Goal: Task Accomplishment & Management: Use online tool/utility

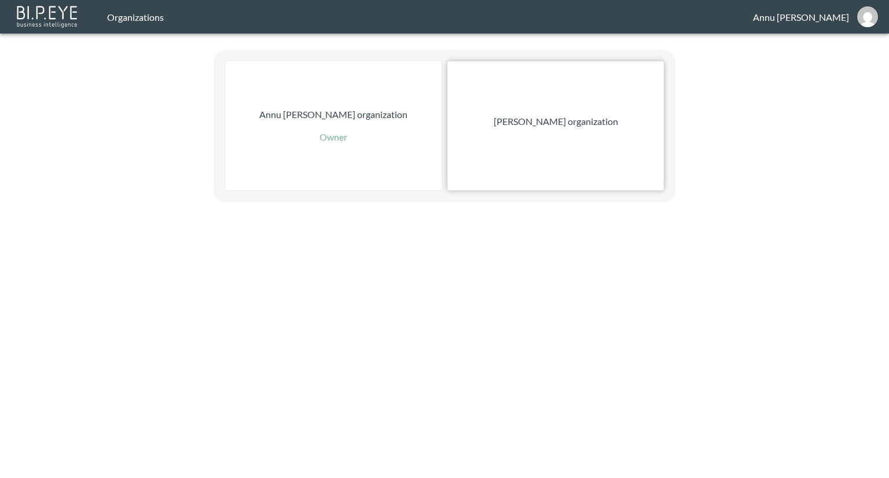
click at [550, 126] on p "[PERSON_NAME] organization" at bounding box center [556, 122] width 124 height 14
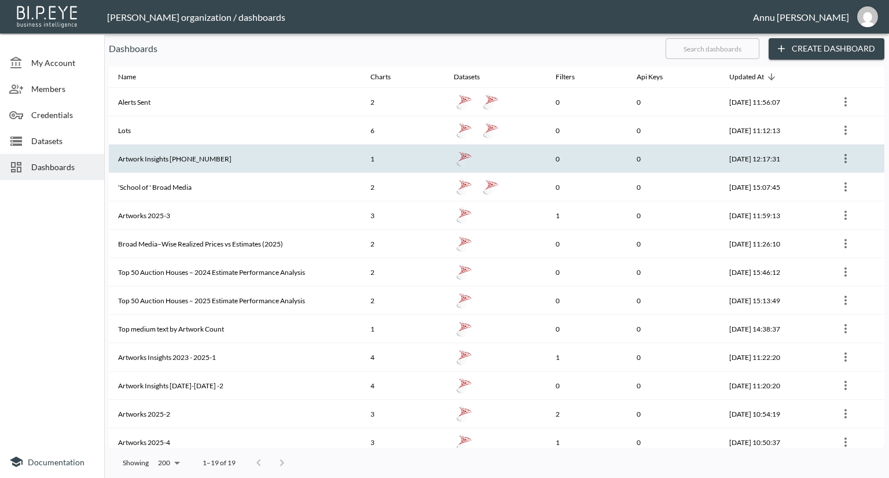
click at [238, 159] on th "Artwork Insights [PHONE_NUMBER]" at bounding box center [235, 159] width 252 height 28
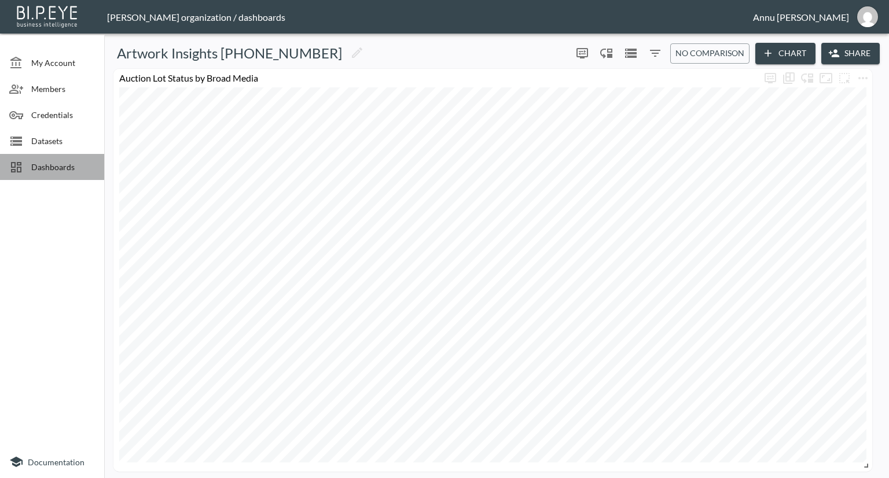
click at [60, 164] on span "Dashboards" at bounding box center [63, 167] width 64 height 12
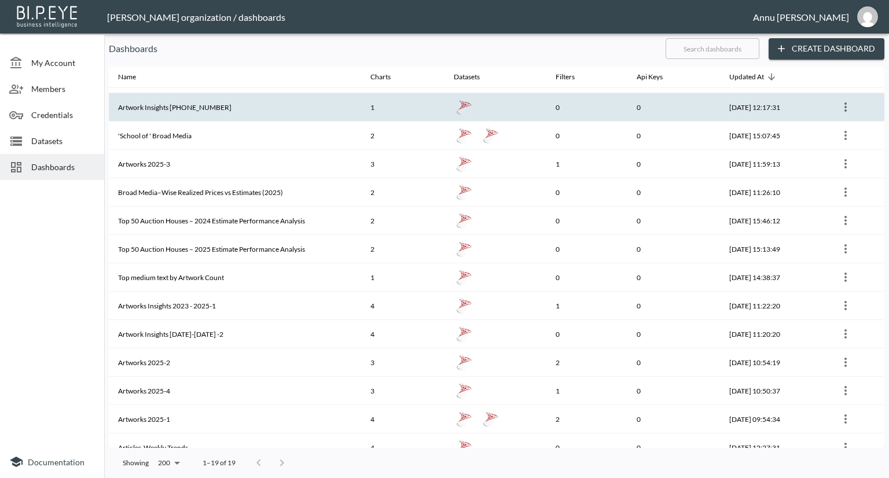
scroll to position [116, 0]
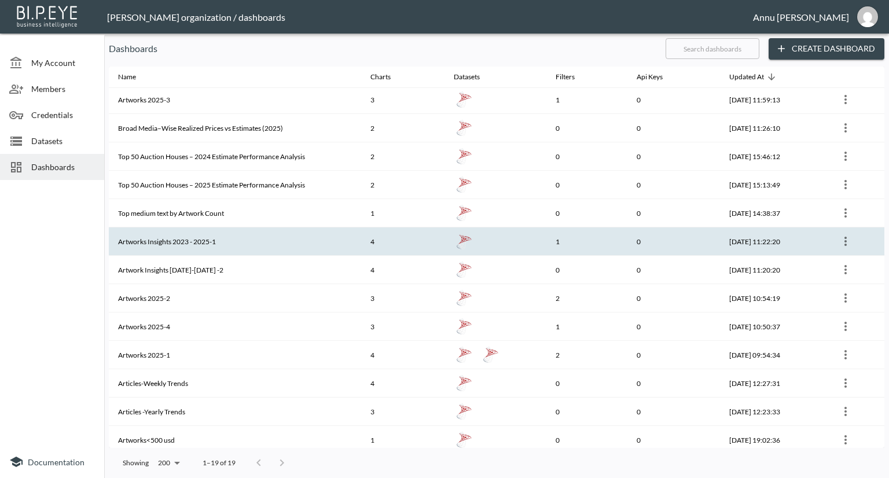
click at [222, 248] on th "Artworks Insights 2023 - 2025-1" at bounding box center [235, 241] width 252 height 28
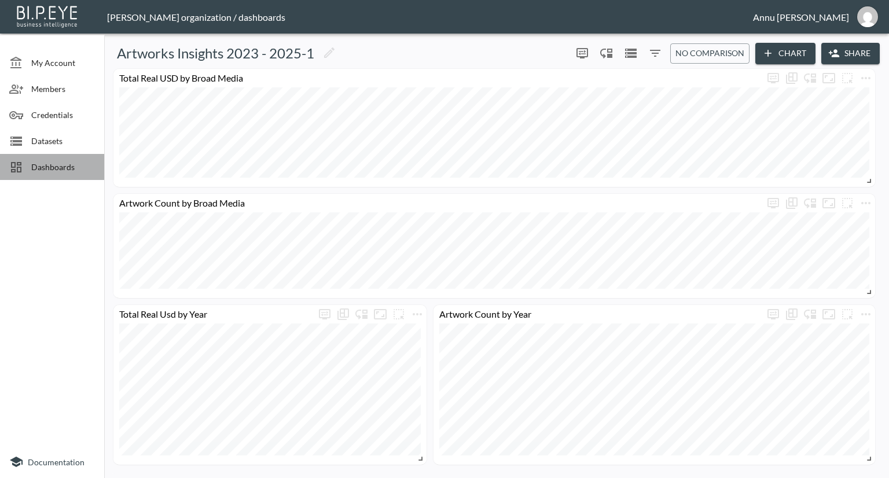
click at [69, 166] on span "Dashboards" at bounding box center [63, 167] width 64 height 12
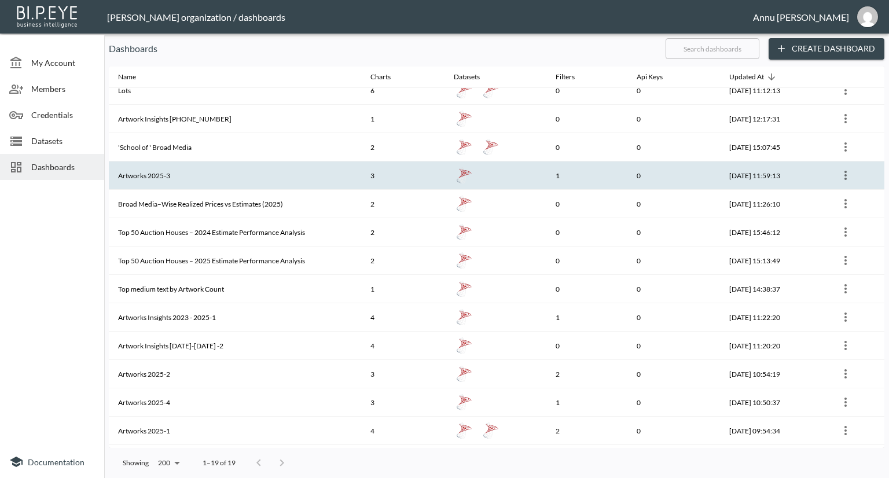
scroll to position [116, 0]
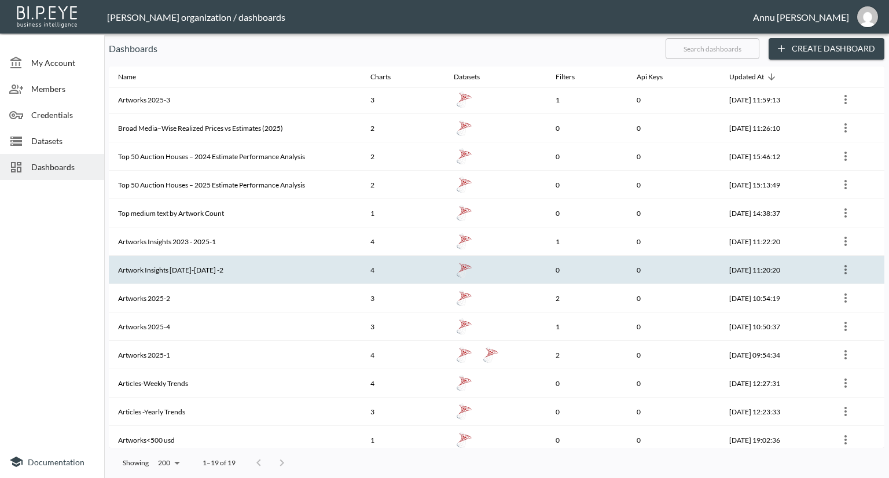
click at [215, 266] on th "Artwork Insights [DATE]-[DATE] -2" at bounding box center [235, 270] width 252 height 28
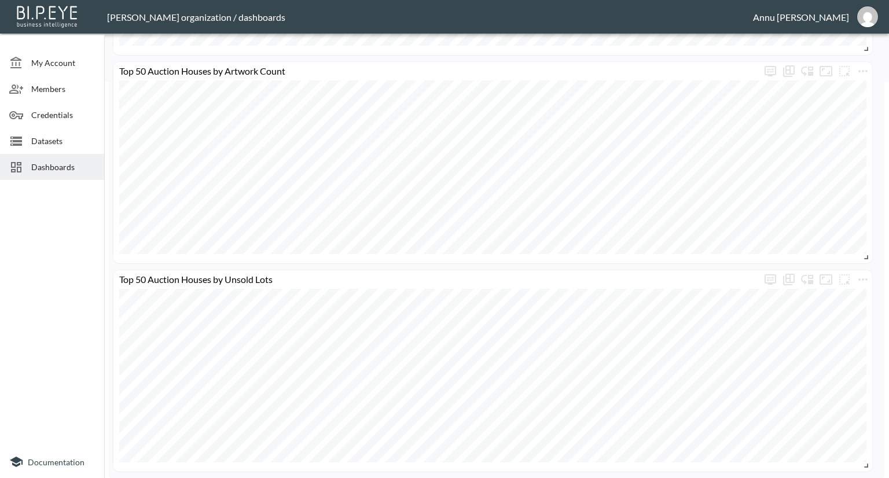
scroll to position [398, 0]
click at [58, 164] on span "Dashboards" at bounding box center [63, 167] width 64 height 12
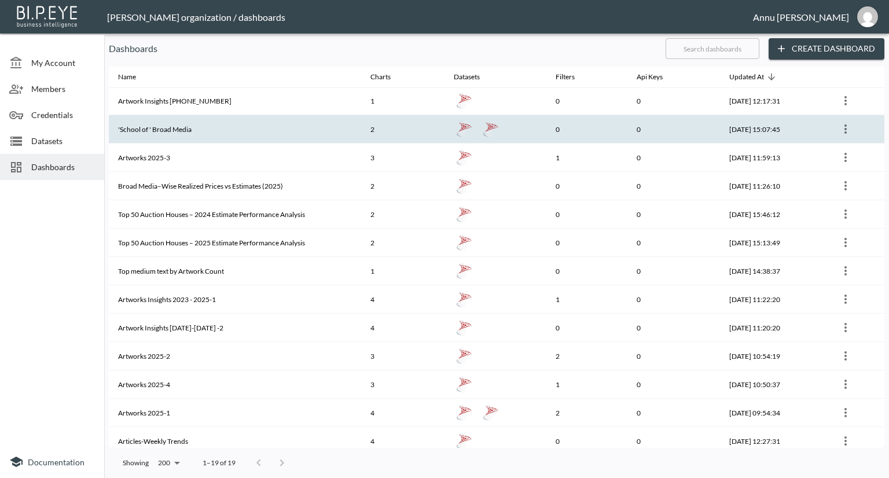
scroll to position [116, 0]
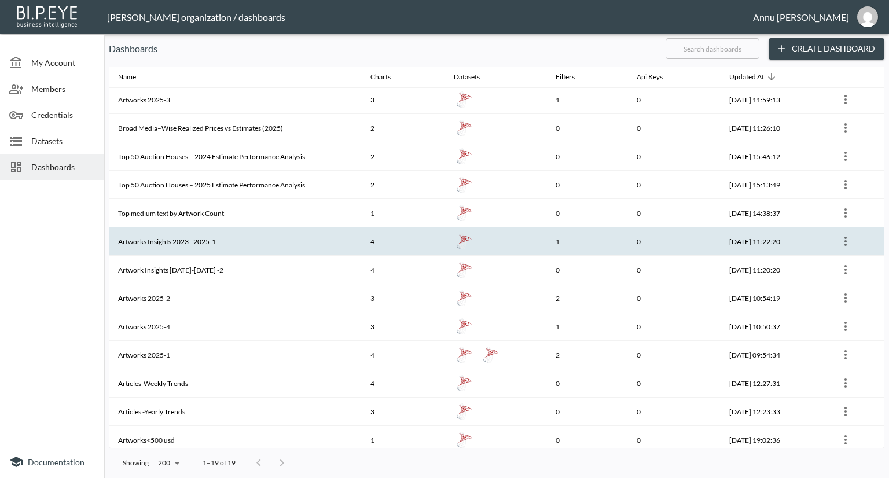
click at [248, 234] on th "Artworks Insights 2023 - 2025-1" at bounding box center [235, 241] width 252 height 28
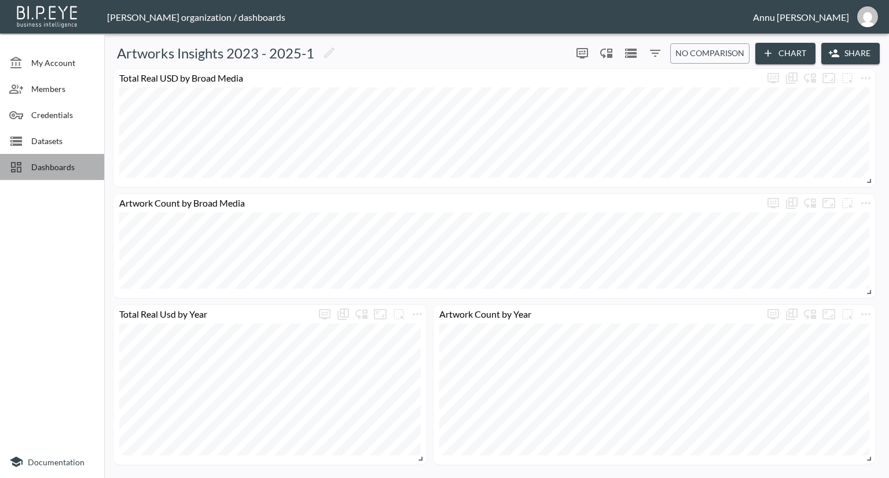
click at [73, 170] on span "Dashboards" at bounding box center [63, 167] width 64 height 12
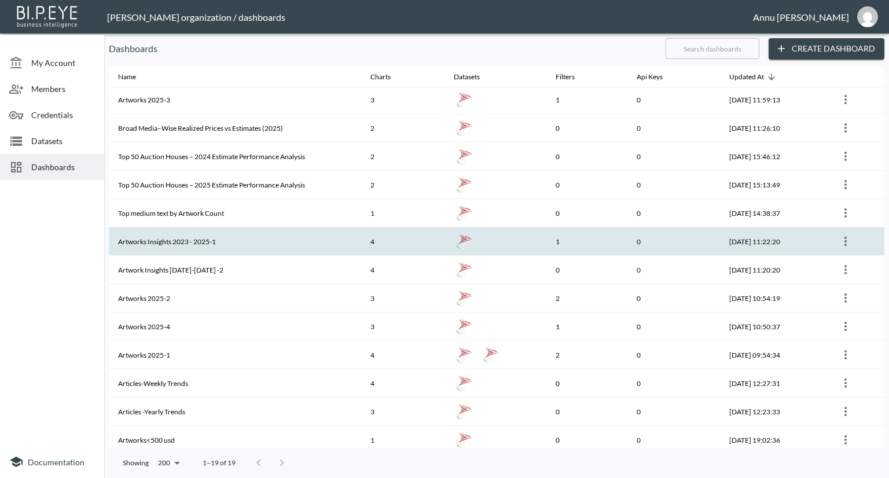
scroll to position [174, 0]
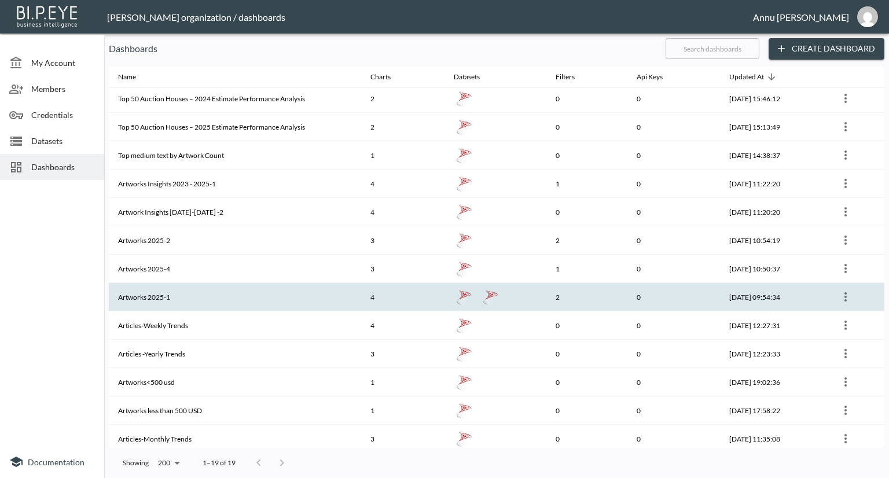
click at [279, 291] on th "Artworks 2025-1" at bounding box center [235, 297] width 252 height 28
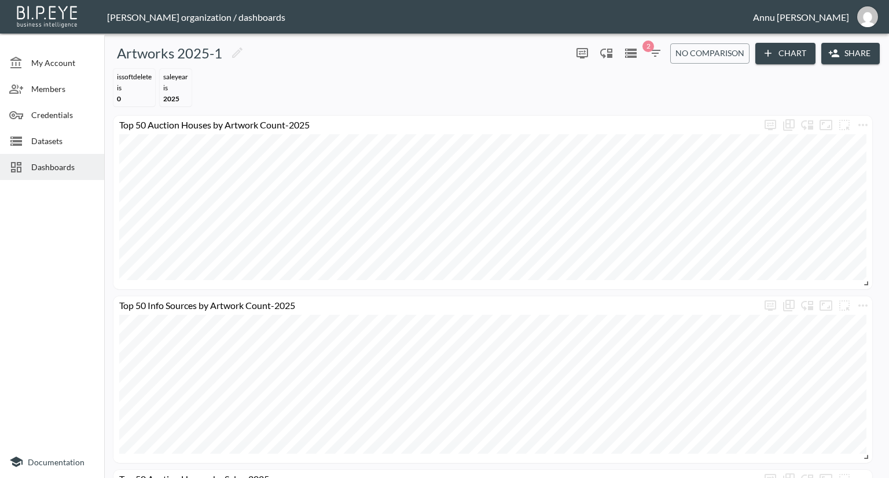
click at [631, 54] on icon "Datasets" at bounding box center [631, 53] width 12 height 9
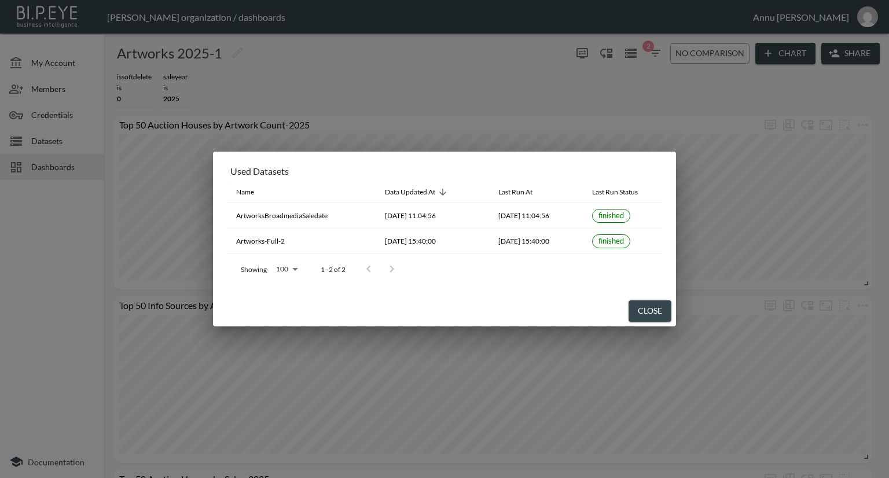
click at [662, 310] on button "Close" at bounding box center [649, 310] width 43 height 21
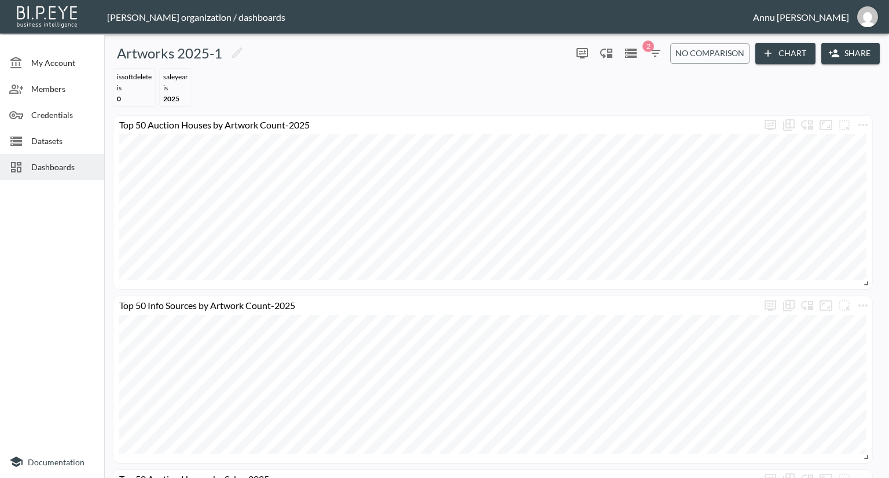
click at [796, 52] on button "Chart" at bounding box center [785, 53] width 60 height 21
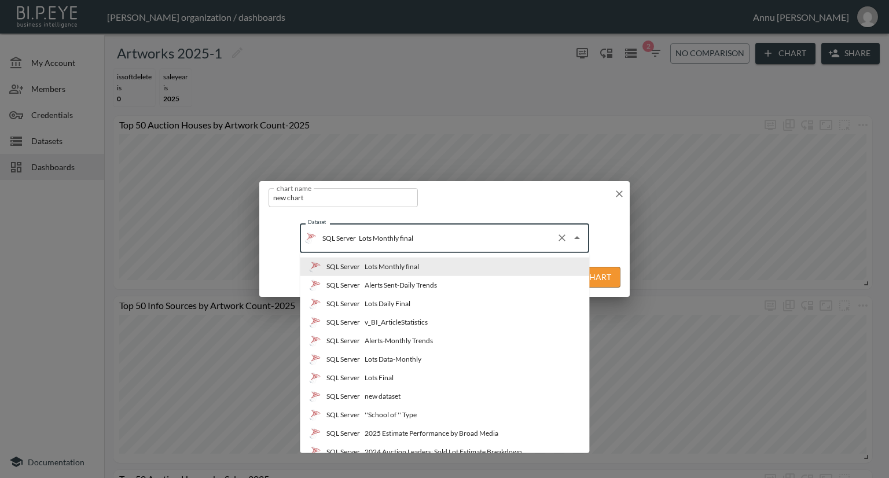
click at [421, 244] on input "Lots Monthly final" at bounding box center [454, 238] width 196 height 19
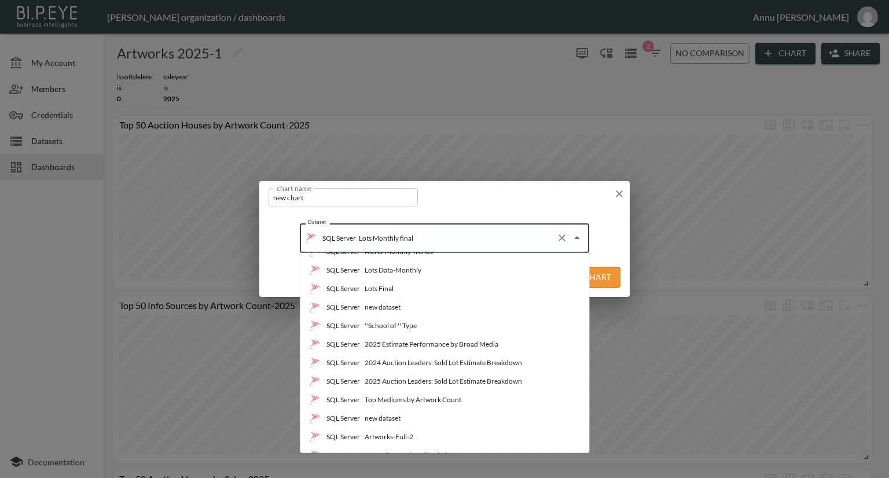
scroll to position [174, 0]
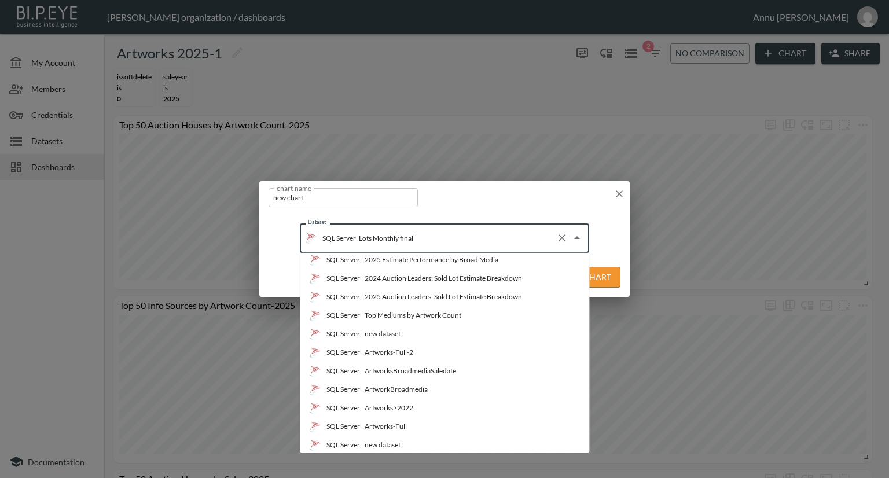
click at [407, 427] on li "SQL Server Artworks-Full" at bounding box center [444, 426] width 289 height 19
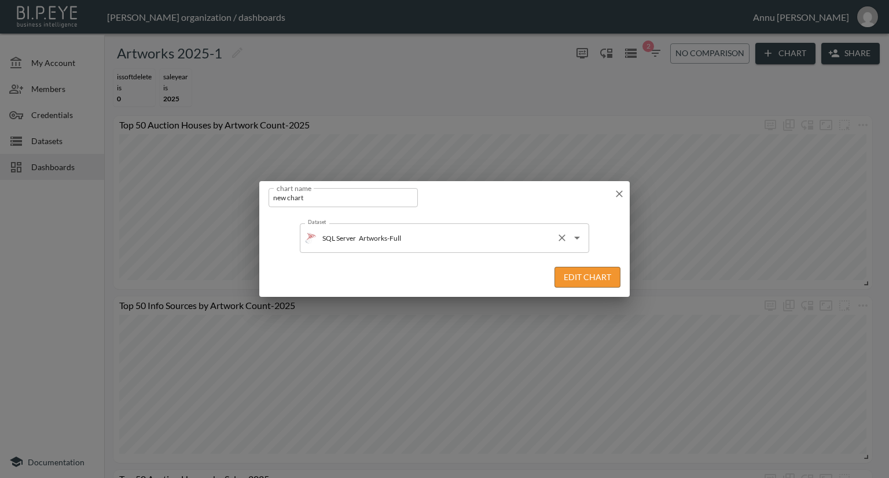
click at [421, 247] on input "Artworks-Full" at bounding box center [454, 238] width 196 height 19
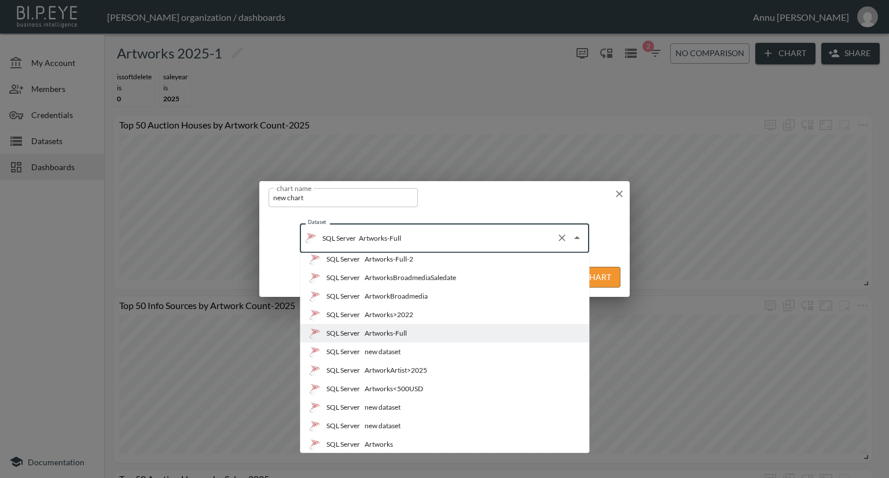
scroll to position [209, 0]
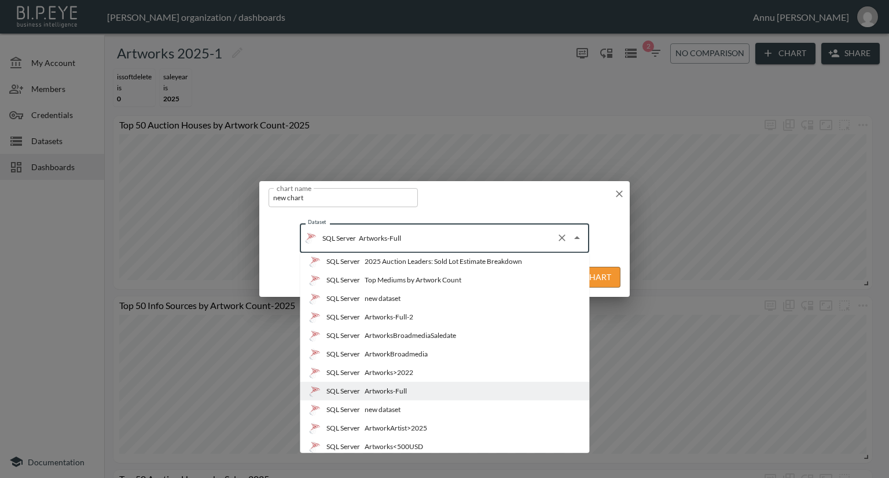
click at [413, 321] on div "Artworks-Full-2" at bounding box center [389, 317] width 49 height 10
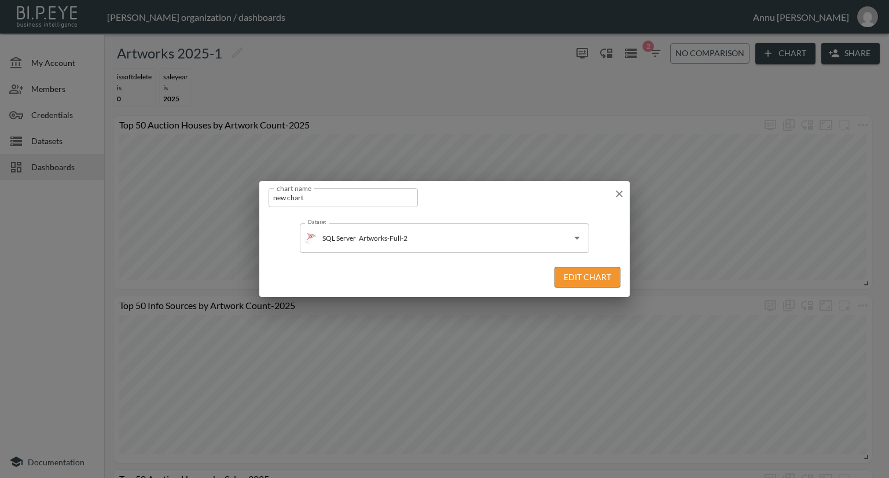
click at [584, 278] on button "Edit Chart" at bounding box center [587, 277] width 66 height 21
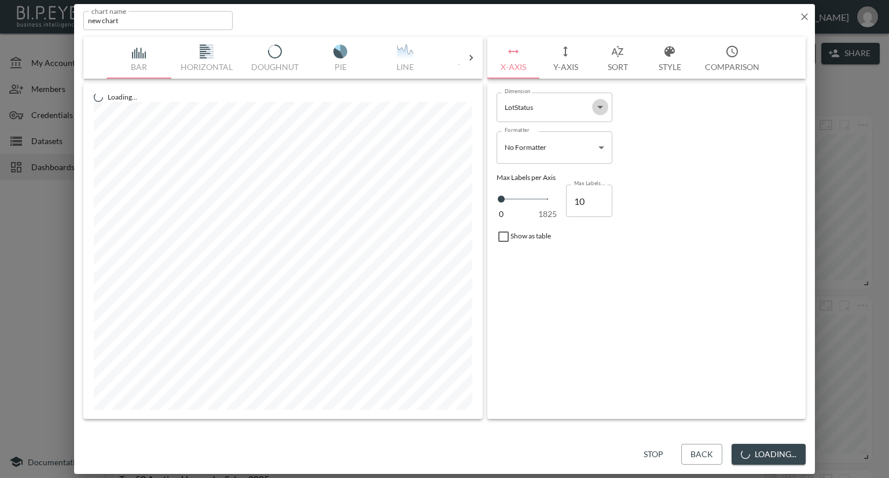
click at [605, 108] on icon "Open" at bounding box center [600, 107] width 14 height 14
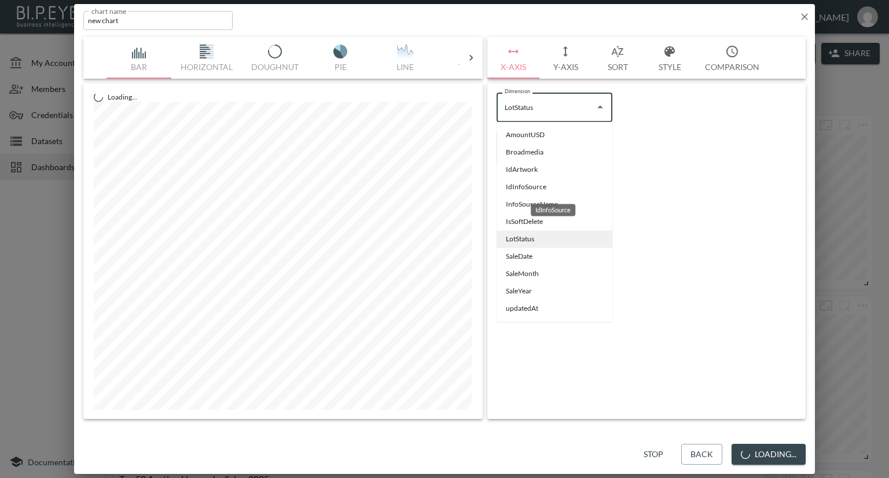
drag, startPoint x: 516, startPoint y: 188, endPoint x: 523, endPoint y: 188, distance: 6.4
click at [516, 188] on li "IdInfoSource" at bounding box center [555, 186] width 116 height 17
type input "IdInfoSource"
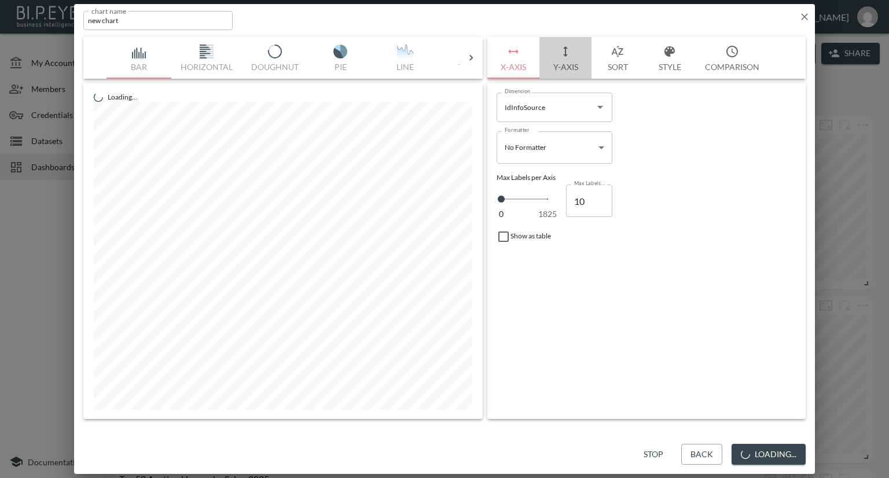
drag, startPoint x: 557, startPoint y: 68, endPoint x: 558, endPoint y: 81, distance: 13.4
click at [557, 68] on button "Y-Axis" at bounding box center [565, 58] width 52 height 42
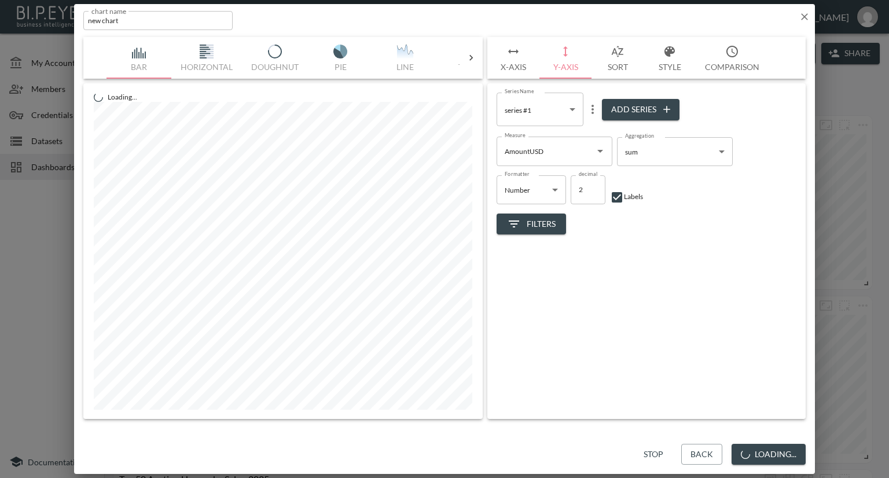
click at [572, 108] on body "BI.P.EYE, Interactive Analytics Dashboards - app [PERSON_NAME] organization / d…" at bounding box center [444, 239] width 889 height 478
click at [638, 278] on div at bounding box center [444, 239] width 889 height 478
click at [600, 155] on icon "Open" at bounding box center [600, 151] width 14 height 14
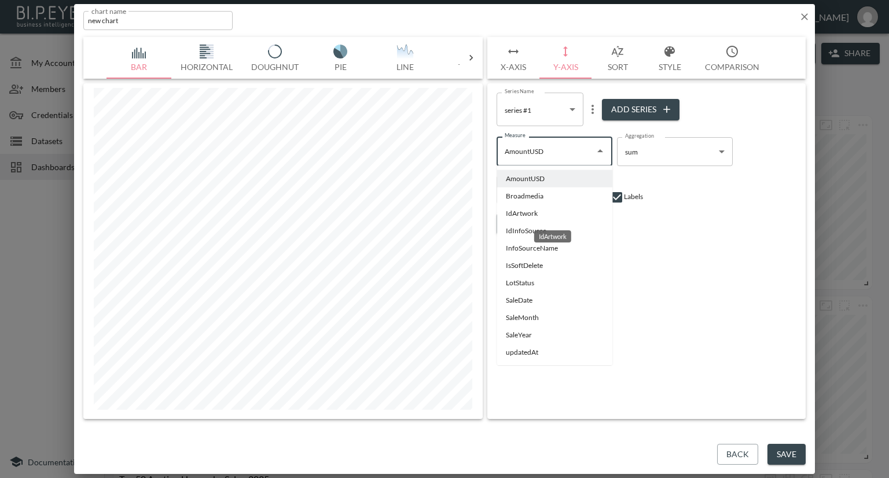
click at [536, 214] on li "IdArtwork" at bounding box center [555, 213] width 116 height 17
type input "IdArtwork"
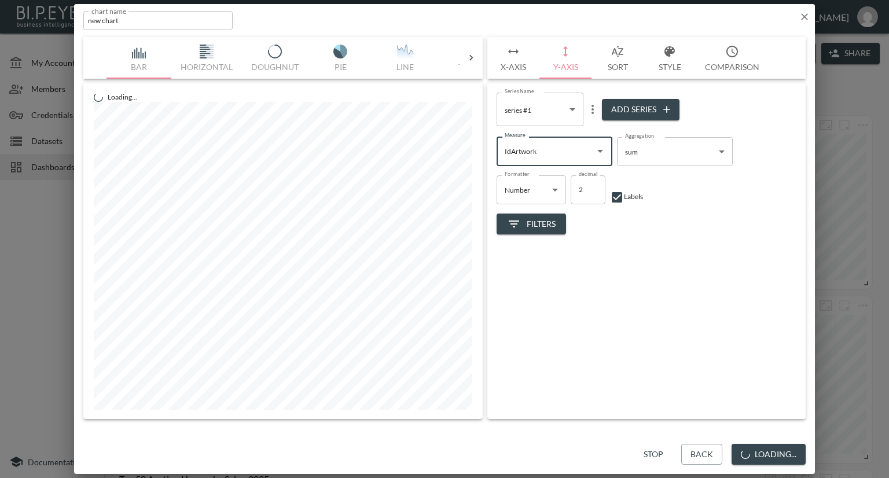
click at [723, 147] on body "BI.P.EYE, Interactive Analytics Dashboards - app [PERSON_NAME] organization / d…" at bounding box center [444, 239] width 889 height 478
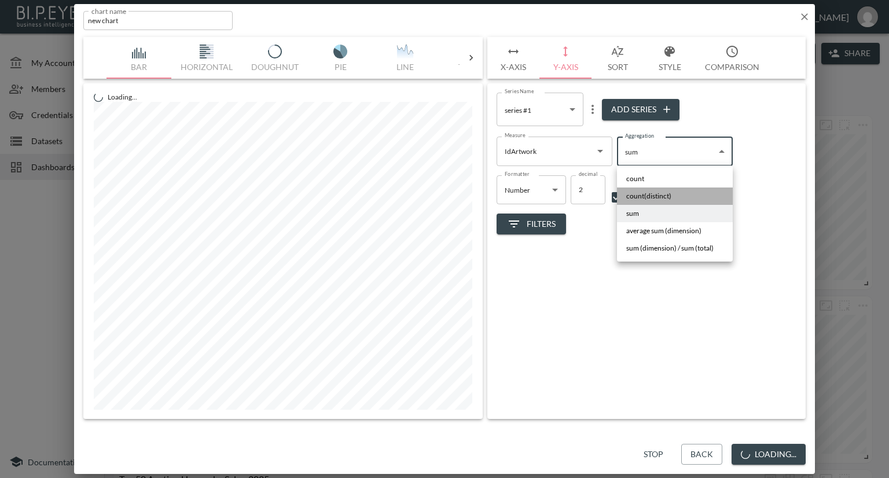
click at [677, 195] on li "count(distinct)" at bounding box center [675, 196] width 116 height 17
type input "count(distinct)"
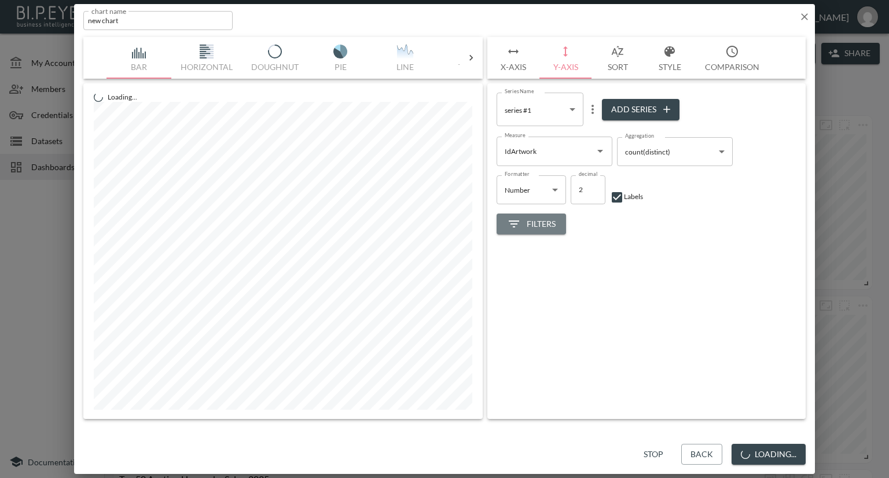
click at [544, 230] on span "Filters" at bounding box center [531, 224] width 49 height 14
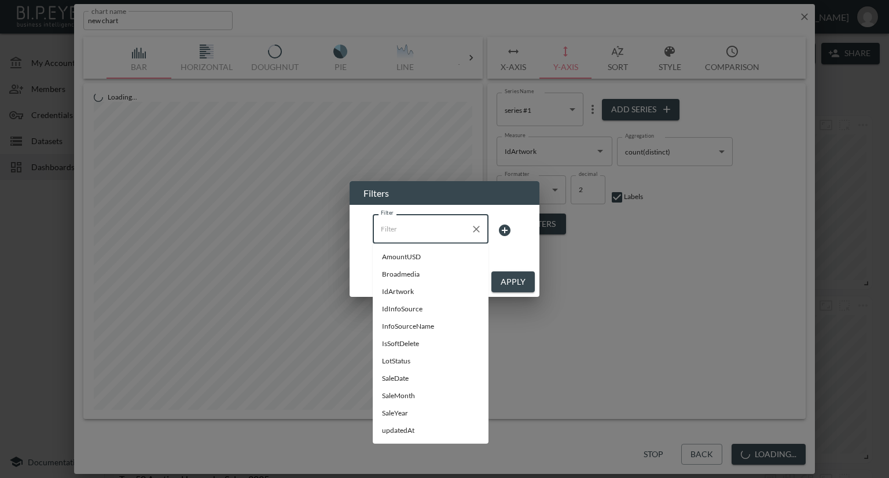
click at [451, 231] on input "Filter" at bounding box center [422, 228] width 88 height 19
click at [387, 343] on span "IsSoftDelete" at bounding box center [430, 344] width 97 height 10
type input "IsSoftDelete"
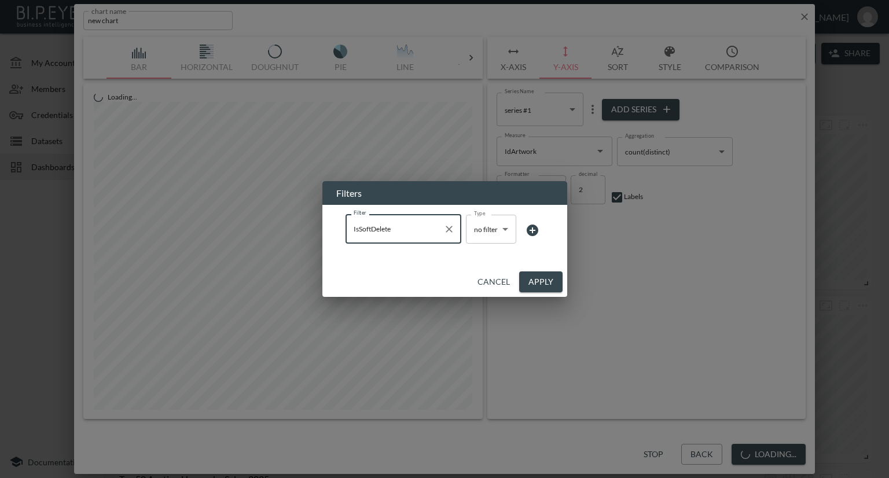
click at [483, 233] on body "BI.P.EYE, Interactive Analytics Dashboards - app [PERSON_NAME] organization / d…" at bounding box center [444, 239] width 889 height 478
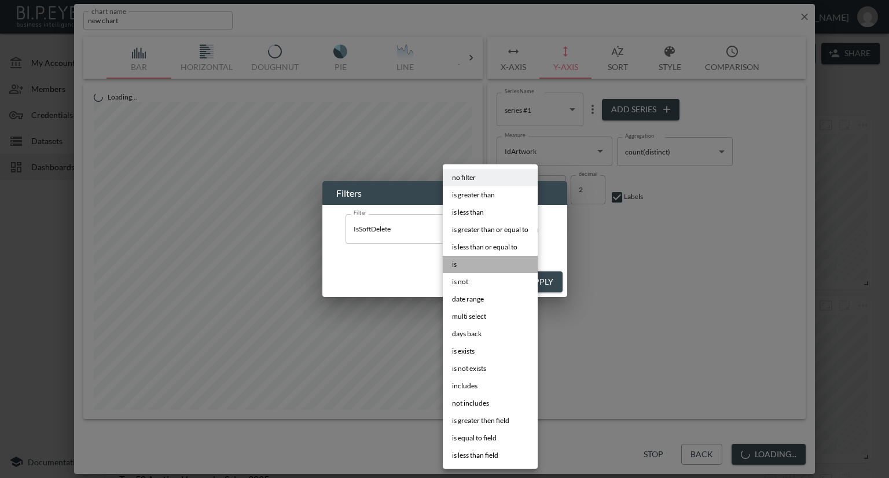
click at [462, 262] on li "is" at bounding box center [490, 264] width 95 height 17
type input "is"
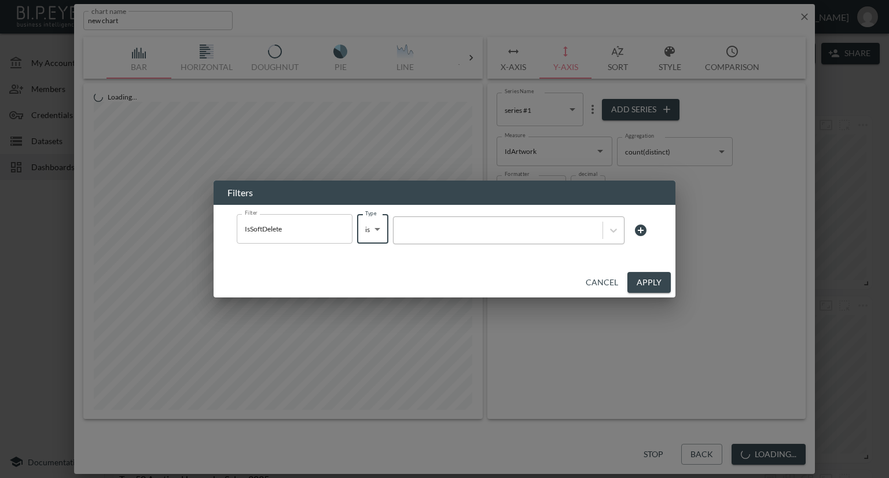
click at [483, 234] on div at bounding box center [497, 230] width 197 height 11
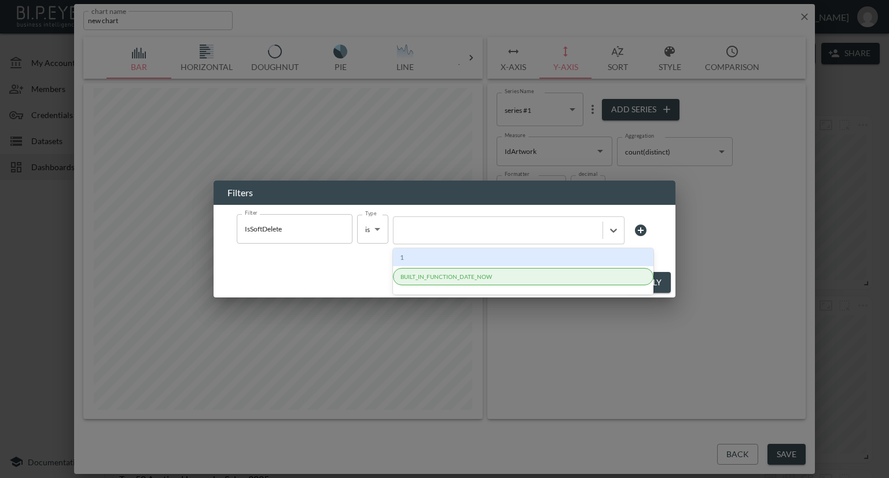
click at [451, 260] on div "1" at bounding box center [523, 257] width 260 height 18
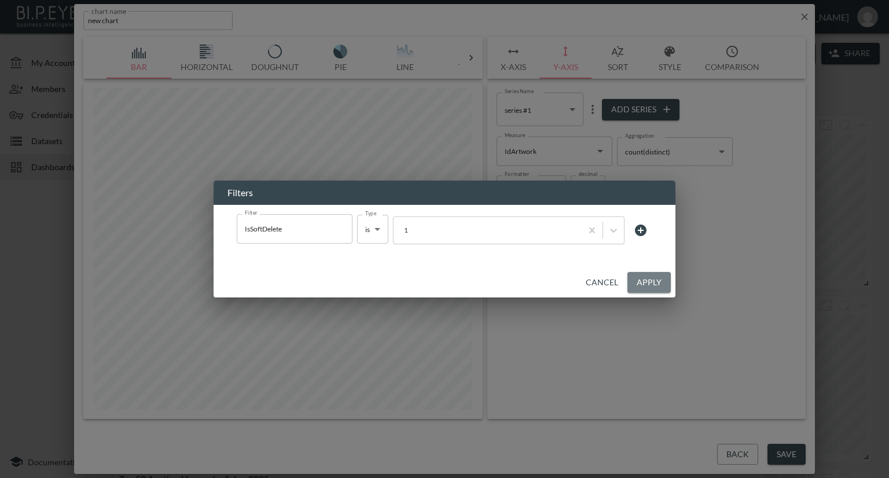
click at [641, 282] on button "Apply" at bounding box center [648, 282] width 43 height 21
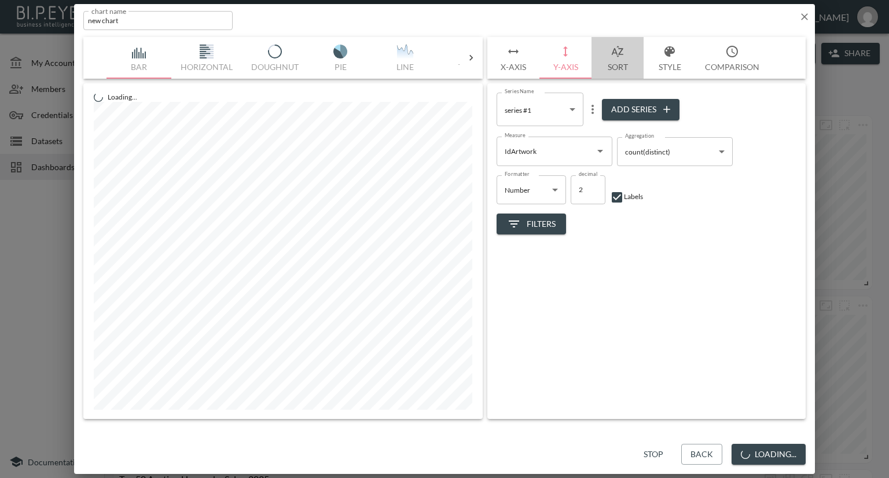
click at [619, 60] on button "Sort" at bounding box center [617, 58] width 52 height 42
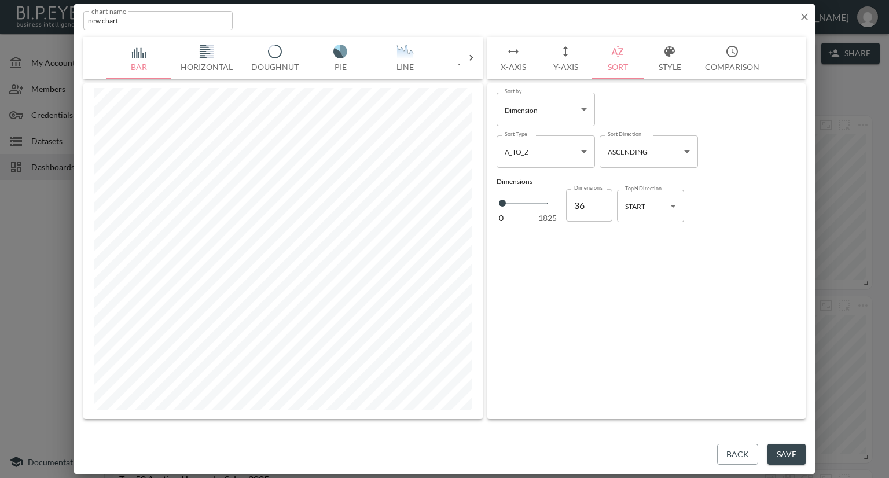
click at [580, 152] on body "BI.P.EYE, Interactive Analytics Dashboards - app [PERSON_NAME] organization / d…" at bounding box center [444, 239] width 889 height 478
click at [579, 116] on div at bounding box center [444, 239] width 889 height 478
click at [583, 105] on body "BI.P.EYE, Interactive Analytics Dashboards - app [PERSON_NAME] organization / d…" at bounding box center [444, 239] width 889 height 478
click at [537, 177] on li "Series" at bounding box center [546, 174] width 98 height 17
type input "Series"
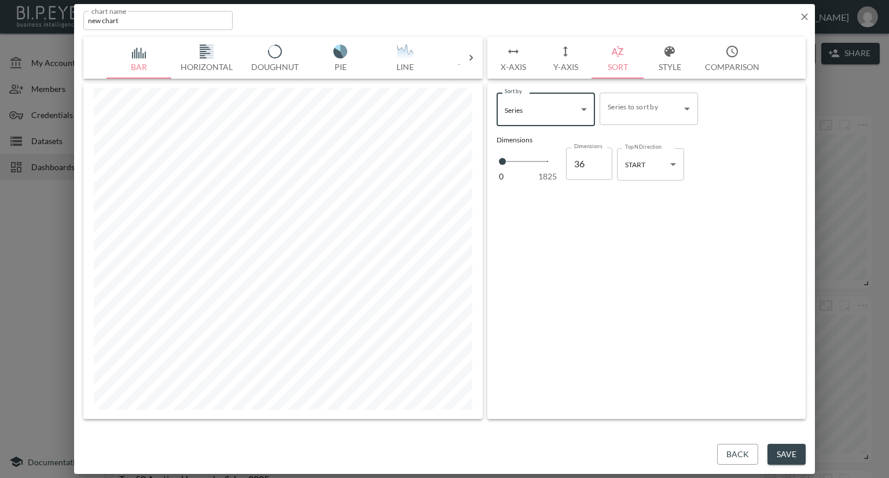
click at [663, 120] on body "BI.P.EYE, Interactive Analytics Dashboards - app [PERSON_NAME] organization / d…" at bounding box center [444, 239] width 889 height 478
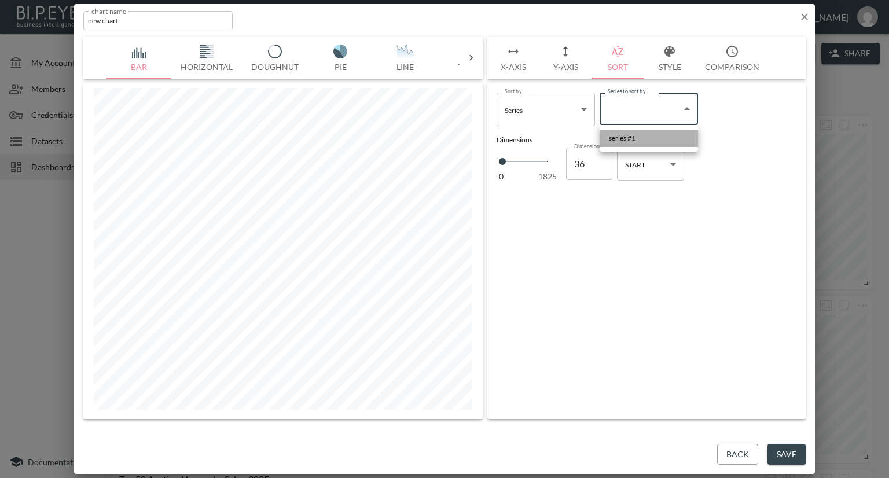
click at [647, 138] on li "series #1" at bounding box center [649, 138] width 98 height 17
type input "71c347ad-c5e8-4628-aed1-deb7c07727dc"
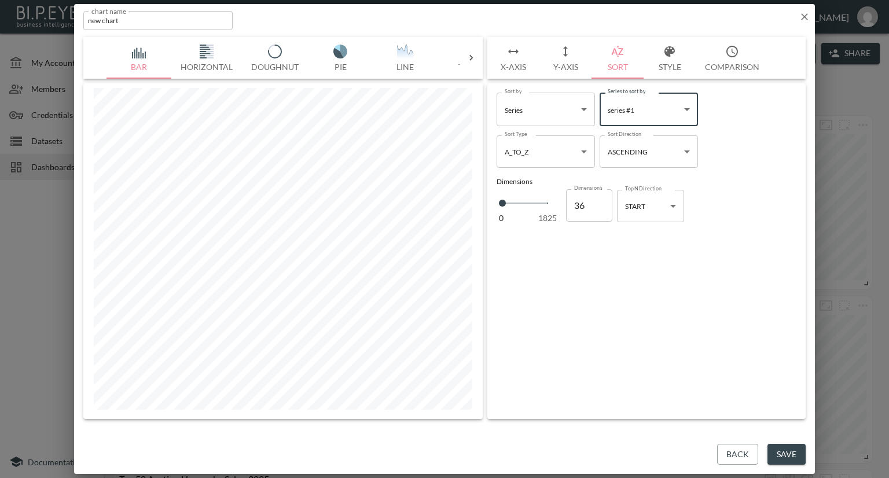
click at [588, 157] on body "BI.P.EYE, Interactive Analytics Dashboards - app [PERSON_NAME] organization / d…" at bounding box center [444, 239] width 889 height 478
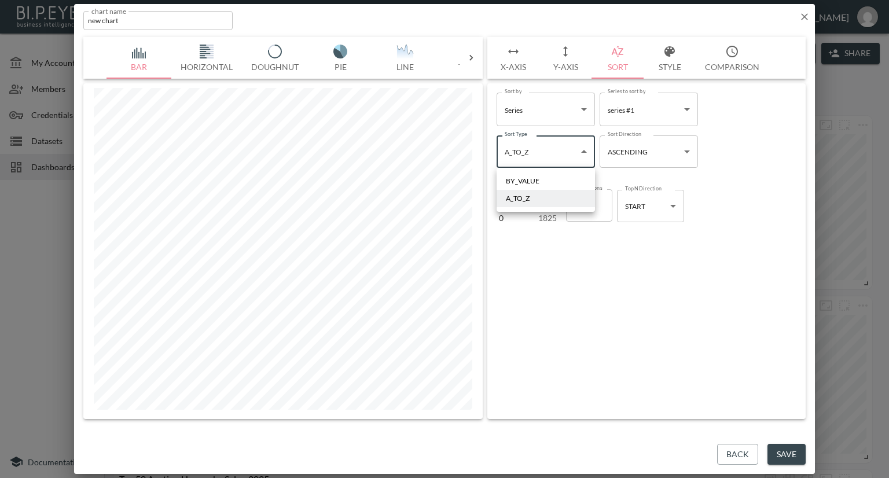
click at [561, 183] on li "BY_VALUE" at bounding box center [546, 180] width 98 height 17
type input "By Value"
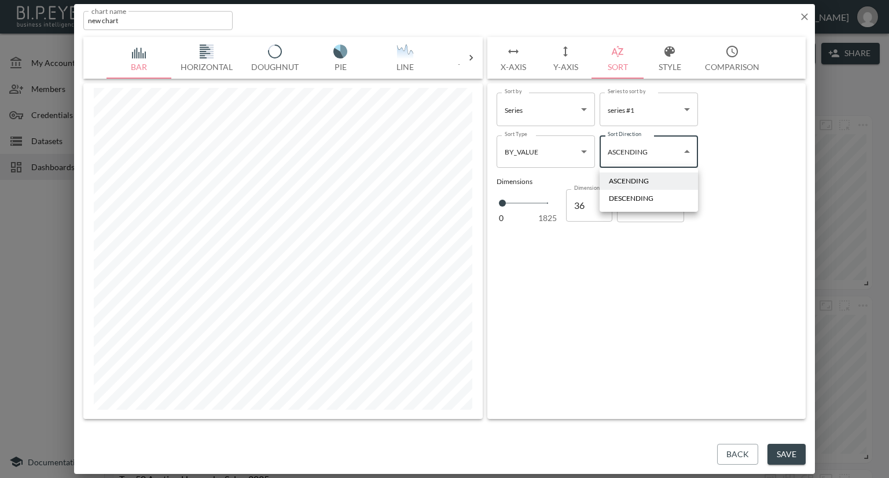
click at [681, 156] on body "BI.P.EYE, Interactive Analytics Dashboards - app [PERSON_NAME] organization / d…" at bounding box center [444, 239] width 889 height 478
click at [651, 197] on div "DESCENDING" at bounding box center [631, 198] width 45 height 10
type input "Descending"
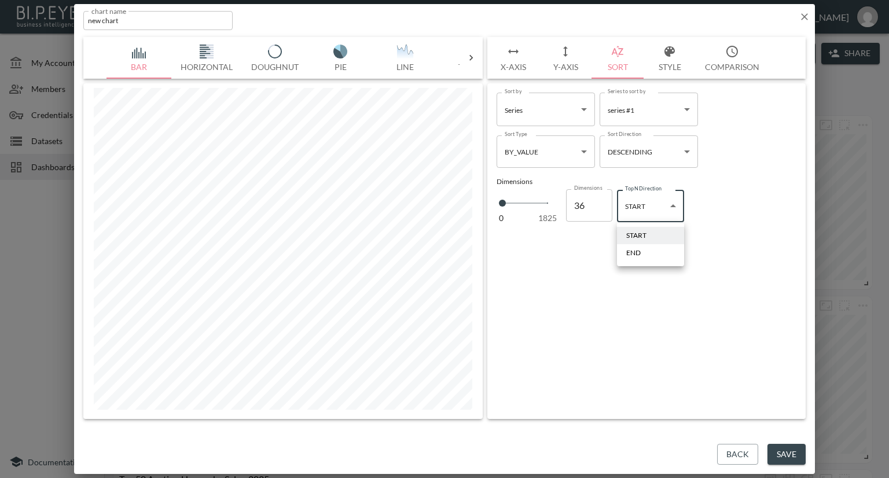
click at [670, 204] on body "BI.P.EYE, Interactive Analytics Dashboards - app [PERSON_NAME] organization / d…" at bounding box center [444, 239] width 889 height 478
click at [645, 251] on li "END" at bounding box center [650, 252] width 67 height 17
type input "end"
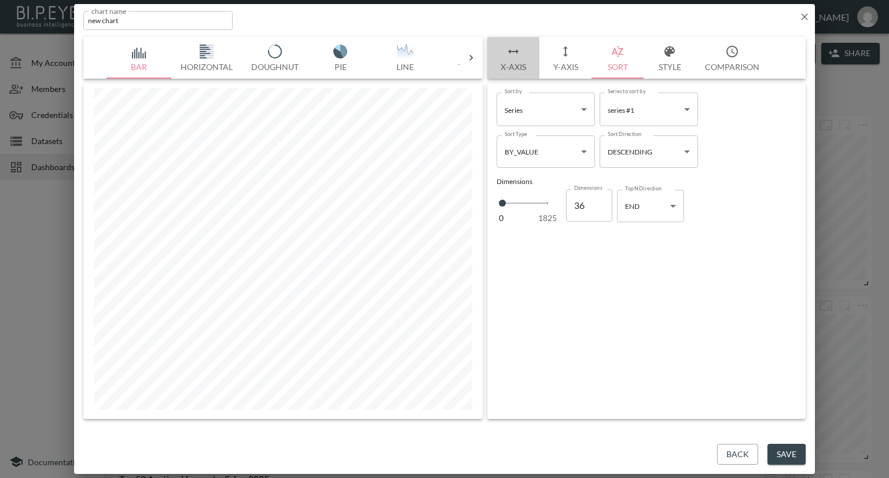
click at [514, 67] on button "X-Axis" at bounding box center [513, 58] width 52 height 42
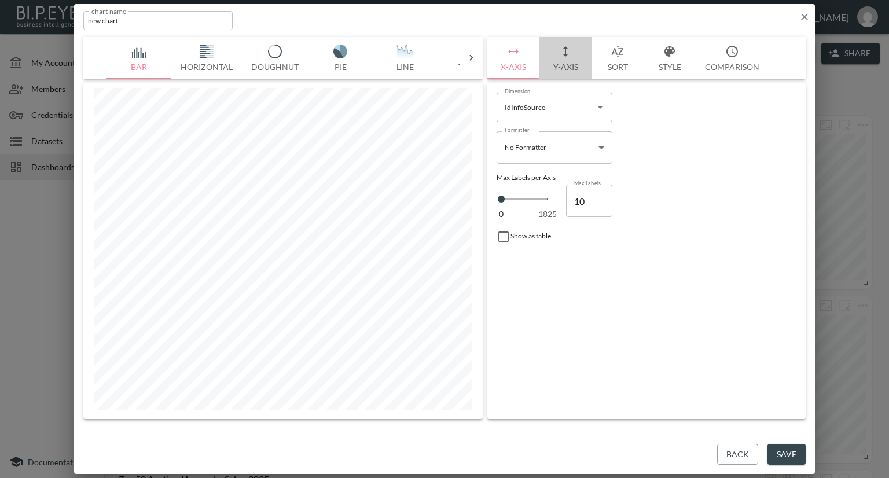
click at [568, 63] on button "Y-Axis" at bounding box center [565, 58] width 52 height 42
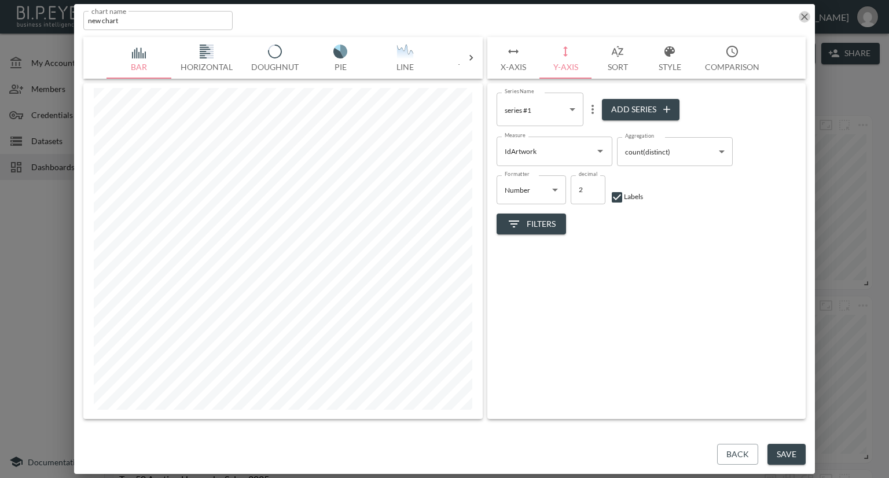
click at [808, 13] on icon "button" at bounding box center [805, 17] width 12 height 12
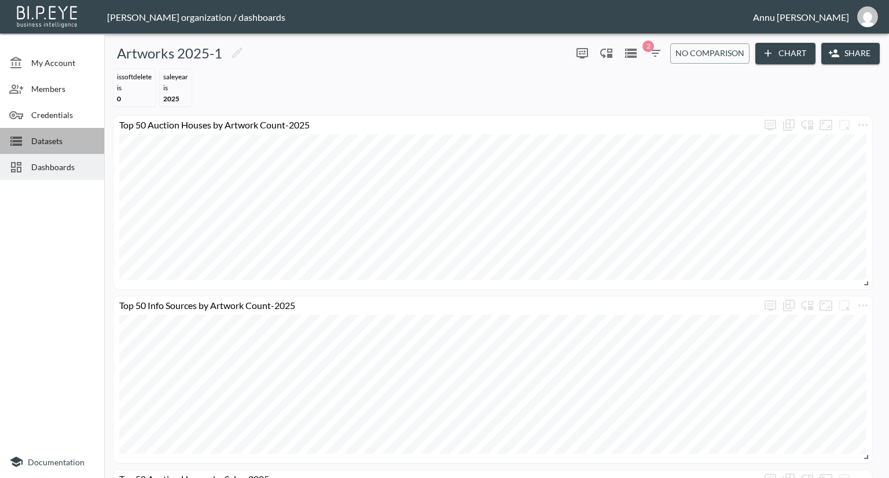
click at [58, 142] on span "Datasets" at bounding box center [63, 141] width 64 height 12
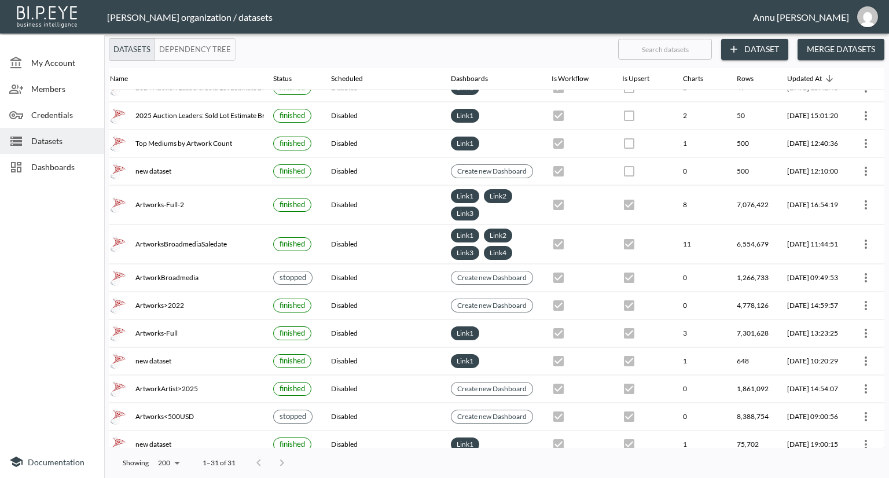
scroll to position [293, 68]
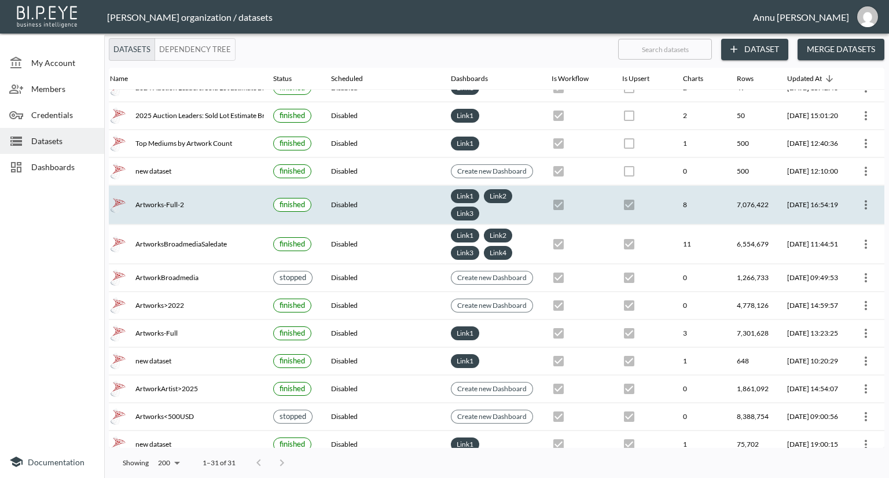
click at [861, 203] on icon "more" at bounding box center [866, 205] width 14 height 14
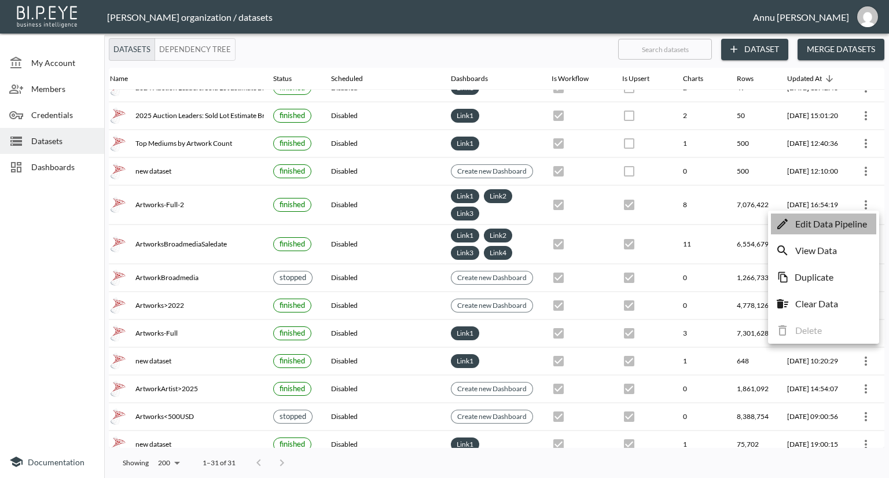
click at [838, 225] on p "Edit Data Pipeline" at bounding box center [831, 224] width 72 height 14
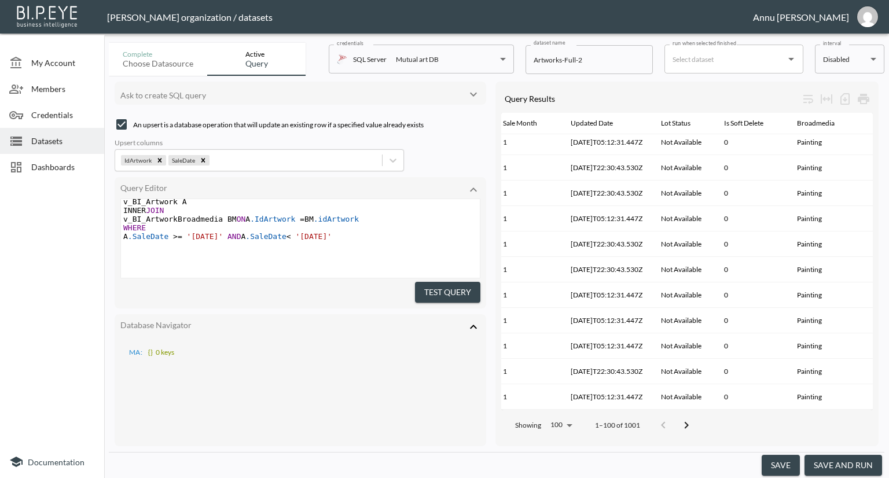
click at [47, 163] on span "Dashboards" at bounding box center [63, 167] width 64 height 12
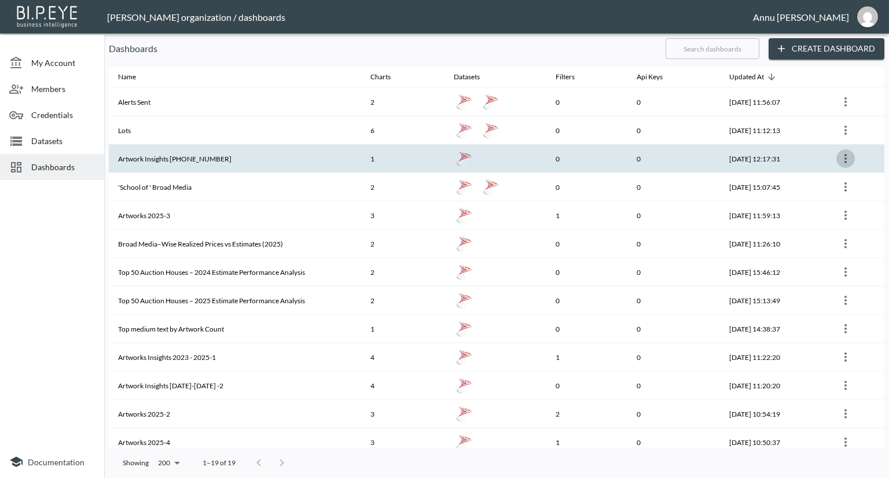
click at [850, 154] on icon "more" at bounding box center [846, 159] width 14 height 14
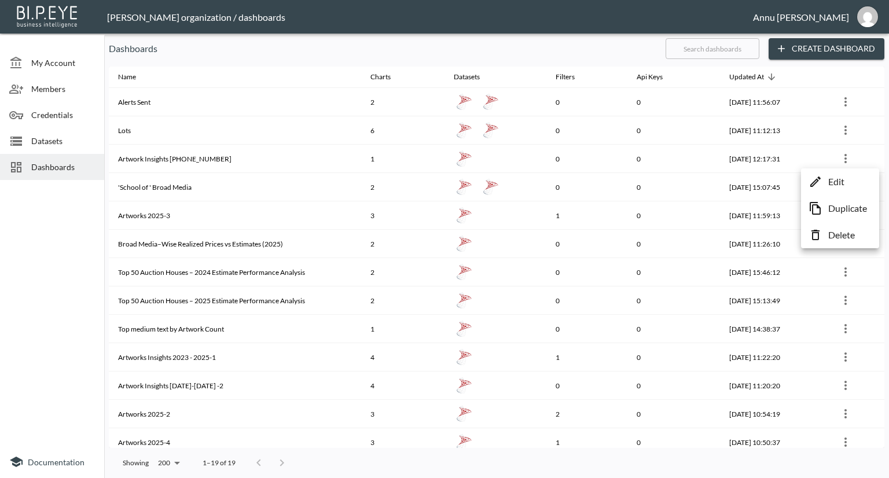
click at [66, 249] on div at bounding box center [444, 239] width 889 height 478
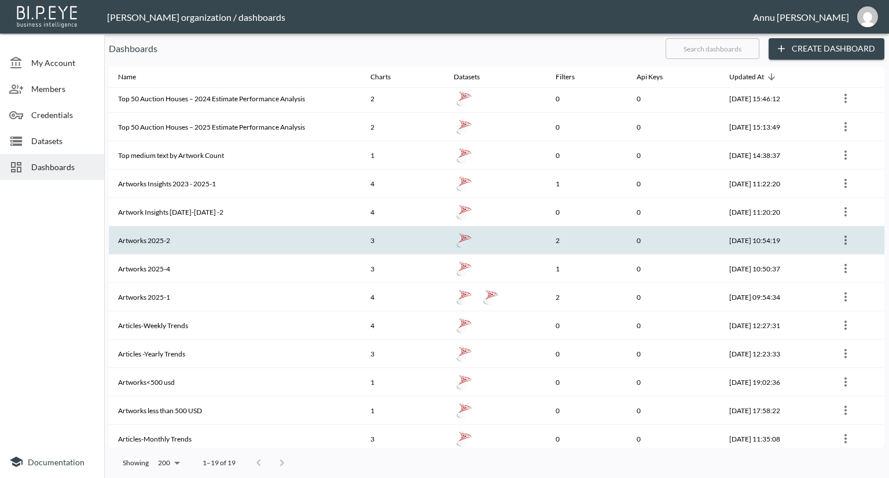
click at [172, 242] on th "Artworks 2025-2" at bounding box center [235, 240] width 252 height 28
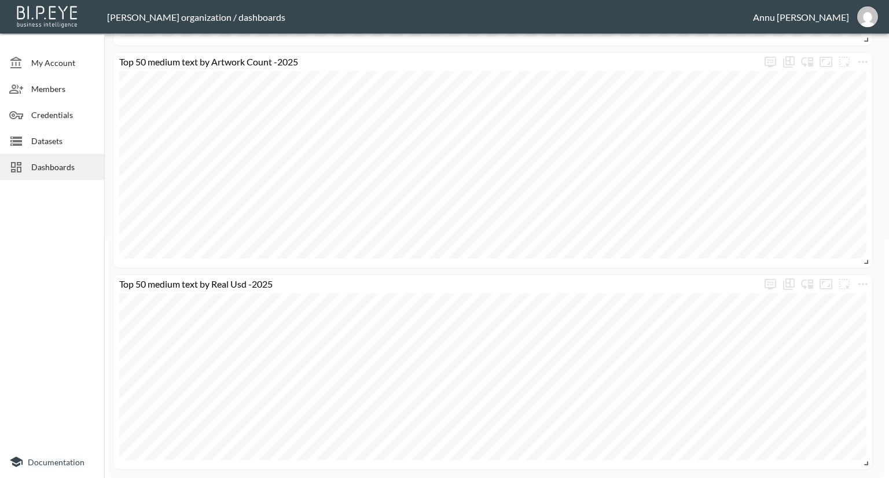
click at [77, 169] on span "Dashboards" at bounding box center [63, 167] width 64 height 12
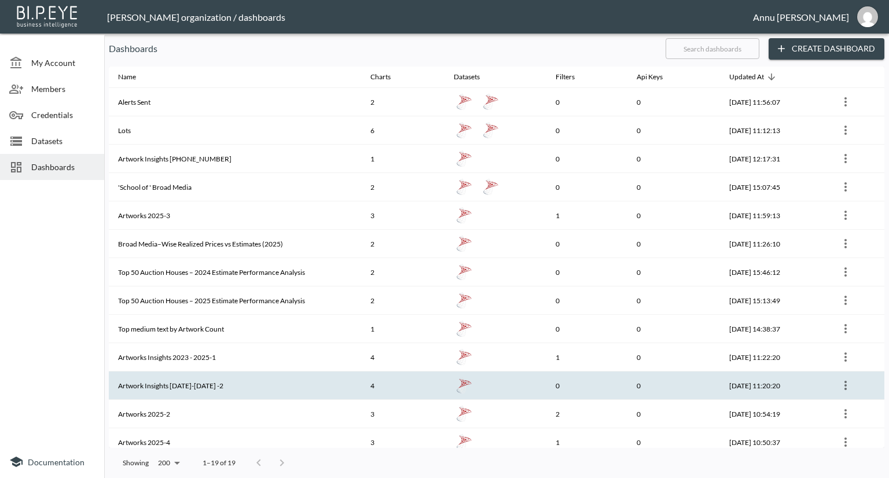
click at [167, 383] on th "Artwork Insights [DATE]-[DATE] -2" at bounding box center [235, 386] width 252 height 28
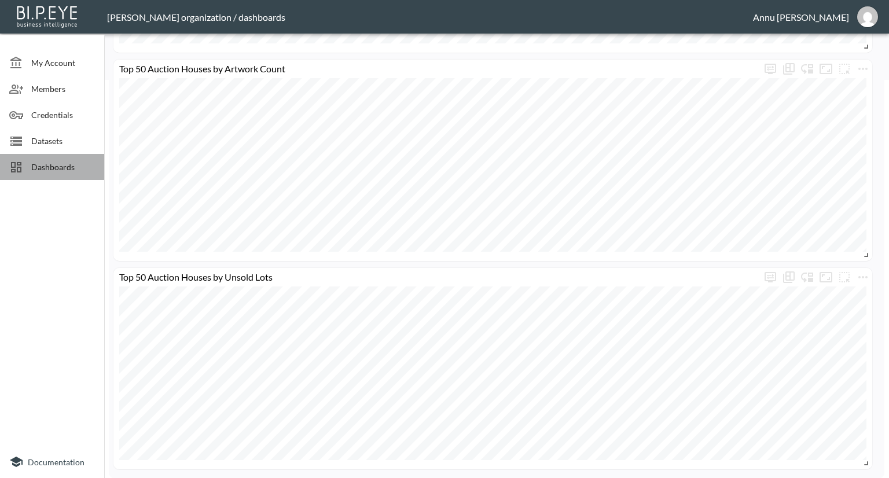
click at [62, 174] on div "Dashboards" at bounding box center [52, 167] width 104 height 26
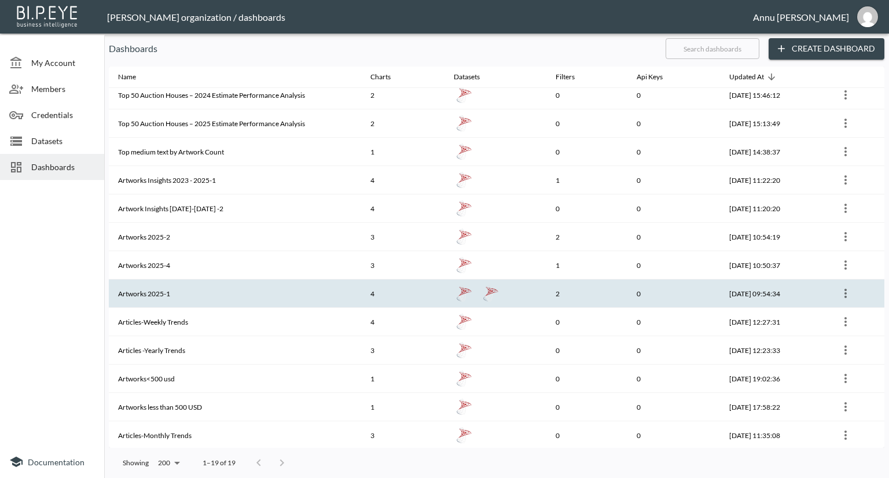
click at [159, 290] on th "Artworks 2025-1" at bounding box center [235, 294] width 252 height 28
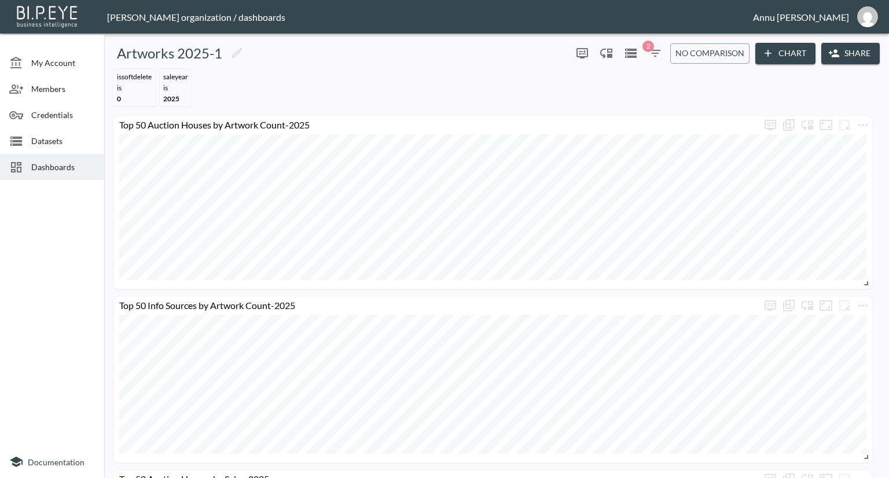
click at [777, 55] on button "Chart" at bounding box center [785, 53] width 60 height 21
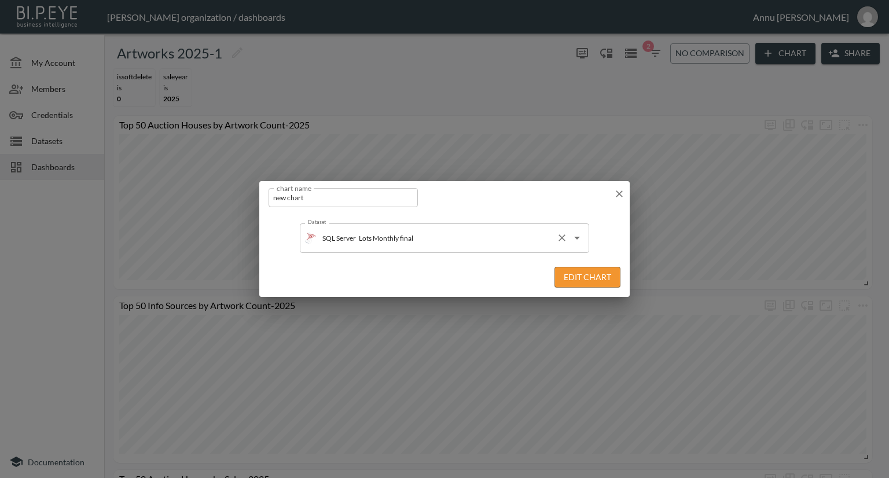
click at [450, 238] on input "Lots Monthly final" at bounding box center [454, 238] width 196 height 19
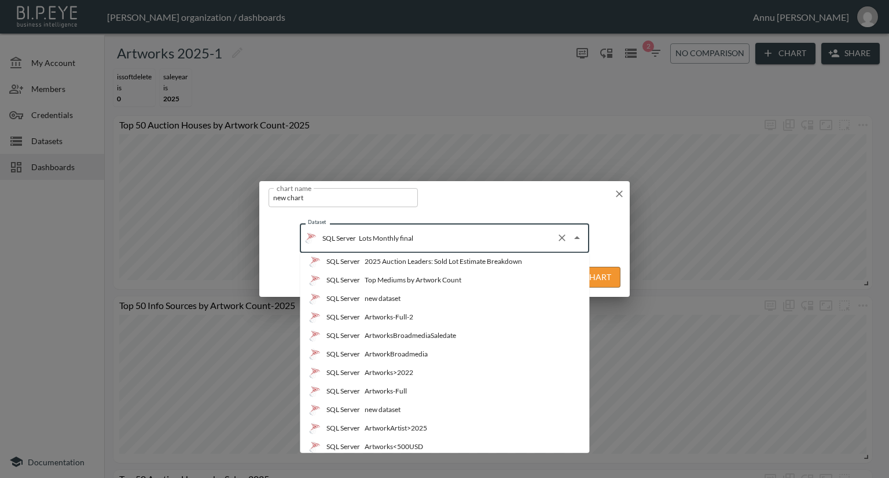
click at [409, 318] on div "Artworks-Full-2" at bounding box center [389, 317] width 49 height 10
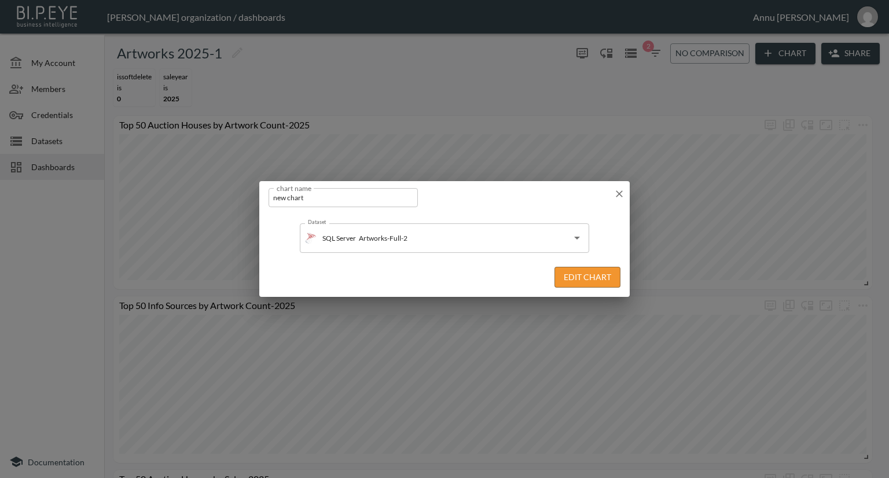
click at [567, 276] on button "Edit Chart" at bounding box center [587, 277] width 66 height 21
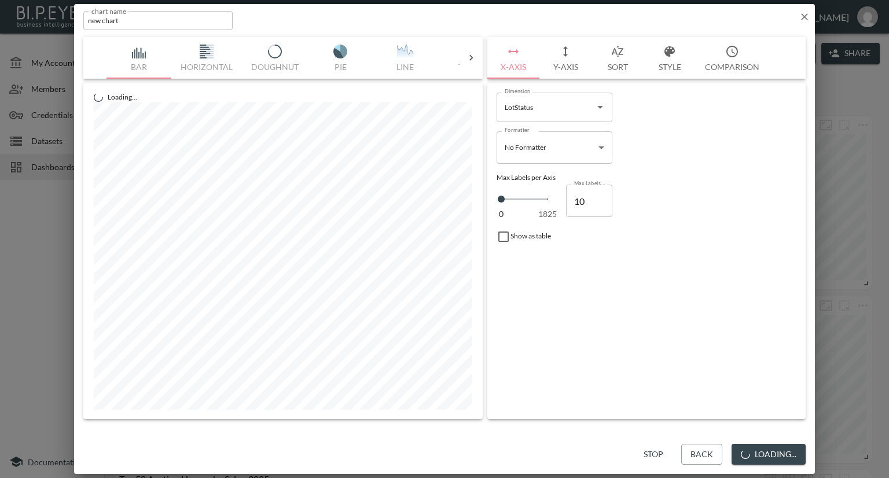
click at [601, 107] on icon "Open" at bounding box center [600, 107] width 6 height 3
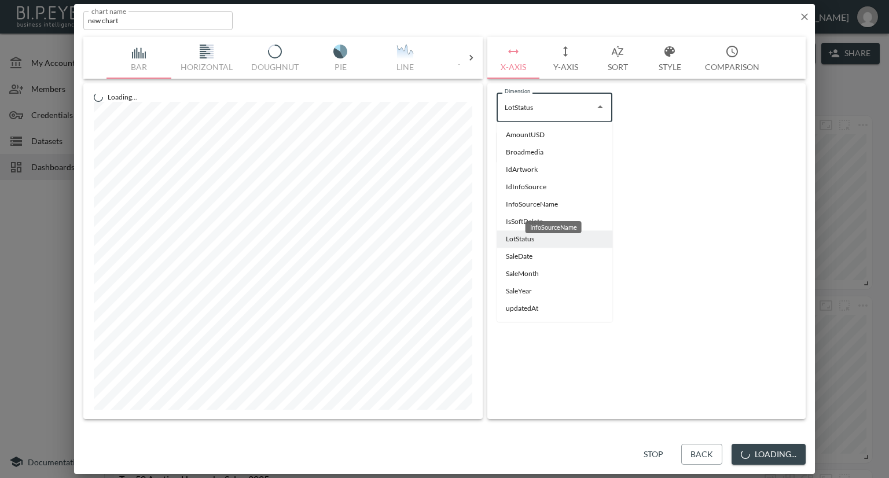
click at [523, 201] on li "InfoSourceName" at bounding box center [555, 204] width 116 height 17
type input "InfoSourceName"
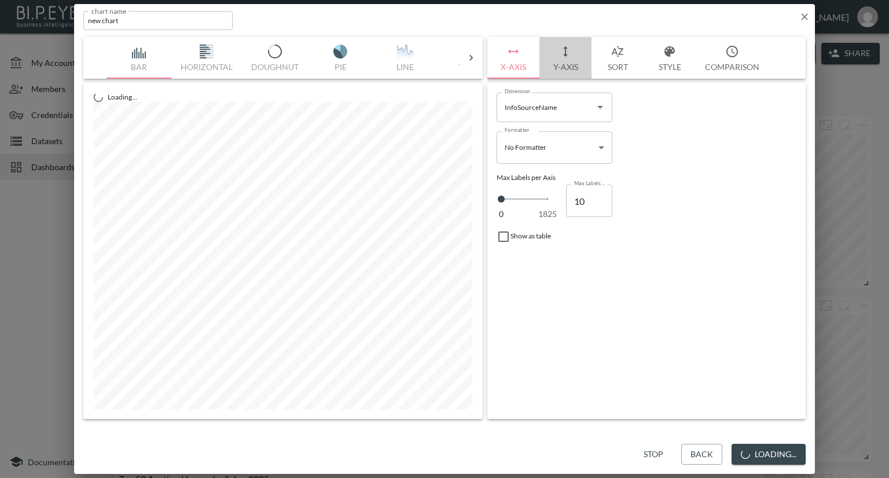
click at [570, 62] on button "Y-Axis" at bounding box center [565, 58] width 52 height 42
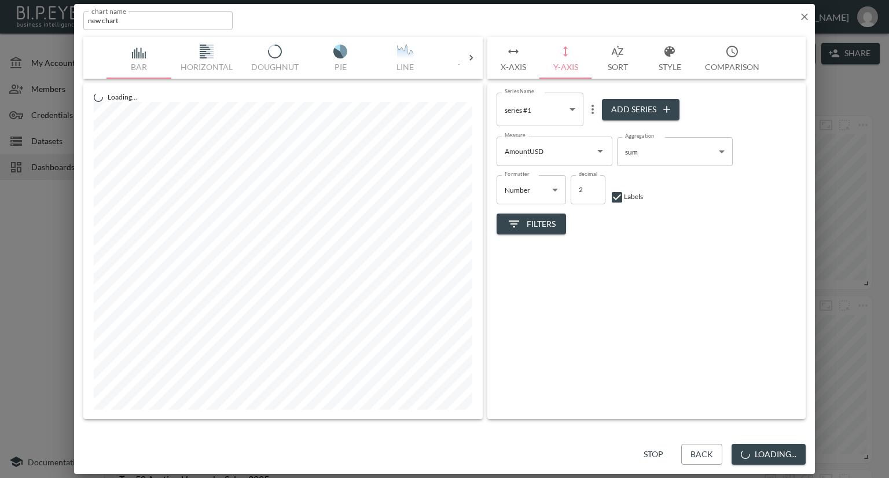
click at [569, 110] on body "BI.P.EYE, Interactive Analytics Dashboards - app [PERSON_NAME] organization / d…" at bounding box center [444, 239] width 889 height 478
click at [644, 303] on div at bounding box center [444, 239] width 889 height 478
click at [601, 153] on icon "Open" at bounding box center [600, 151] width 14 height 14
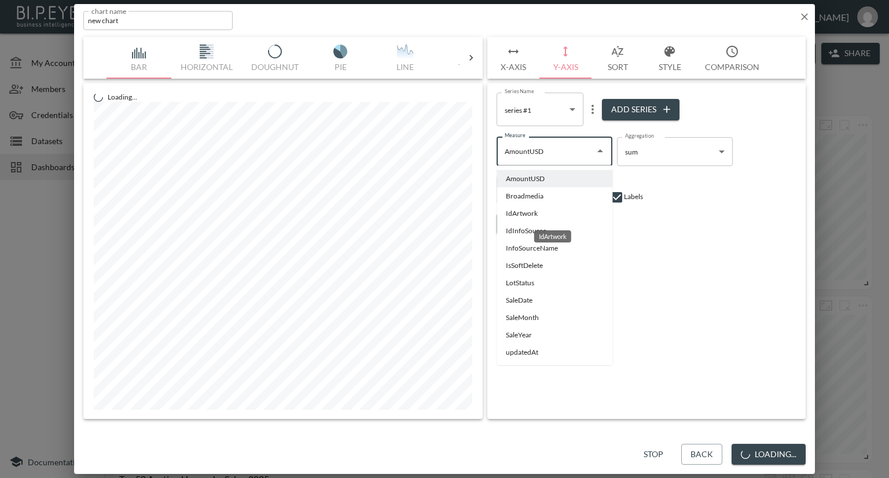
click at [542, 214] on li "IdArtwork" at bounding box center [555, 213] width 116 height 17
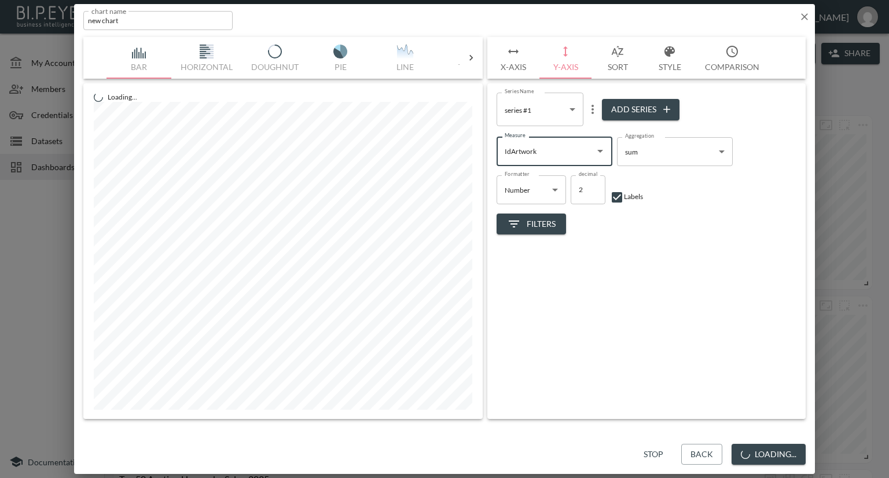
type input "IdArtwork"
click at [692, 161] on body "BI.P.EYE, Interactive Analytics Dashboards - app [PERSON_NAME] organization / d…" at bounding box center [444, 239] width 889 height 478
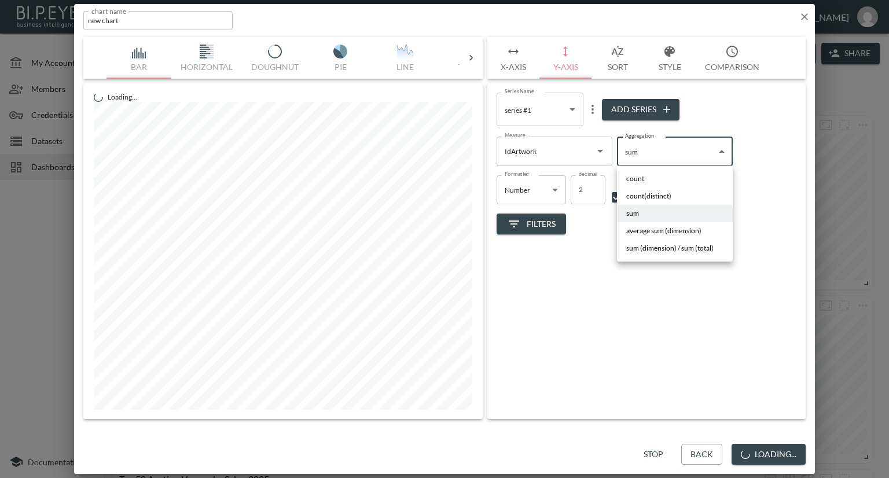
click at [668, 193] on span "count(distinct)" at bounding box center [648, 196] width 45 height 10
type input "count(distinct)"
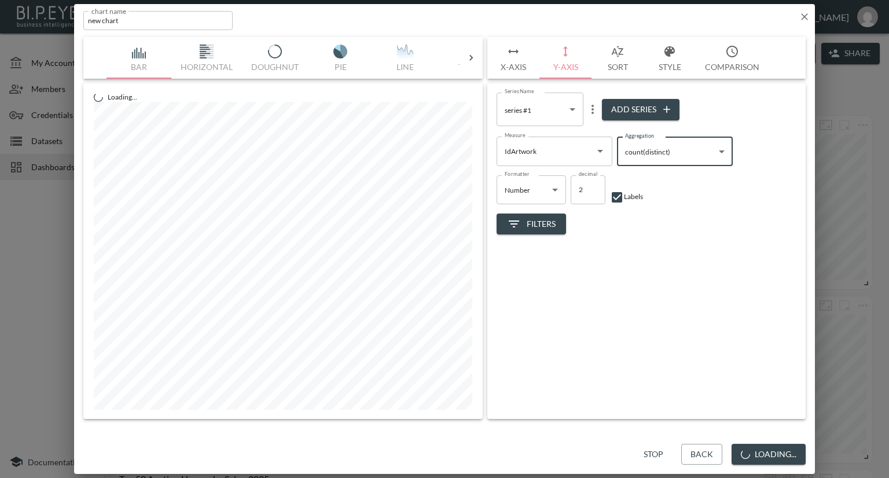
click at [516, 58] on button "X-Axis" at bounding box center [513, 58] width 52 height 42
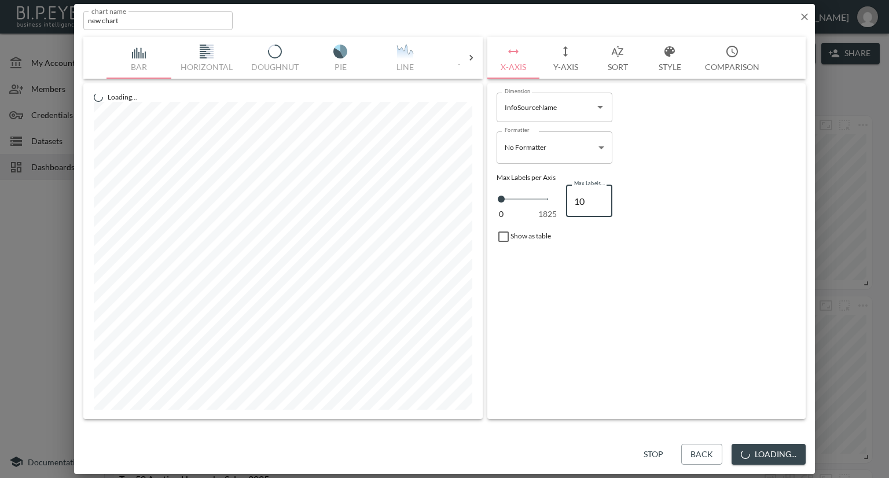
click at [591, 196] on input "10" at bounding box center [589, 201] width 46 height 32
type input "100"
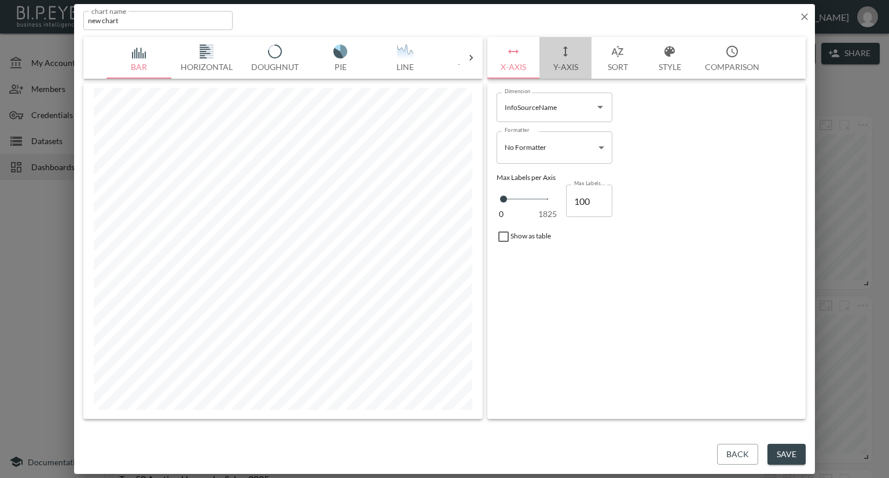
click at [565, 65] on button "Y-Axis" at bounding box center [565, 58] width 52 height 42
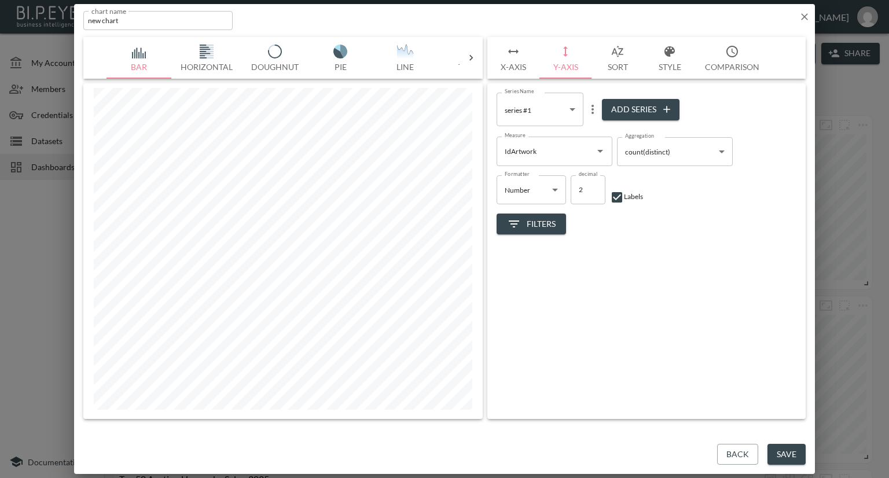
click at [623, 61] on button "Sort" at bounding box center [617, 58] width 52 height 42
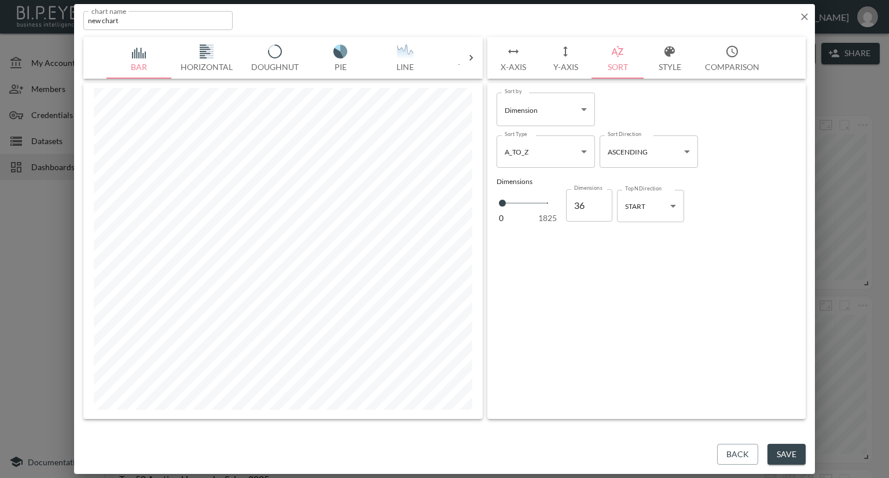
click at [574, 111] on body "BI.P.EYE, Interactive Analytics Dashboards - app [PERSON_NAME] organization / d…" at bounding box center [444, 239] width 889 height 478
click at [534, 175] on li "Series" at bounding box center [546, 174] width 98 height 17
type input "Series"
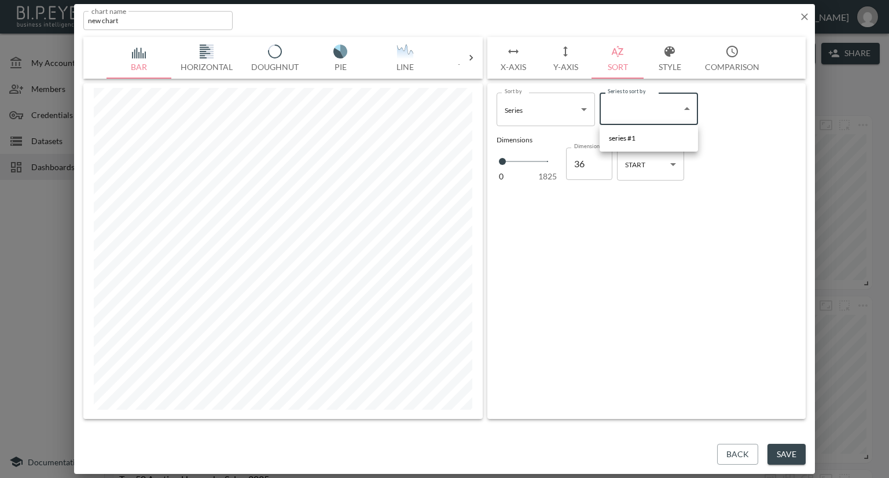
click at [650, 113] on body "BI.P.EYE, Interactive Analytics Dashboards - app [PERSON_NAME] organization / d…" at bounding box center [444, 239] width 889 height 478
click at [639, 134] on li "series #1" at bounding box center [649, 138] width 98 height 17
type input "f0e9abaf-5289-4cb1-92fd-a798f87ea7cd"
click at [581, 149] on body "BI.P.EYE, Interactive Analytics Dashboards - app [PERSON_NAME] organization / d…" at bounding box center [444, 239] width 889 height 478
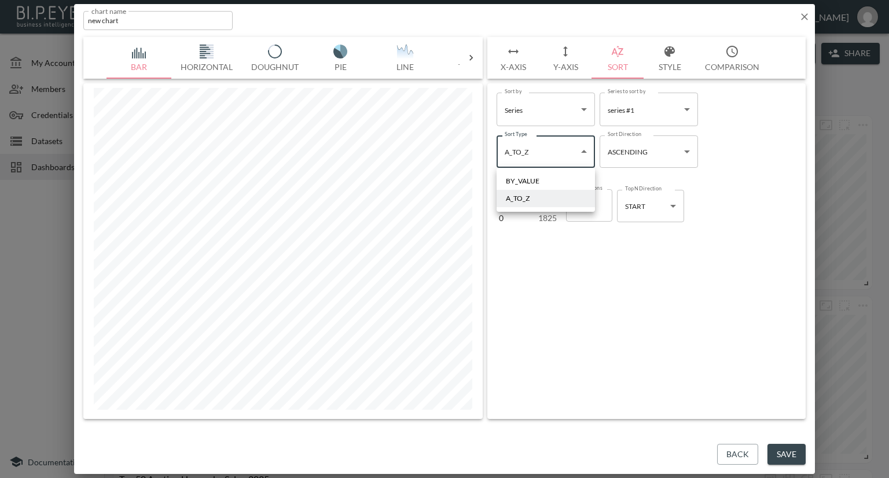
click at [558, 179] on li "BY_VALUE" at bounding box center [546, 180] width 98 height 17
type input "By Value"
click at [688, 159] on body "BI.P.EYE, Interactive Analytics Dashboards - app [PERSON_NAME] organization / d…" at bounding box center [444, 239] width 889 height 478
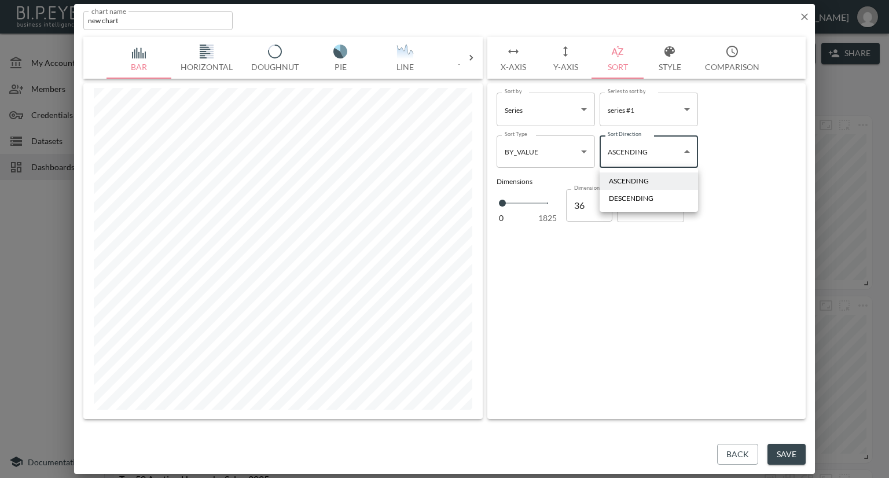
click at [646, 201] on div "DESCENDING" at bounding box center [631, 198] width 45 height 10
type input "Descending"
click at [669, 206] on body "BI.P.EYE, Interactive Analytics Dashboards - app [PERSON_NAME] organization / d…" at bounding box center [444, 239] width 889 height 478
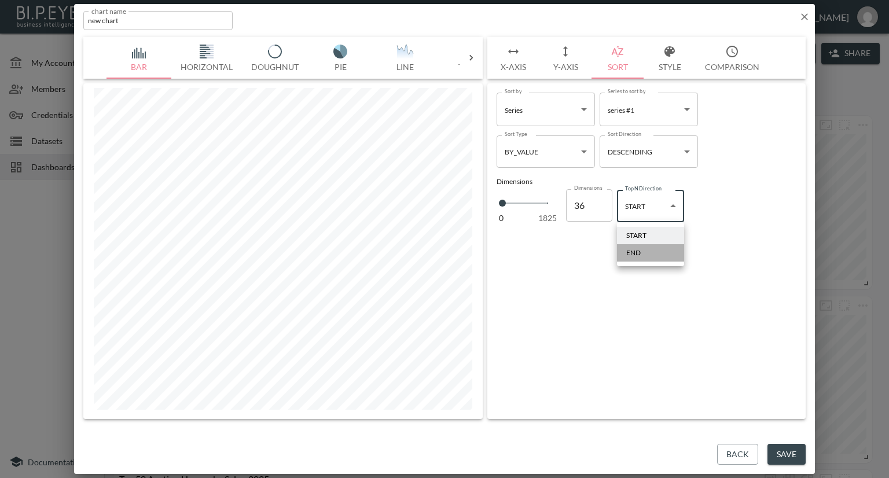
click at [639, 256] on div "END" at bounding box center [633, 253] width 14 height 10
click at [665, 213] on body "BI.P.EYE, Interactive Analytics Dashboards - app [PERSON_NAME] organization / d…" at bounding box center [444, 239] width 889 height 478
click at [648, 234] on li "START" at bounding box center [650, 235] width 67 height 17
type input "start"
click at [805, 13] on icon "button" at bounding box center [805, 17] width 12 height 12
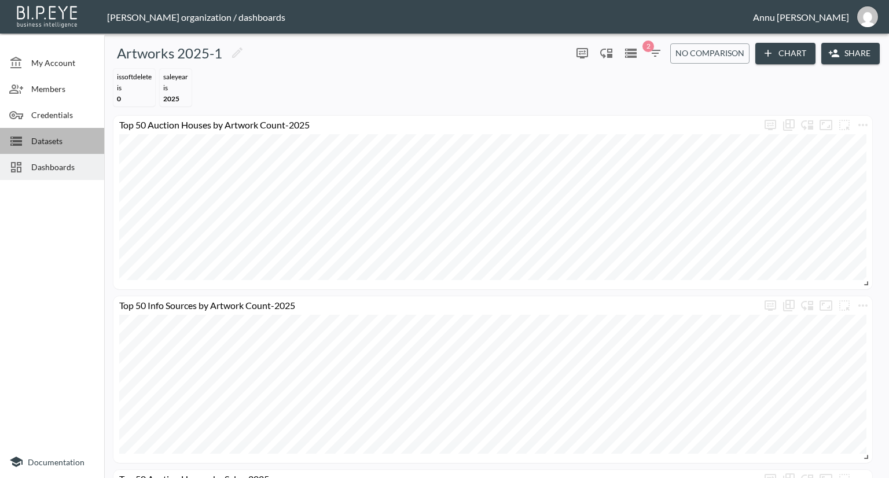
click at [64, 144] on span "Datasets" at bounding box center [63, 141] width 64 height 12
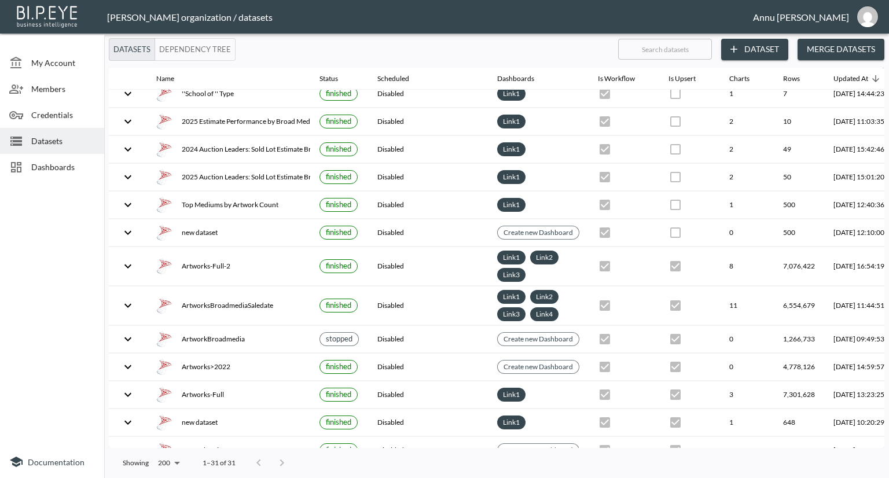
scroll to position [231, 68]
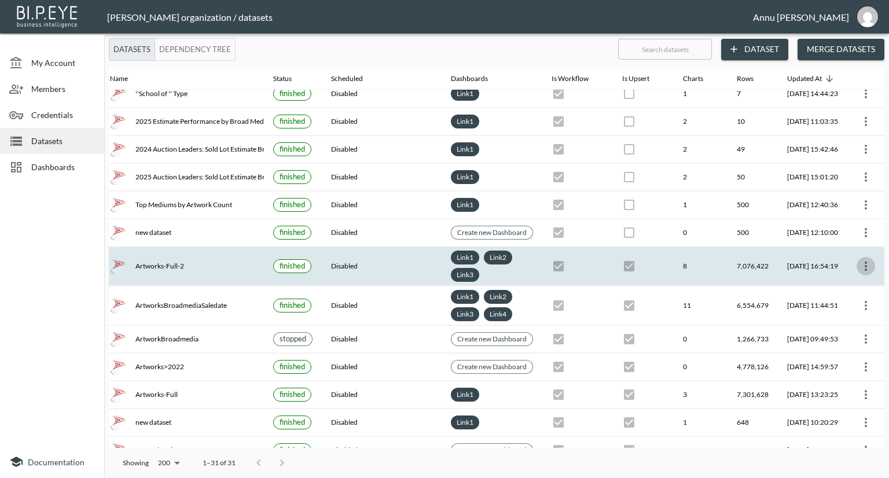
click at [866, 259] on icon "more" at bounding box center [866, 266] width 14 height 14
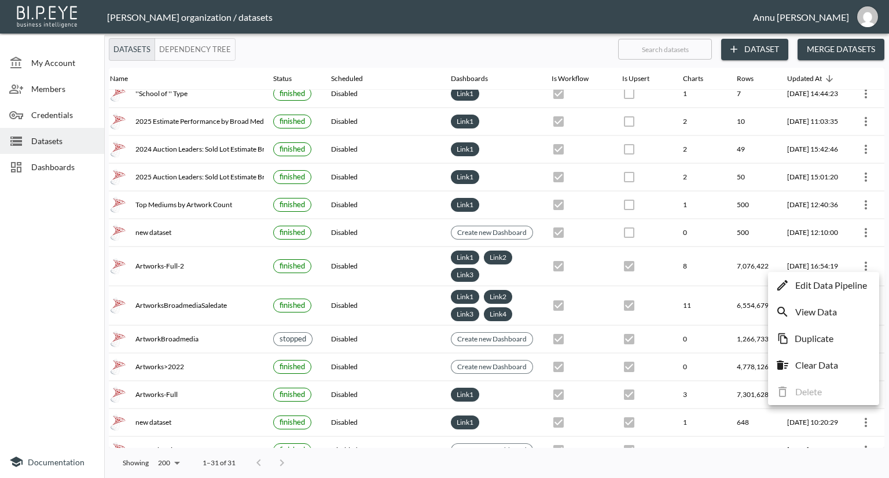
click at [815, 288] on p "Edit Data Pipeline" at bounding box center [831, 285] width 72 height 14
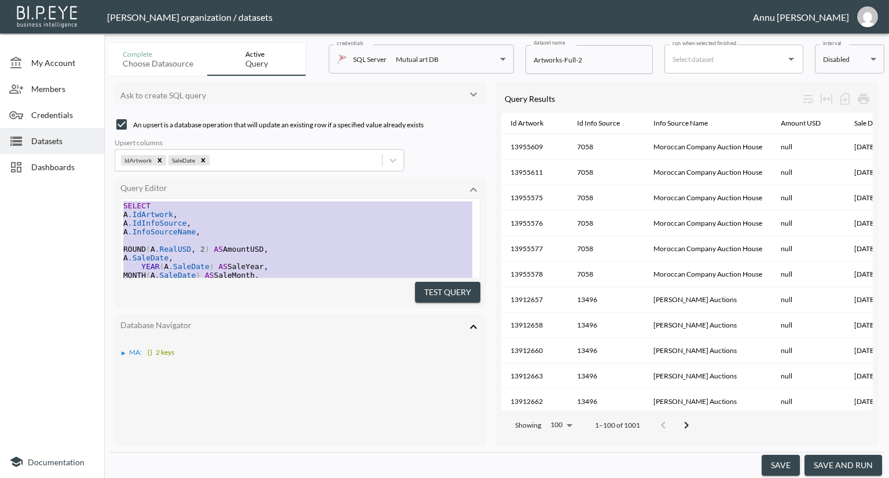
scroll to position [84, 0]
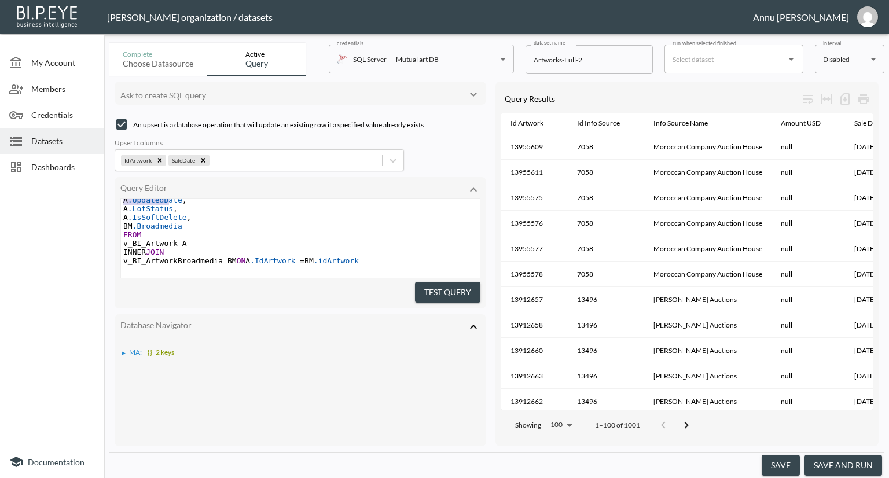
type textarea "SELECT A.IdArtwork, A.IdInfoSource, A.InfoSourceName, ROUND(A.RealUSD, 2) AS Am…"
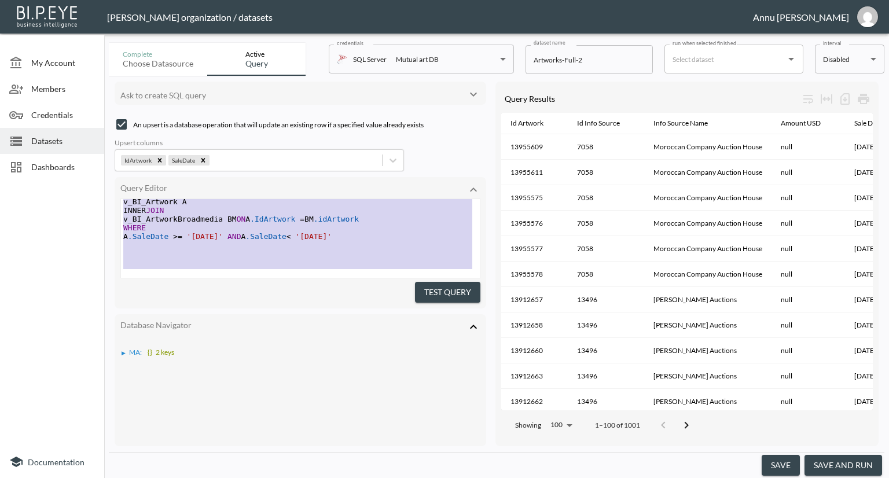
drag, startPoint x: 122, startPoint y: 204, endPoint x: 180, endPoint y: 290, distance: 103.7
click at [180, 290] on div "Query Editor SELECT A.IdArtwork, A.IdInfoSource, A.InfoSourceName, ROUND(A.Real…" at bounding box center [301, 242] width 372 height 131
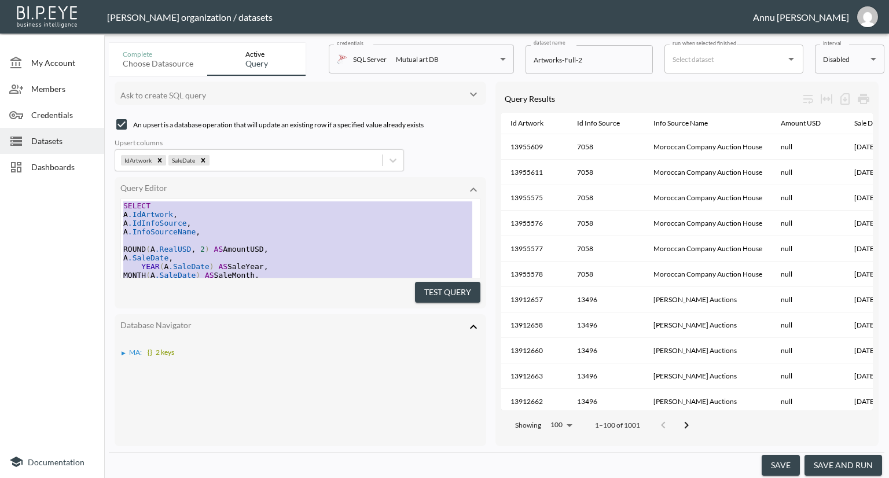
scroll to position [0, 0]
click at [58, 242] on div at bounding box center [52, 315] width 104 height 261
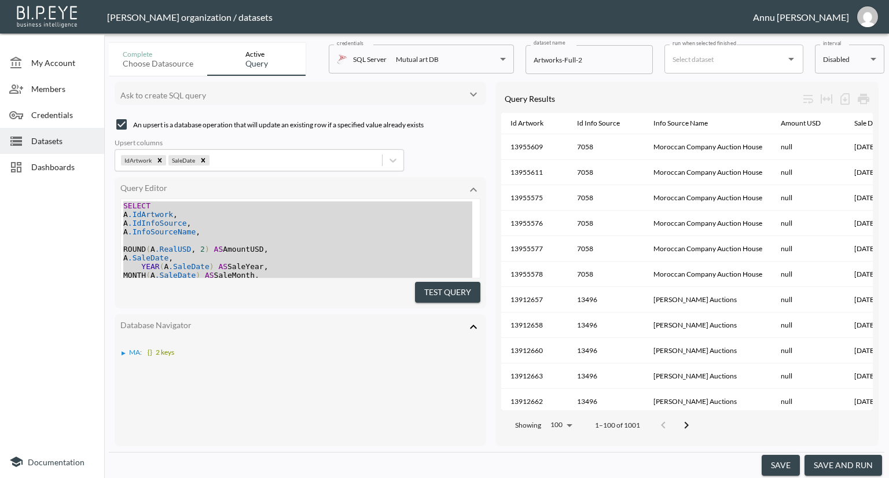
click at [30, 251] on div at bounding box center [52, 315] width 104 height 261
click at [57, 255] on div at bounding box center [52, 315] width 104 height 261
click at [57, 142] on span "Datasets" at bounding box center [63, 141] width 64 height 12
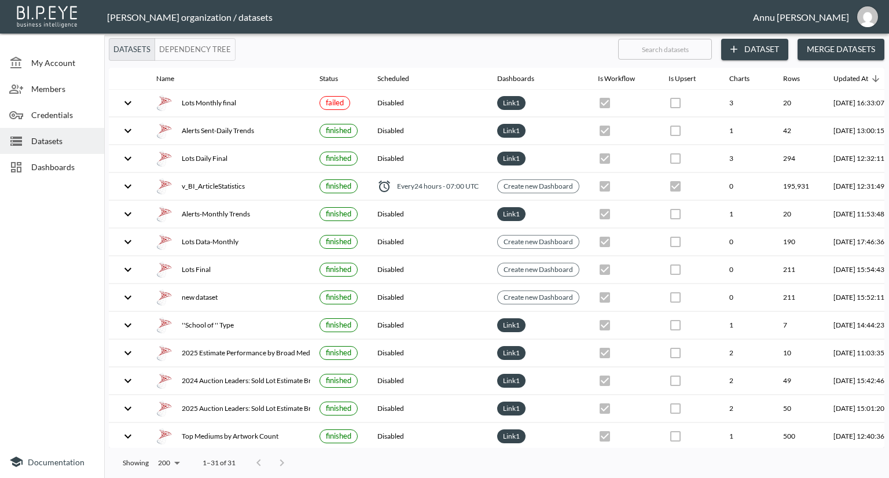
click at [736, 47] on icon "button" at bounding box center [734, 49] width 12 height 12
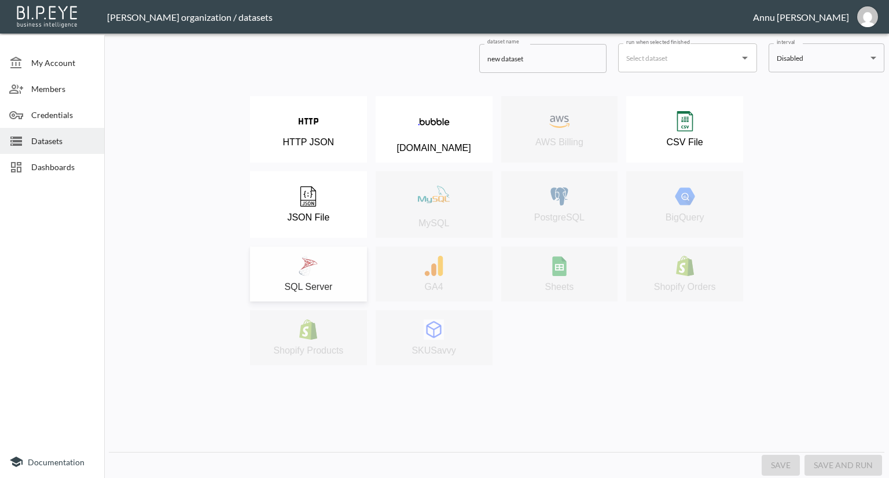
click at [313, 269] on img at bounding box center [308, 266] width 20 height 20
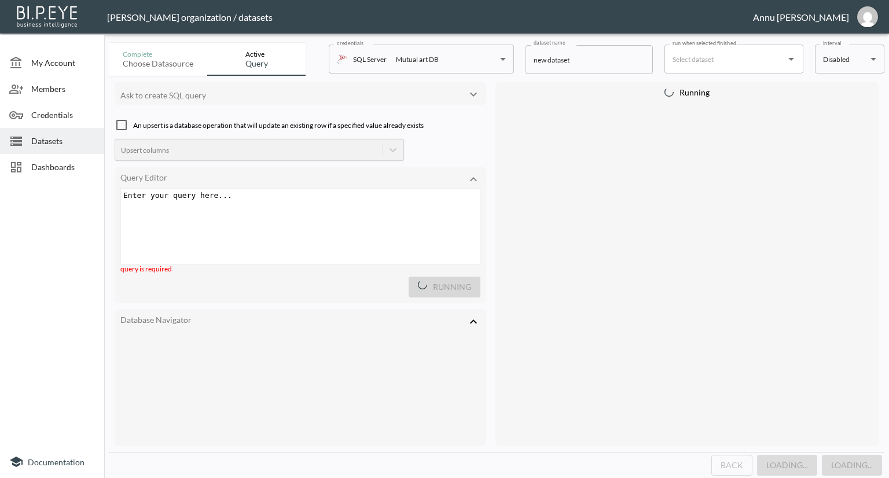
click at [247, 197] on pre "​" at bounding box center [302, 195] width 362 height 9
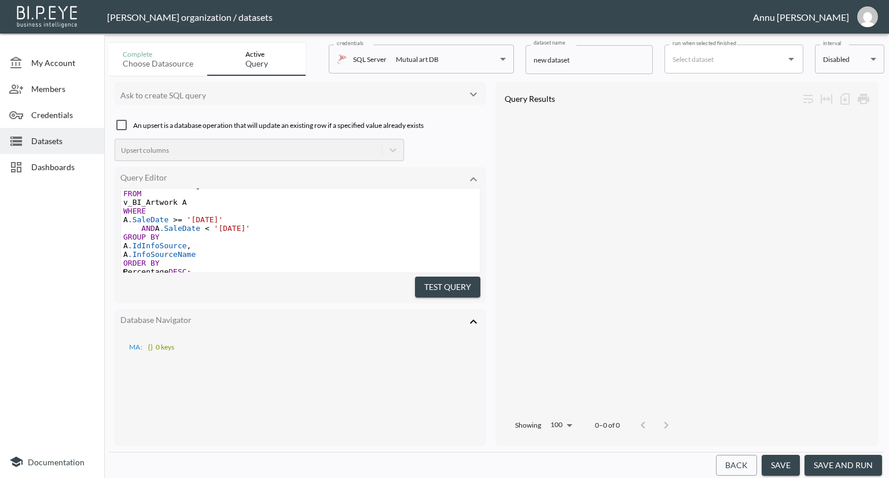
scroll to position [116, 0]
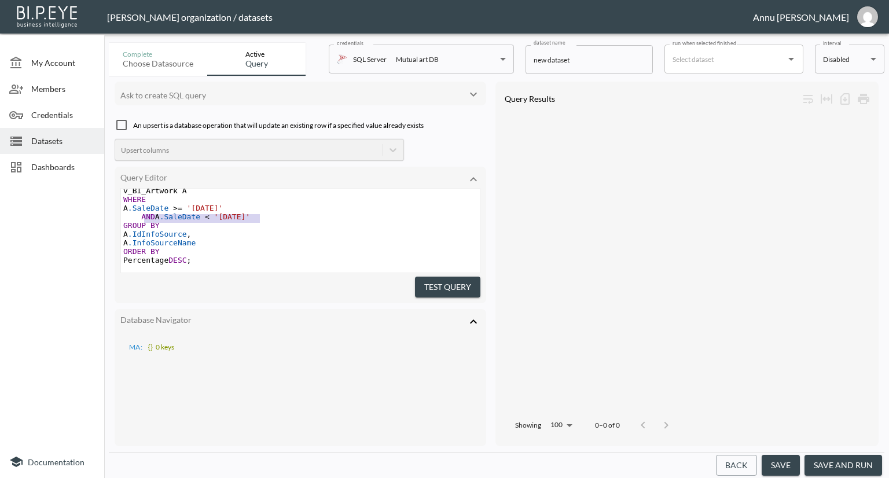
type textarea "AND A.SaleDate < '[DATE]'"
drag, startPoint x: 259, startPoint y: 212, endPoint x: 137, endPoint y: 212, distance: 122.7
click at [137, 212] on span "AND A .SaleDate < '[DATE]'" at bounding box center [186, 216] width 127 height 9
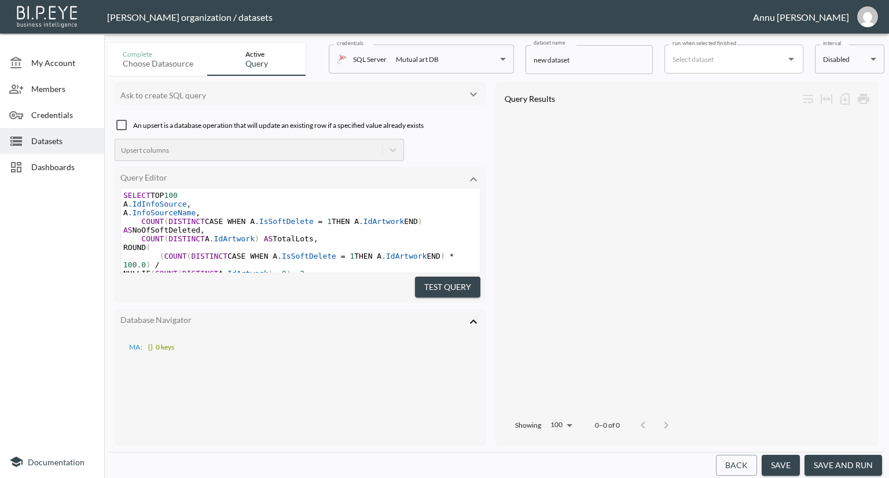
scroll to position [124, 0]
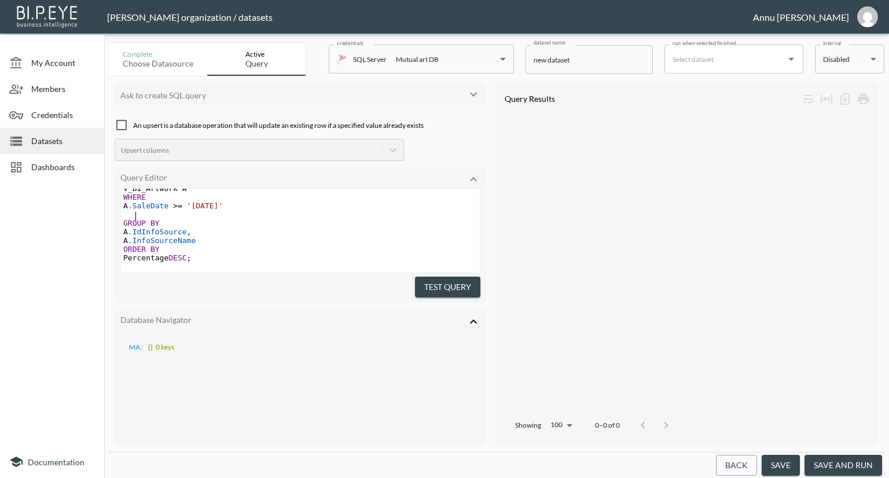
click at [456, 289] on button "Test Query" at bounding box center [447, 287] width 65 height 21
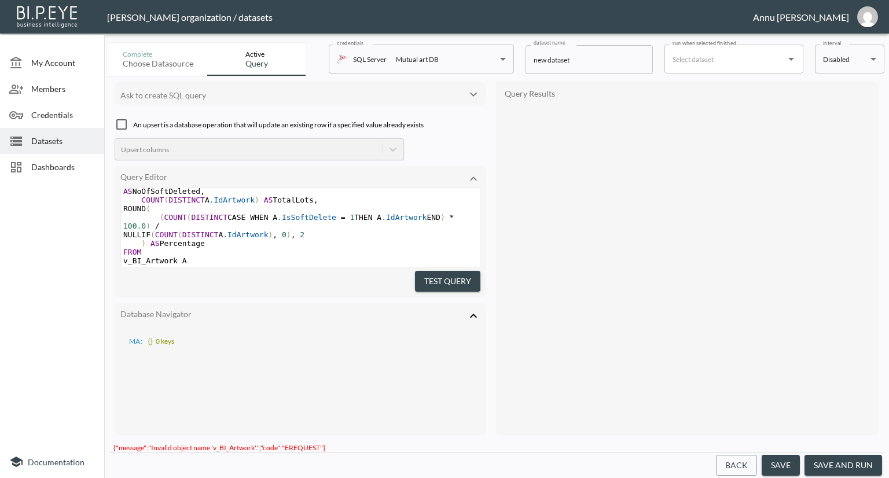
scroll to position [0, 0]
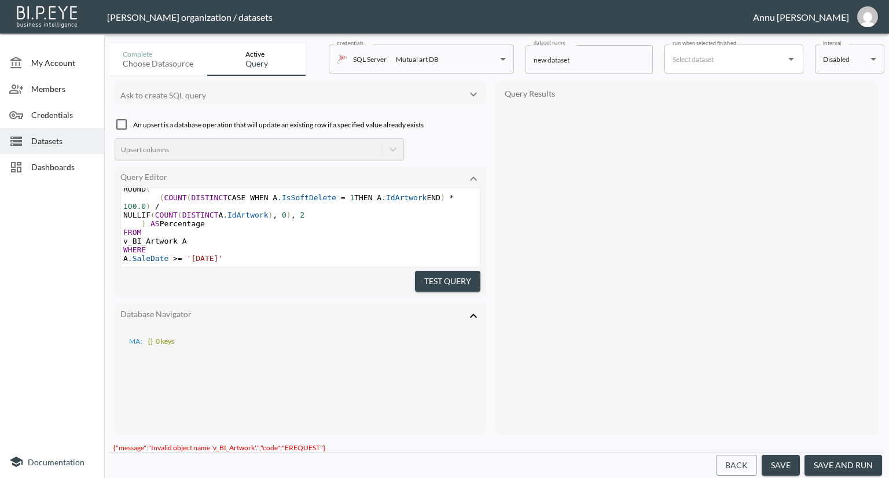
click at [468, 281] on button "Test Query" at bounding box center [447, 281] width 65 height 21
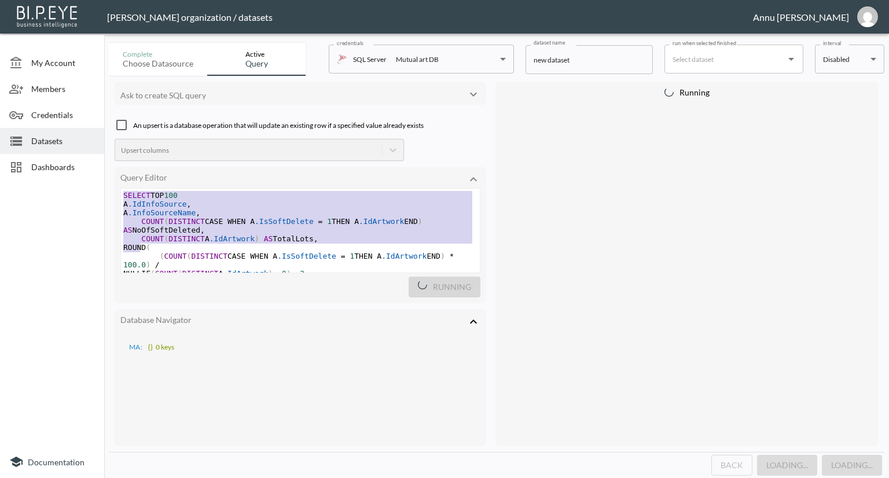
scroll to position [105, 0]
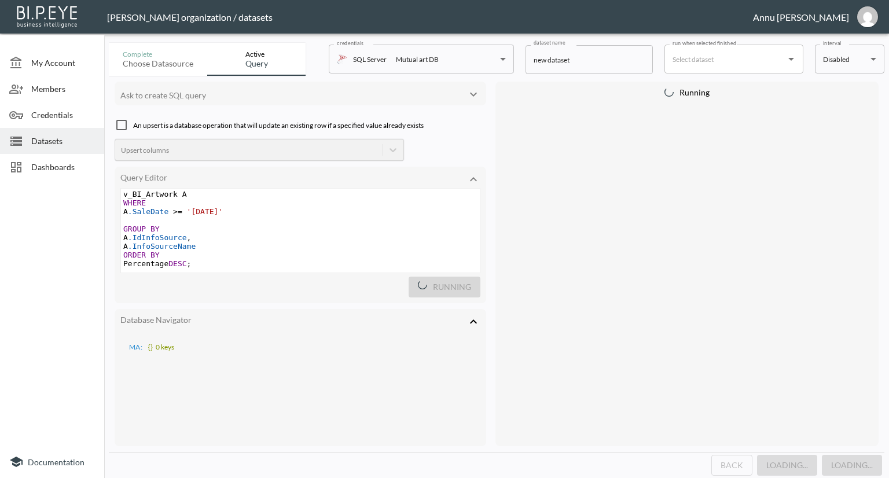
type textarea "SELECT TOP 100 A.IdInfoSource, A.InfoSourceName, COUNT(DISTINCT CASE WHEN A.IsS…"
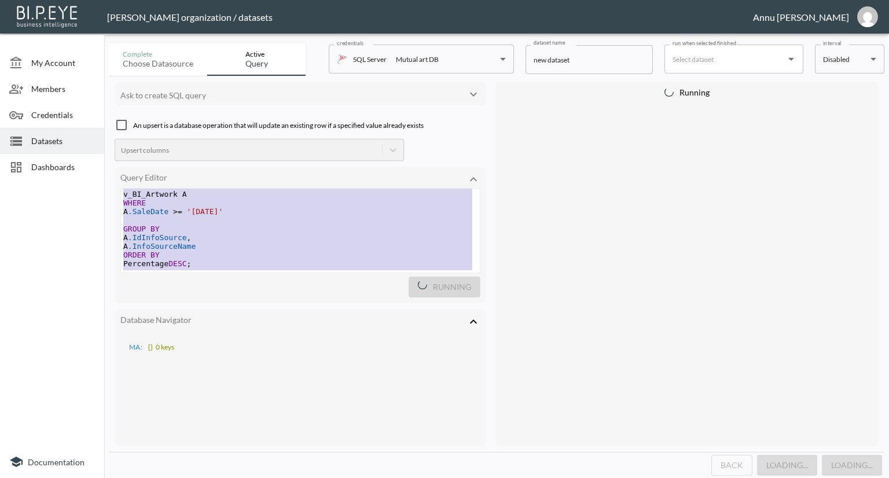
scroll to position [125, 0]
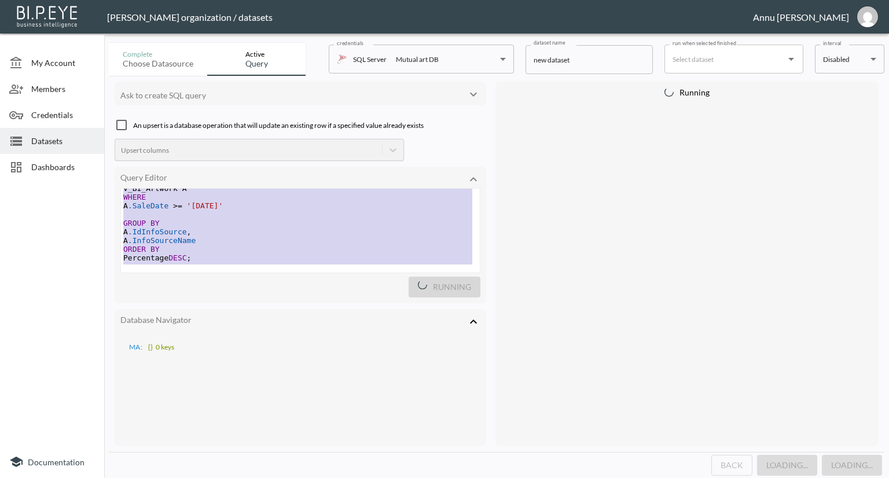
drag, startPoint x: 123, startPoint y: 193, endPoint x: 145, endPoint y: 302, distance: 111.1
click at [145, 302] on div "Ask to create SQL query An upsert is a database operation that will update an e…" at bounding box center [301, 264] width 372 height 365
click at [50, 232] on div at bounding box center [52, 315] width 104 height 261
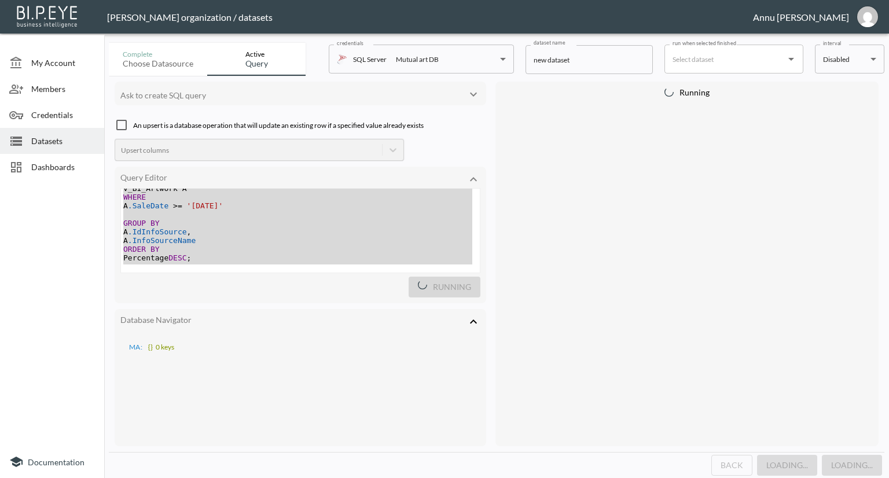
click at [47, 141] on span "Datasets" at bounding box center [63, 141] width 64 height 12
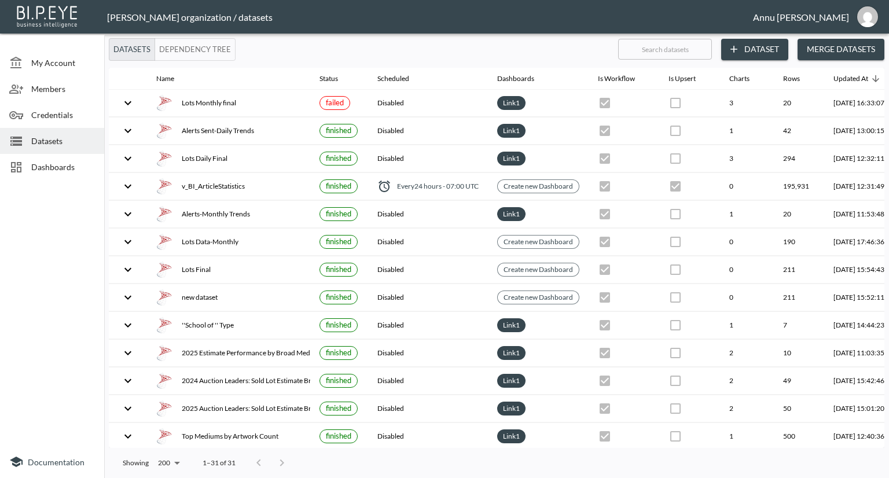
click at [758, 50] on button "Dataset" at bounding box center [754, 49] width 67 height 21
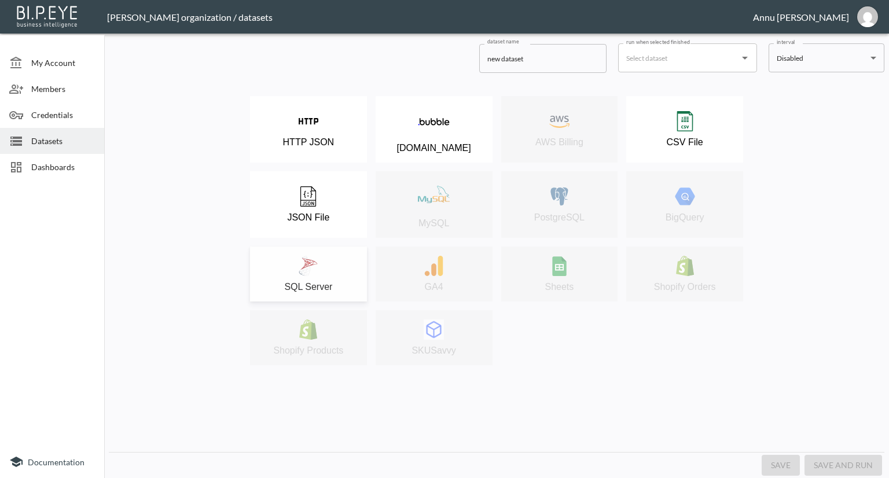
click at [313, 262] on img at bounding box center [308, 266] width 20 height 20
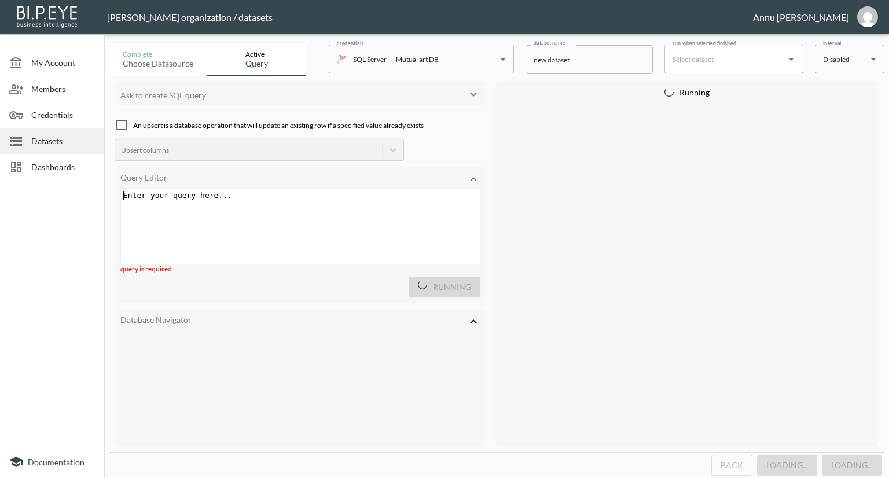
click at [240, 197] on pre "​" at bounding box center [302, 195] width 362 height 9
click at [219, 204] on span "'[DATE]'" at bounding box center [205, 208] width 36 height 9
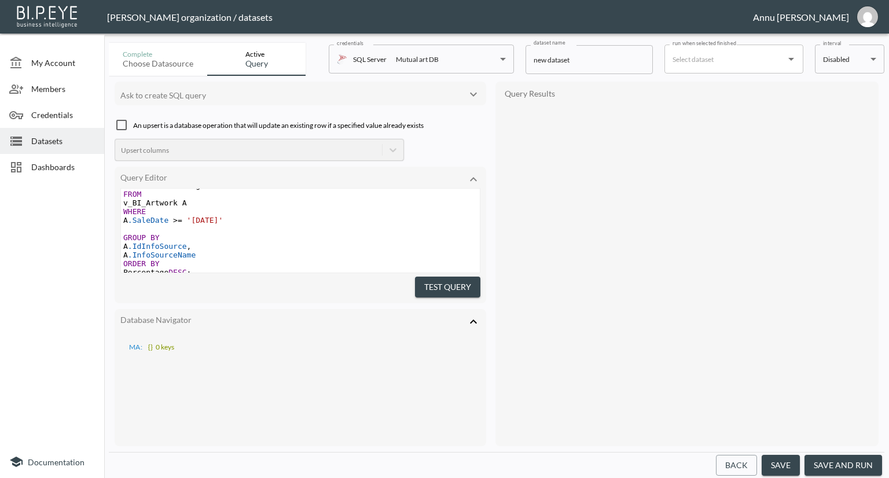
scroll to position [115, 0]
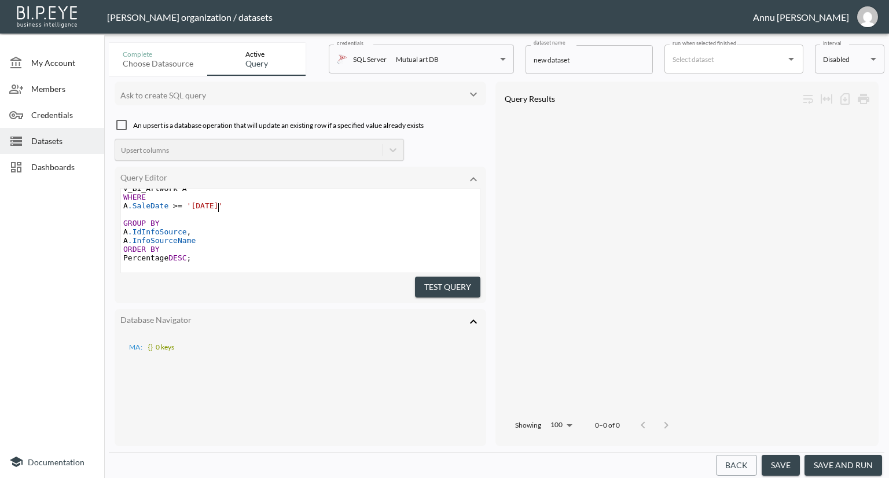
type textarea "5"
click at [426, 285] on button "Test Query" at bounding box center [447, 287] width 65 height 21
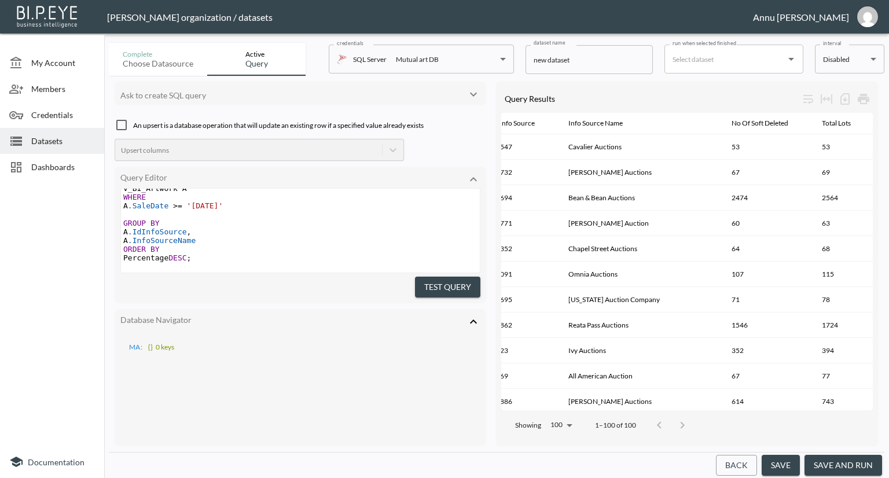
scroll to position [0, 0]
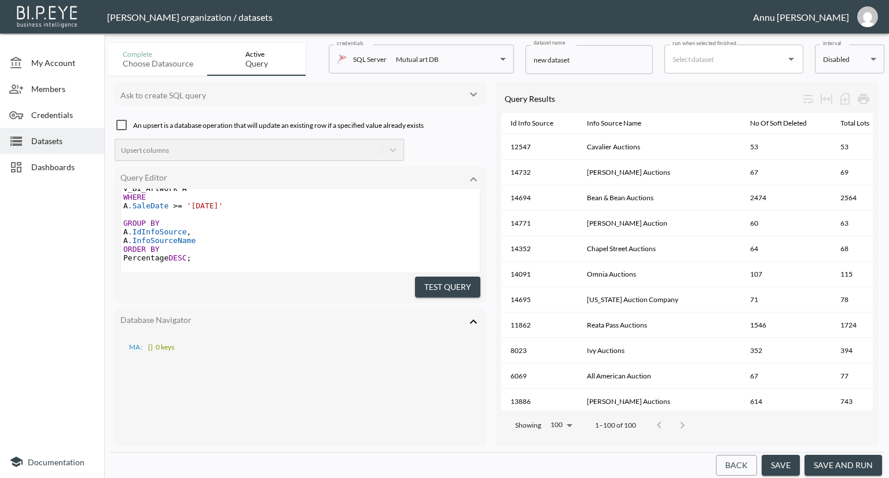
click at [120, 126] on input "checkbox" at bounding box center [122, 125] width 14 height 14
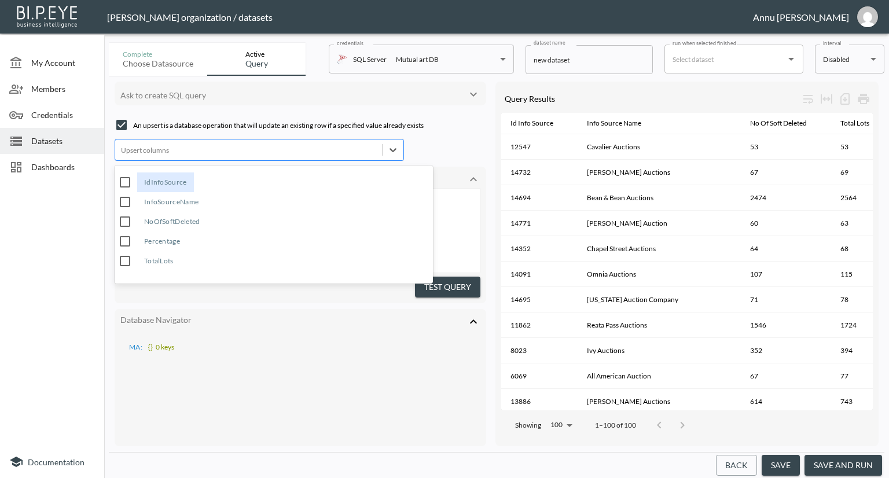
click at [156, 154] on div at bounding box center [248, 150] width 255 height 11
click at [122, 126] on input "checkbox" at bounding box center [122, 125] width 14 height 14
checkbox input "false"
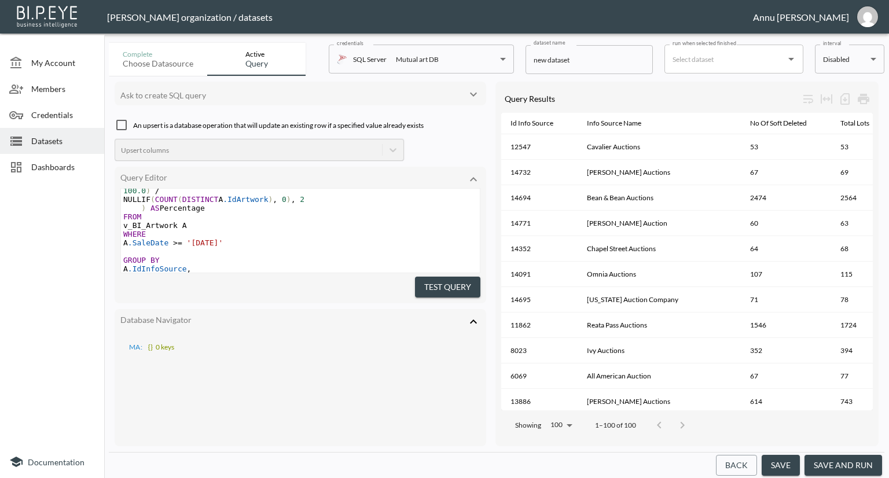
scroll to position [116, 0]
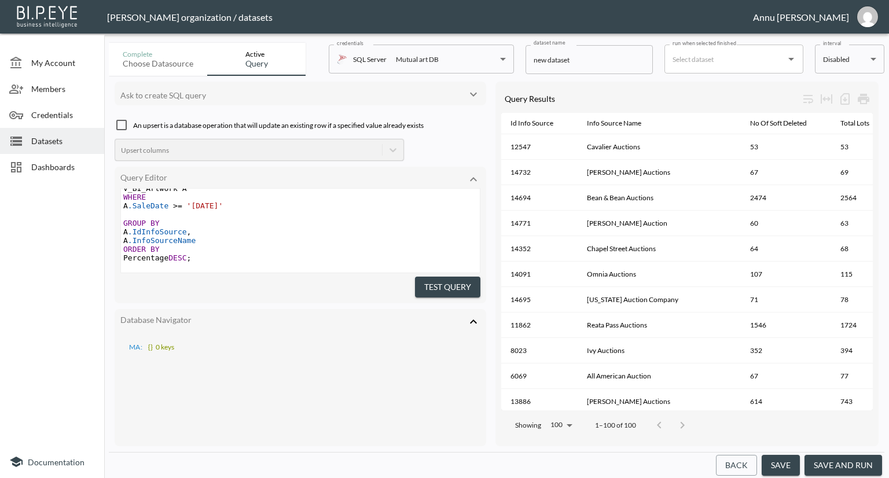
click at [218, 203] on span "'[DATE]'" at bounding box center [205, 205] width 36 height 9
type textarea "4"
type textarea "5"
click at [852, 461] on button "save and run" at bounding box center [843, 465] width 78 height 21
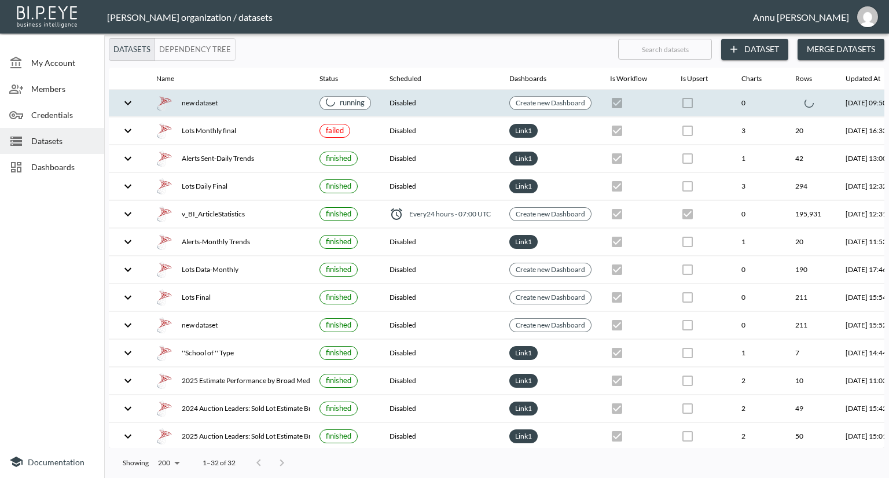
click at [218, 100] on div "new dataset" at bounding box center [228, 103] width 145 height 16
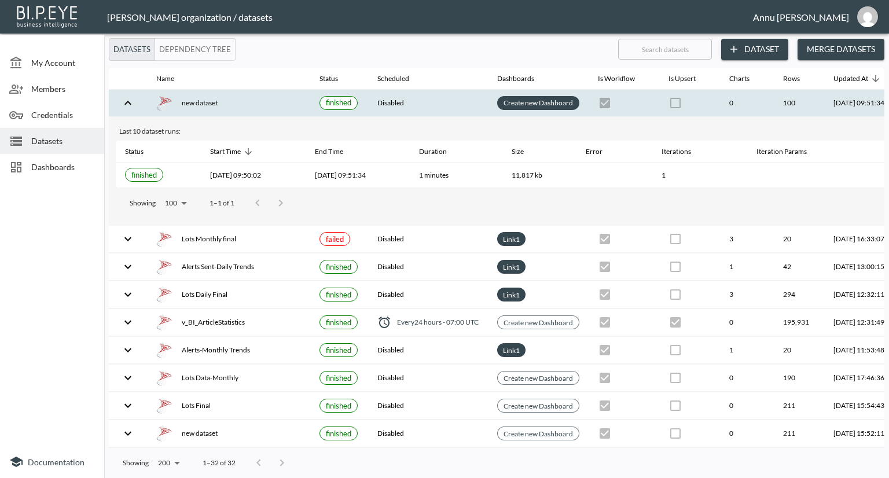
click at [539, 104] on link "Create new Dashboard" at bounding box center [538, 102] width 74 height 13
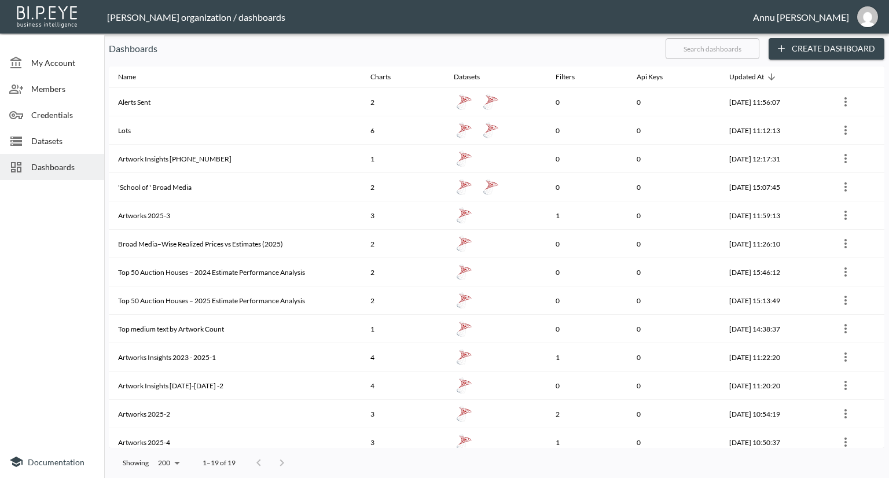
click at [847, 52] on button "Create Dashboard" at bounding box center [827, 48] width 116 height 21
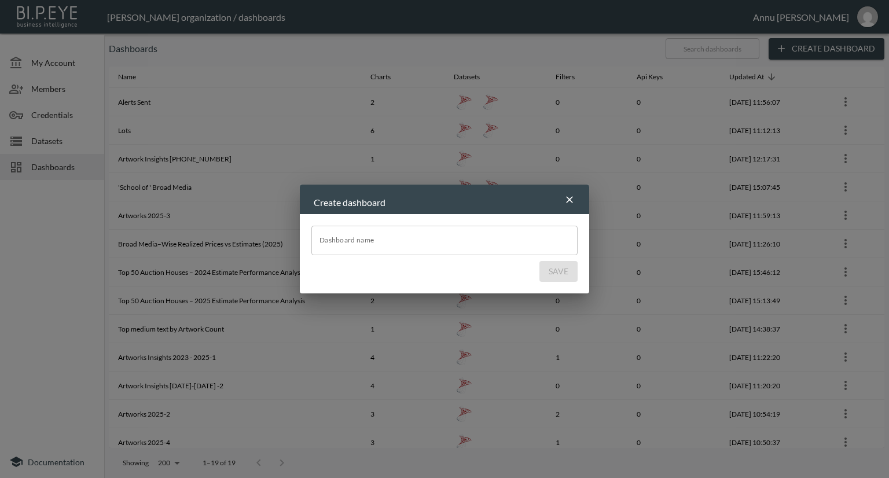
click at [495, 238] on input "Dashboard name" at bounding box center [444, 240] width 266 height 29
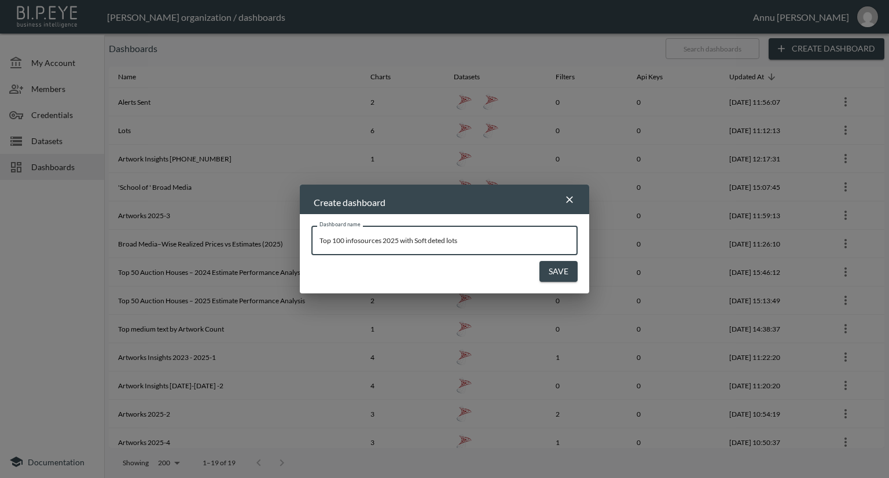
type input "Top 100 infosources 2025 with Soft deted lots"
click at [563, 267] on button "Save" at bounding box center [558, 271] width 38 height 21
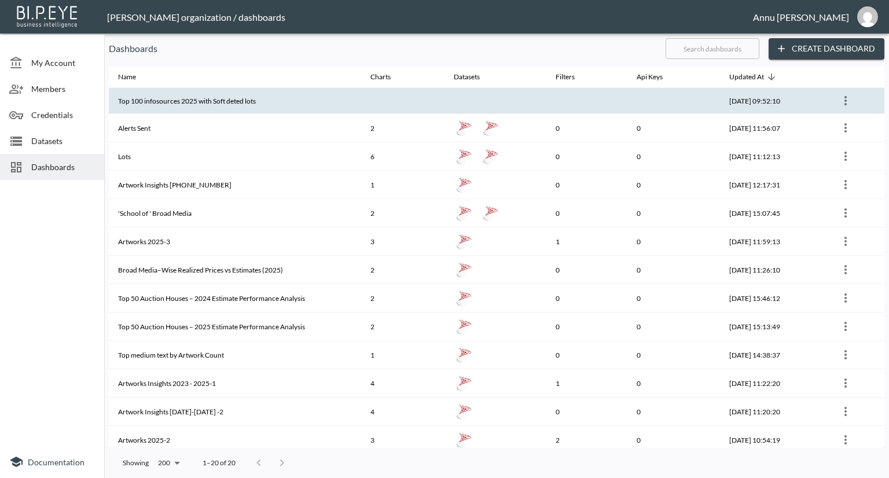
click at [322, 102] on th "Top 100 infosources 2025 with Soft deted lots" at bounding box center [235, 101] width 252 height 26
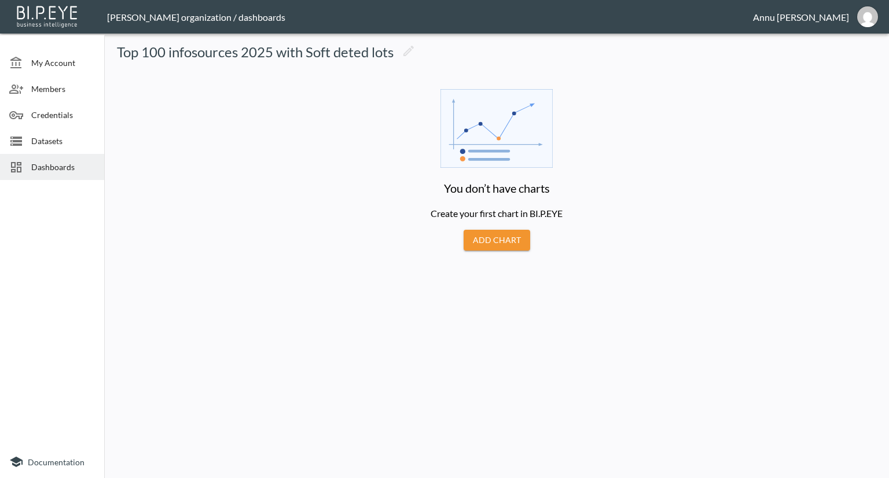
click at [532, 235] on main "You don’t have charts Create your first chart in BI.P.EYE Add Chart" at bounding box center [496, 155] width 694 height 189
click at [519, 234] on button "Add Chart" at bounding box center [497, 240] width 67 height 21
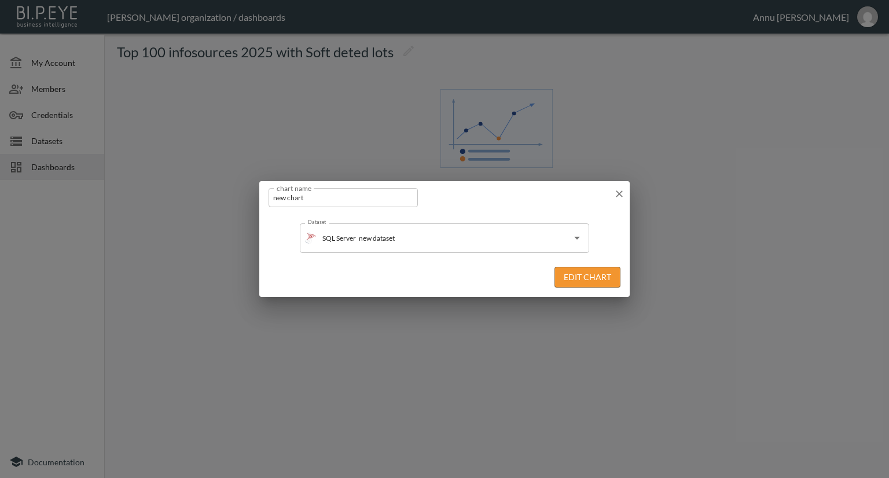
click at [583, 278] on button "Edit Chart" at bounding box center [587, 277] width 66 height 21
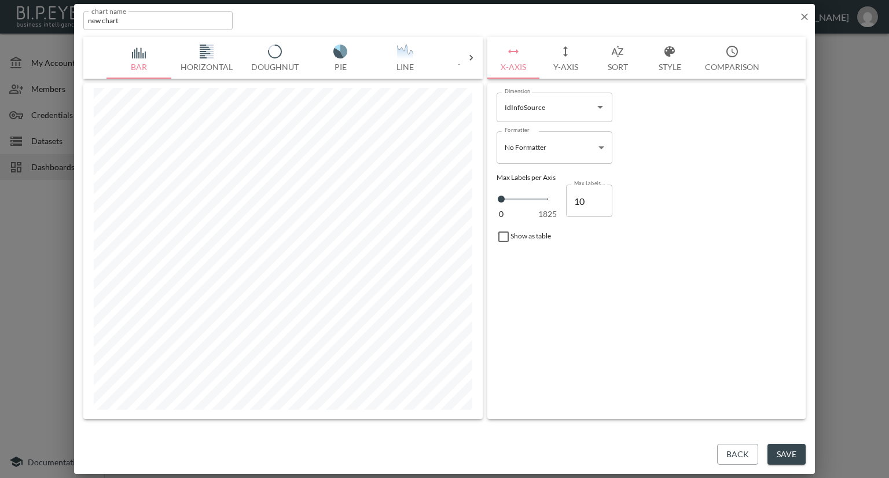
click at [468, 54] on icon at bounding box center [471, 58] width 12 height 12
click at [131, 52] on img "button" at bounding box center [139, 52] width 46 height 14
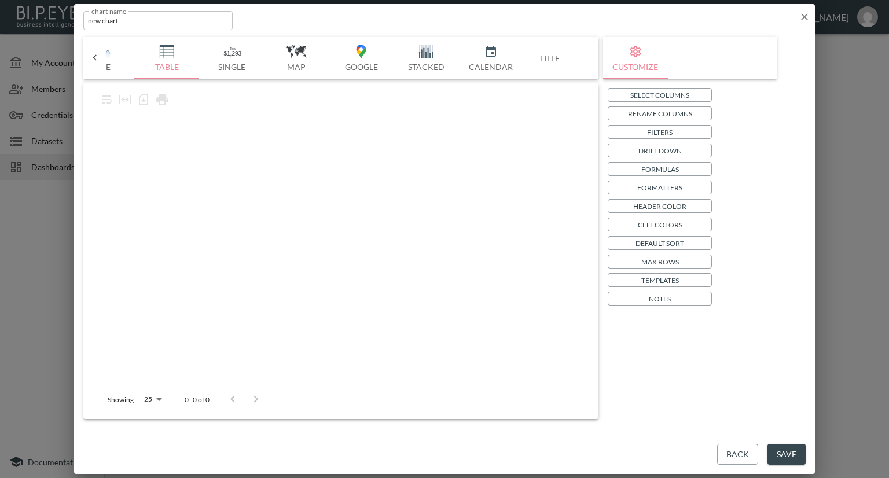
scroll to position [0, 302]
click at [634, 91] on p "Select Columns" at bounding box center [659, 95] width 59 height 12
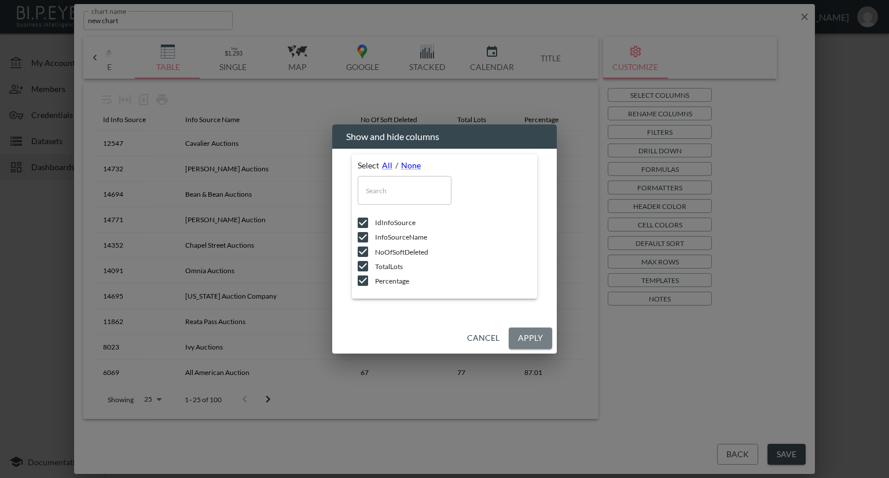
click at [530, 330] on button "Apply" at bounding box center [530, 338] width 43 height 21
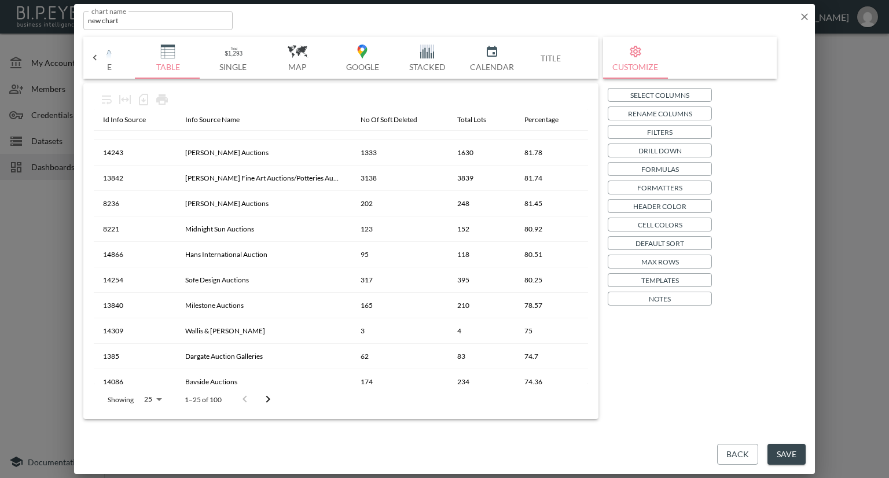
scroll to position [383, 0]
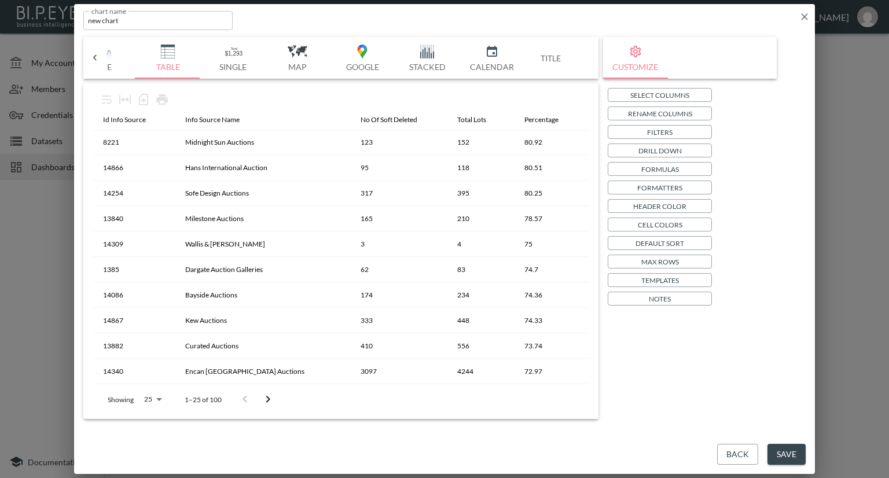
click at [803, 17] on icon "button" at bounding box center [805, 17] width 12 height 12
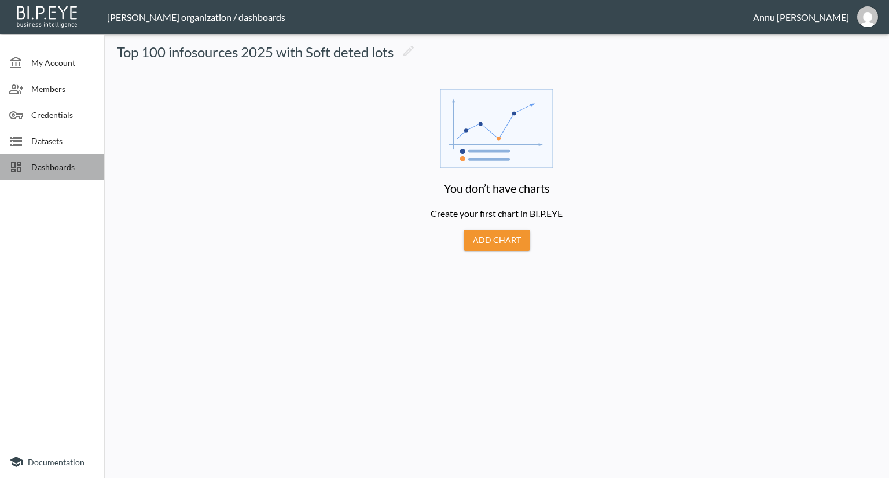
click at [58, 164] on span "Dashboards" at bounding box center [63, 167] width 64 height 12
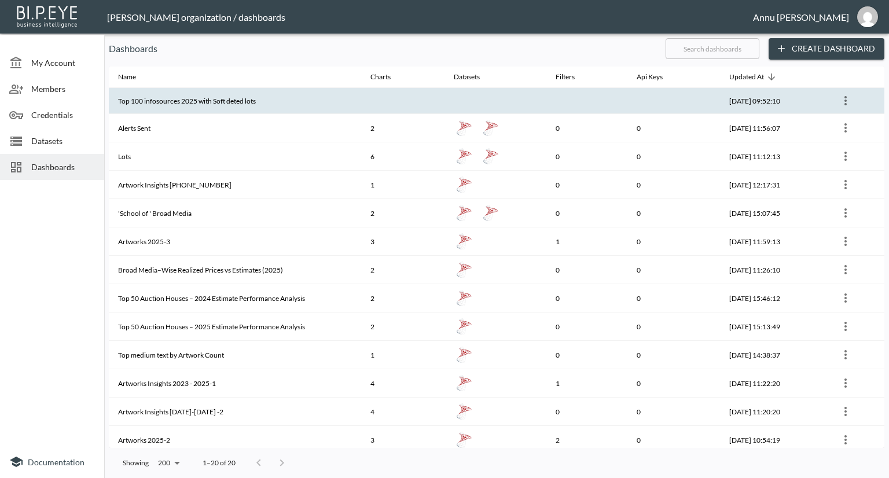
click at [230, 98] on th "Top 100 infosources 2025 with Soft deted lots" at bounding box center [235, 101] width 252 height 26
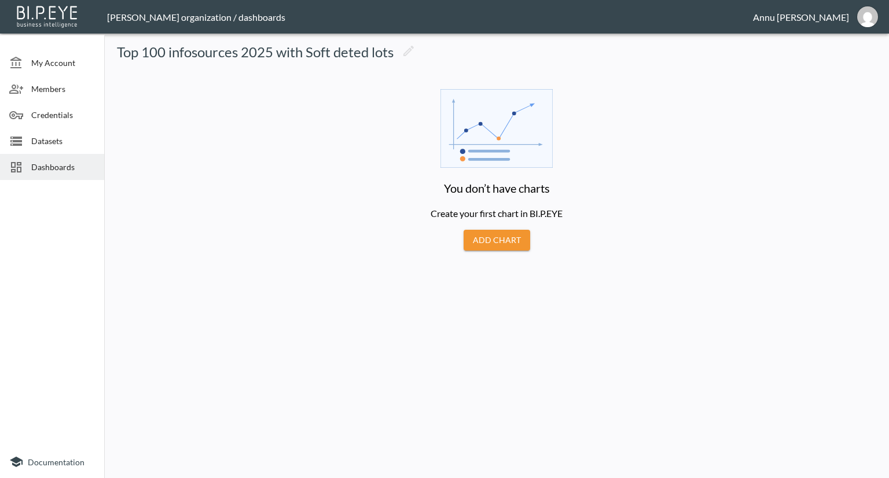
click at [68, 167] on span "Dashboards" at bounding box center [63, 167] width 64 height 12
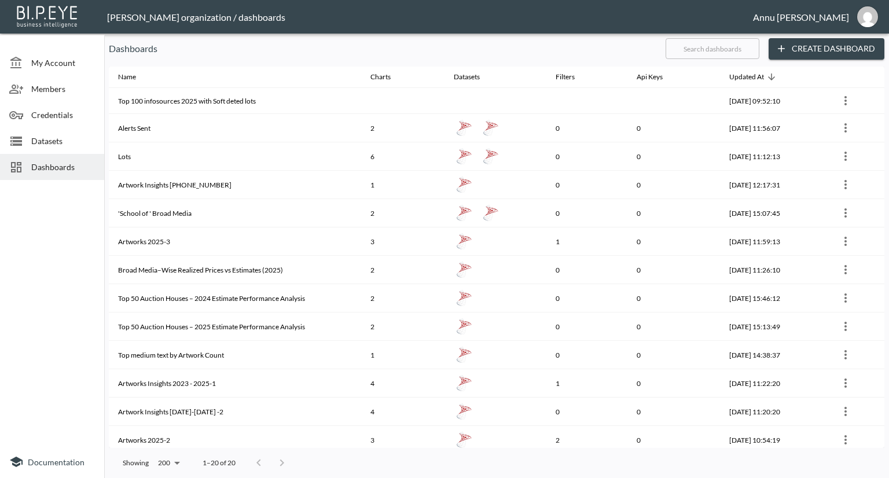
click at [68, 141] on span "Datasets" at bounding box center [63, 141] width 64 height 12
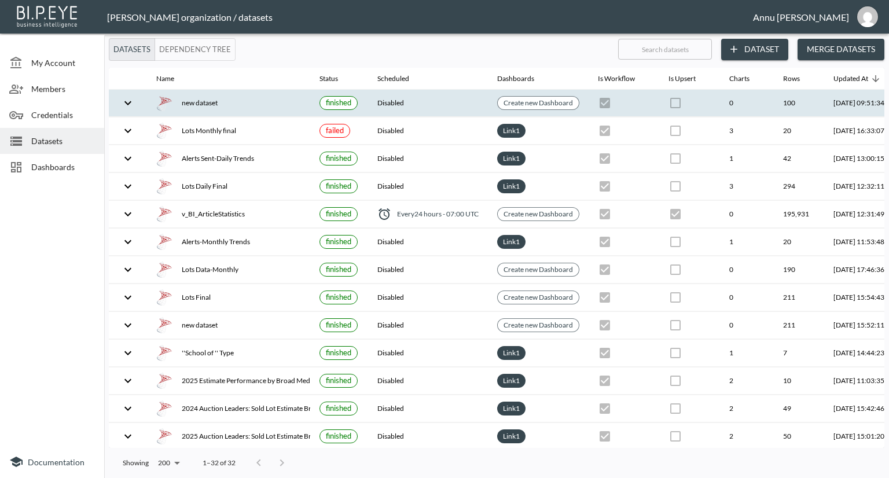
click at [200, 102] on div "new dataset" at bounding box center [228, 103] width 145 height 16
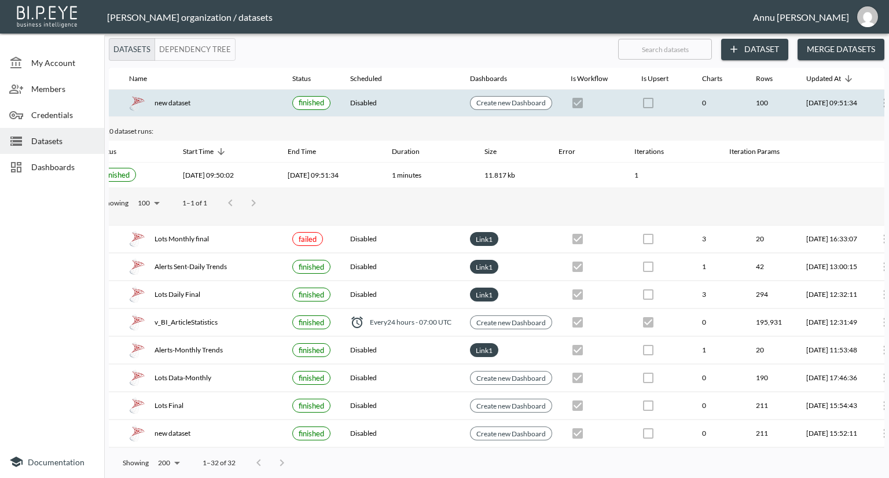
scroll to position [0, 68]
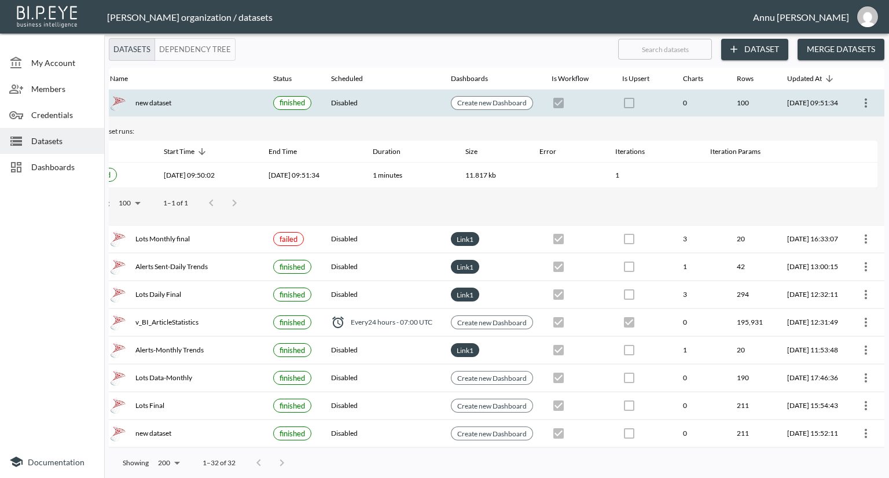
click at [859, 100] on icon "more" at bounding box center [866, 103] width 14 height 14
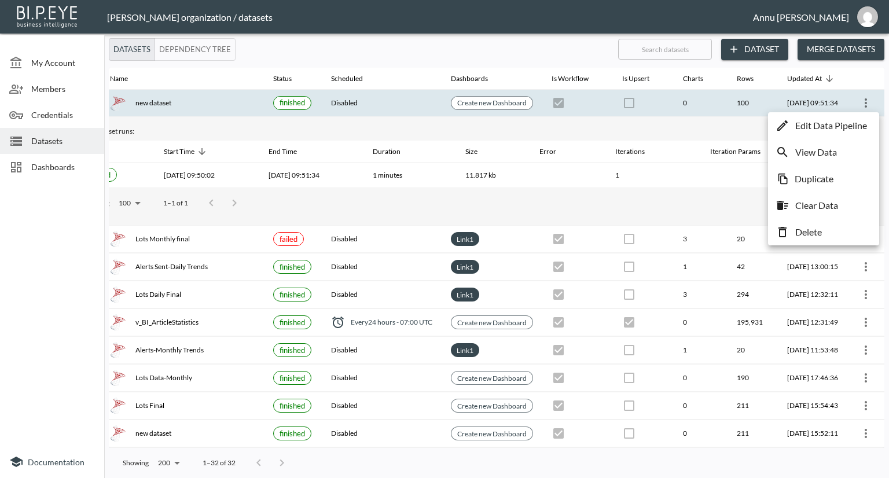
click at [824, 124] on p "Edit Data Pipeline" at bounding box center [831, 126] width 72 height 14
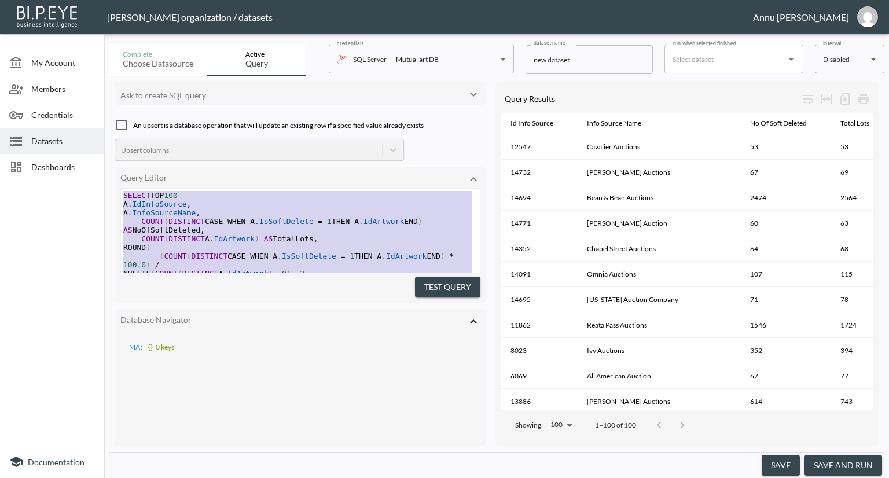
scroll to position [70, 0]
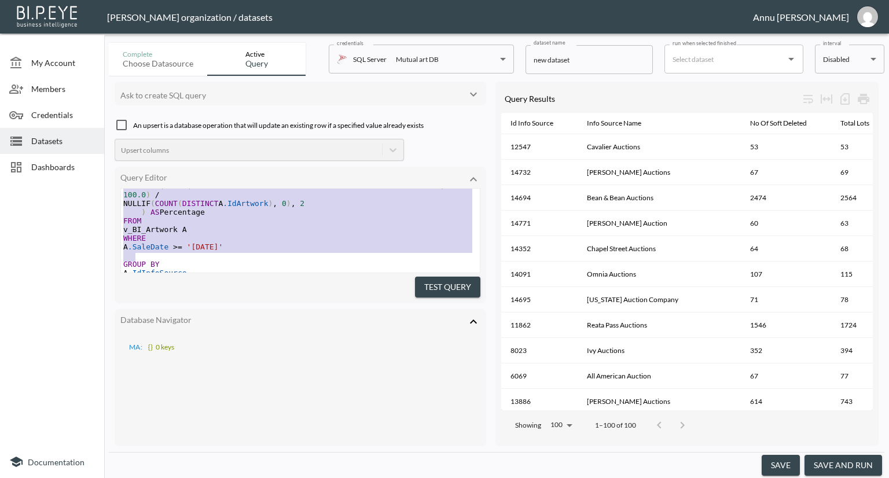
type textarea "SELECT TOP 100 A.IdInfoSource, A.InfoSourceName, COUNT(DISTINCT CASE WHEN A.IsS…"
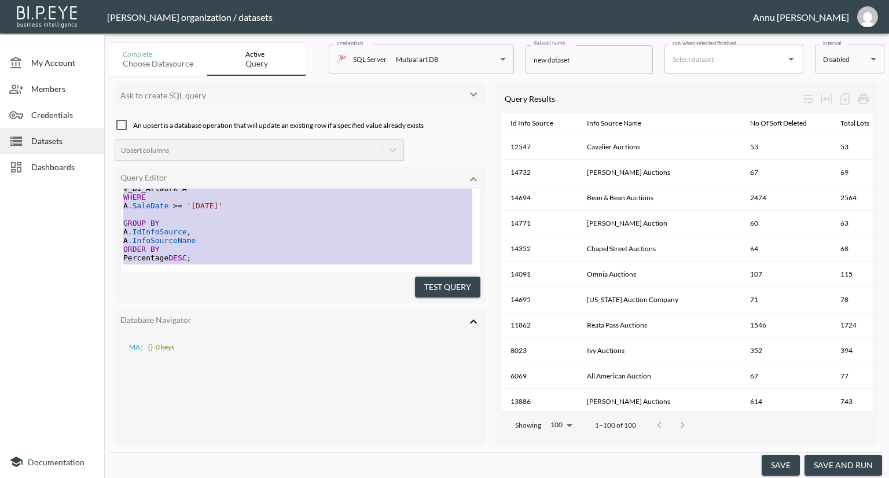
drag, startPoint x: 122, startPoint y: 194, endPoint x: 234, endPoint y: 291, distance: 148.1
click at [234, 291] on div "Query Editor SELECT TOP 100 A.IdInfoSource, A.InfoSourceName, COUNT(DISTINCT CA…" at bounding box center [301, 235] width 372 height 137
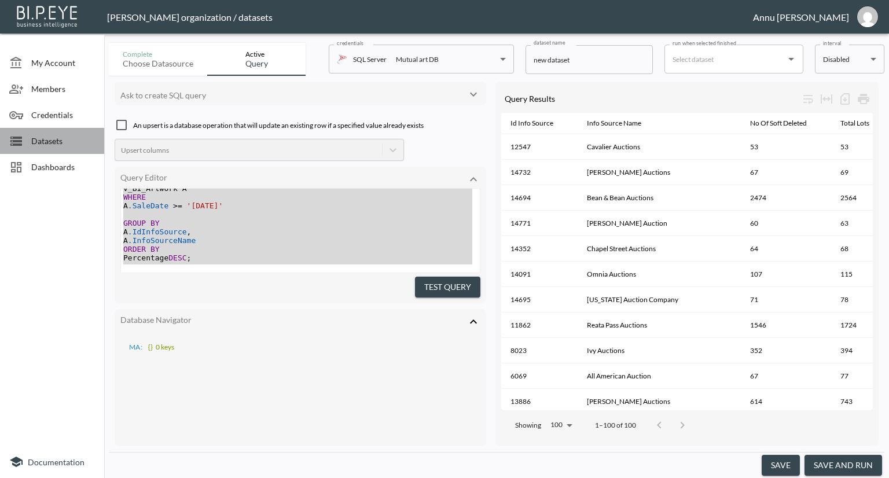
click at [71, 142] on span "Datasets" at bounding box center [63, 141] width 64 height 12
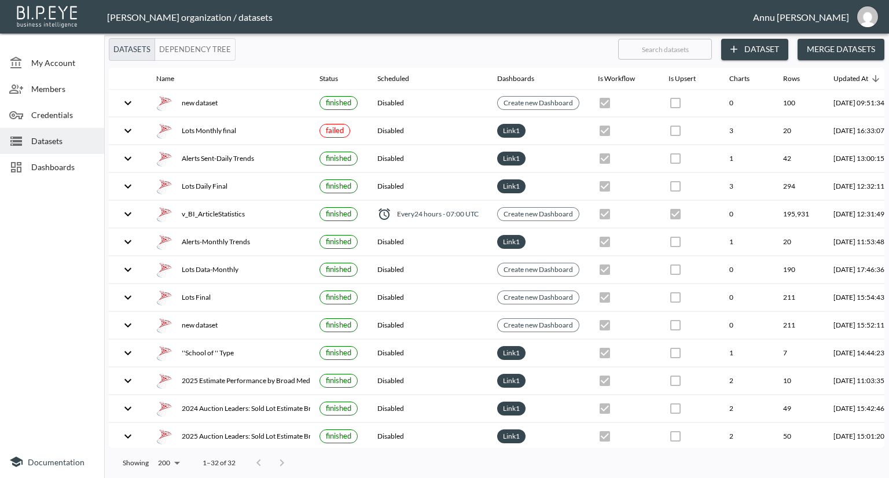
click at [753, 53] on button "Dataset" at bounding box center [754, 49] width 67 height 21
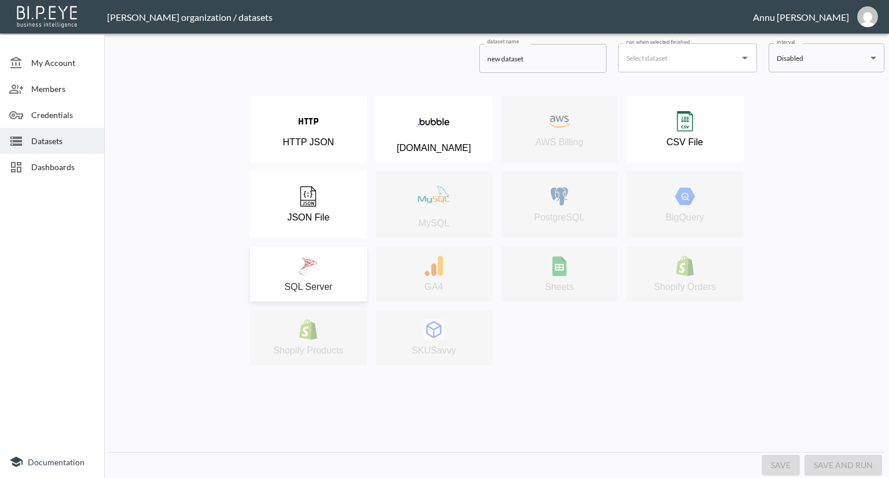
click at [313, 264] on img at bounding box center [308, 266] width 20 height 20
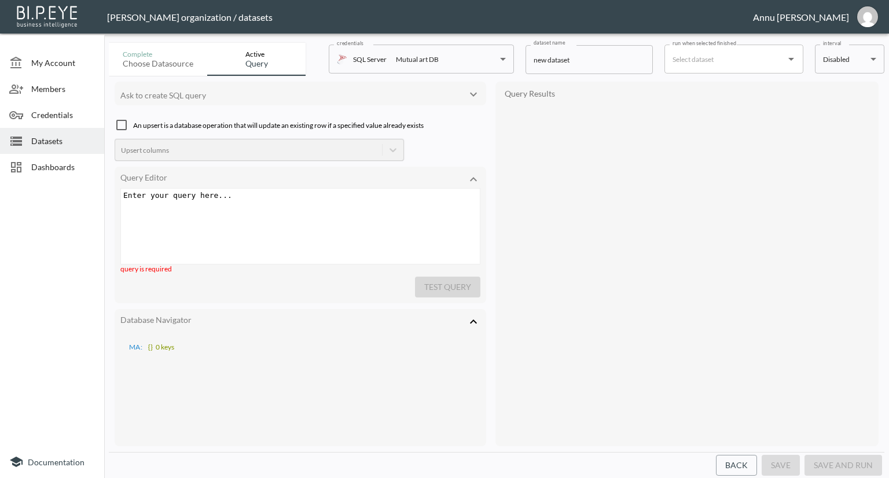
click at [195, 202] on div "Enter your query here... xxxxxxxxxx ​" at bounding box center [315, 241] width 388 height 104
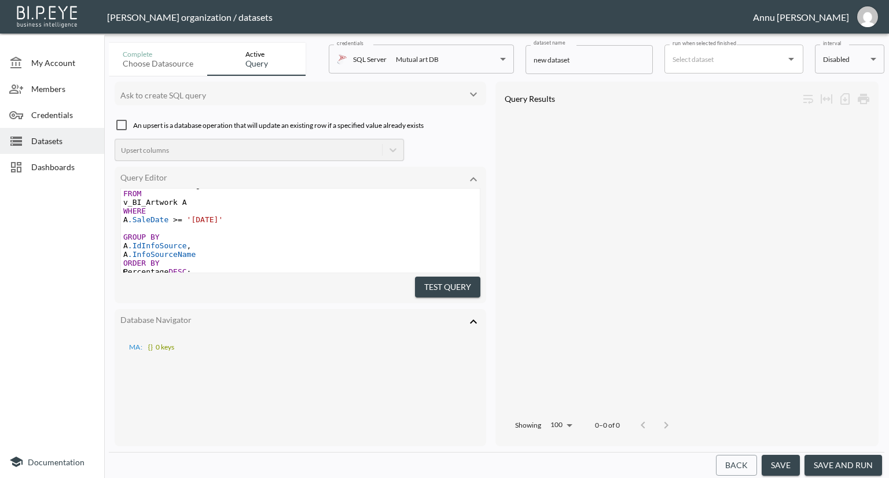
scroll to position [116, 0]
click at [216, 204] on span "'[DATE]'" at bounding box center [205, 208] width 36 height 9
type textarea "4"
click at [255, 201] on pre "A .SaleDate >= '[DATE]'" at bounding box center [300, 205] width 359 height 9
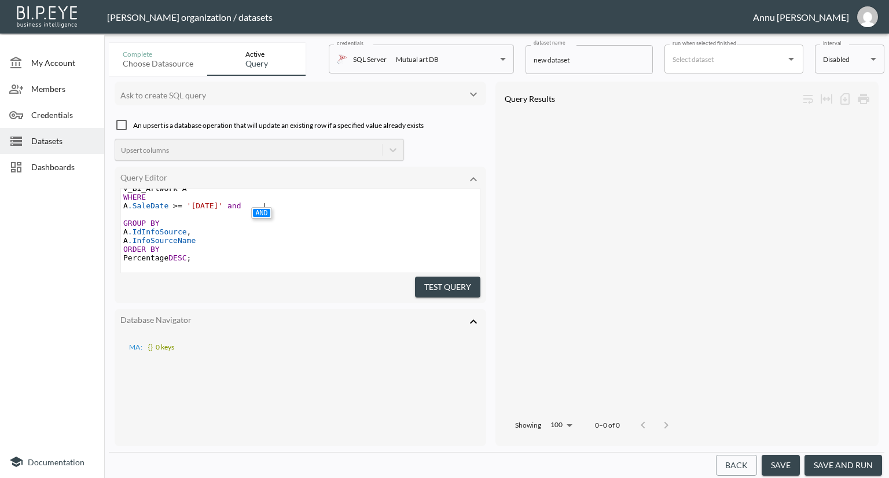
scroll to position [0, 20]
type textarea "and A.Saledate"
type textarea "Date<"
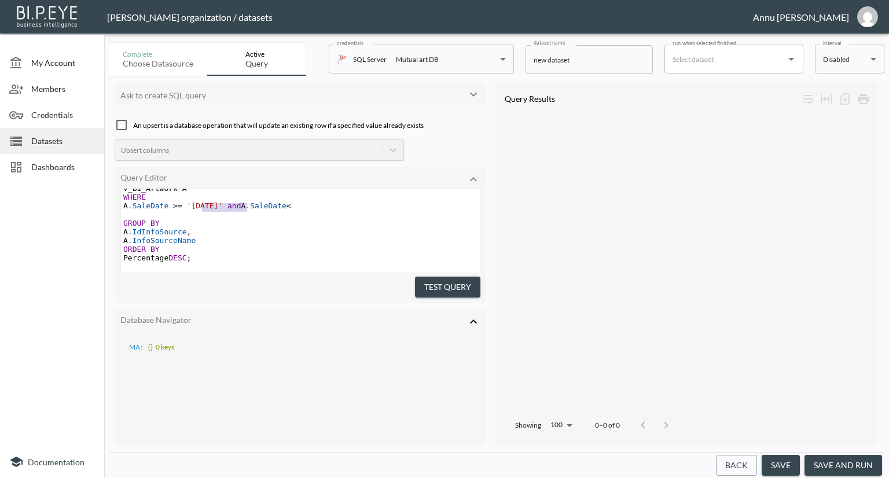
type textarea "'[DATE]'"
drag, startPoint x: 245, startPoint y: 201, endPoint x: 196, endPoint y: 198, distance: 49.8
click at [196, 201] on span "A .SaleDate >= '[DATE]' and A .SaleDate <" at bounding box center [207, 205] width 168 height 9
click at [332, 210] on pre at bounding box center [300, 214] width 359 height 9
paste textarea
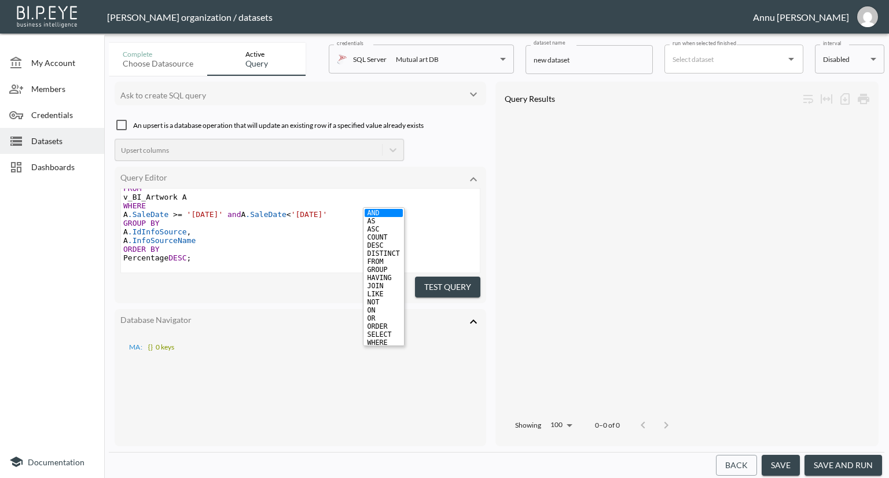
click at [328, 210] on span "'[DATE]'" at bounding box center [309, 214] width 36 height 9
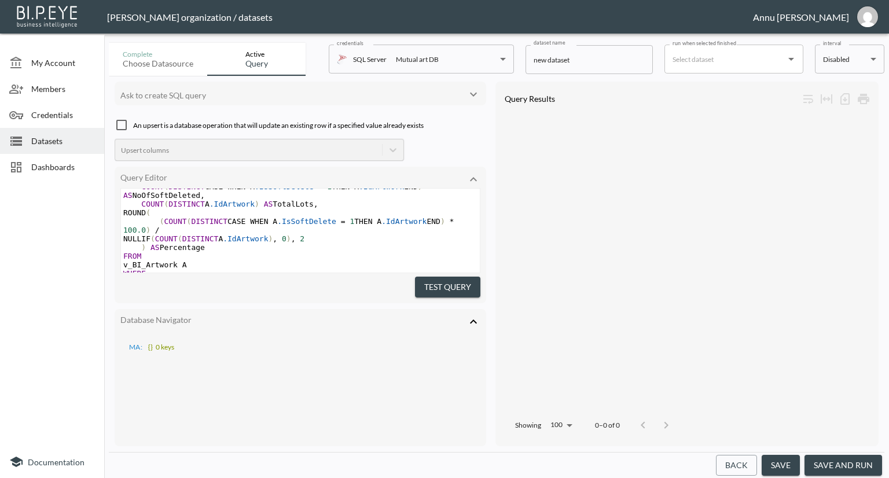
scroll to position [0, 0]
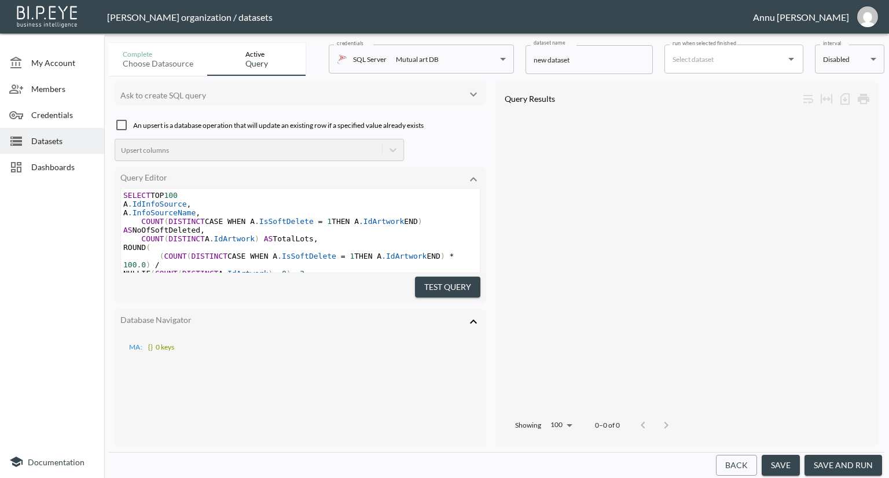
click at [438, 286] on button "Test Query" at bounding box center [447, 287] width 65 height 21
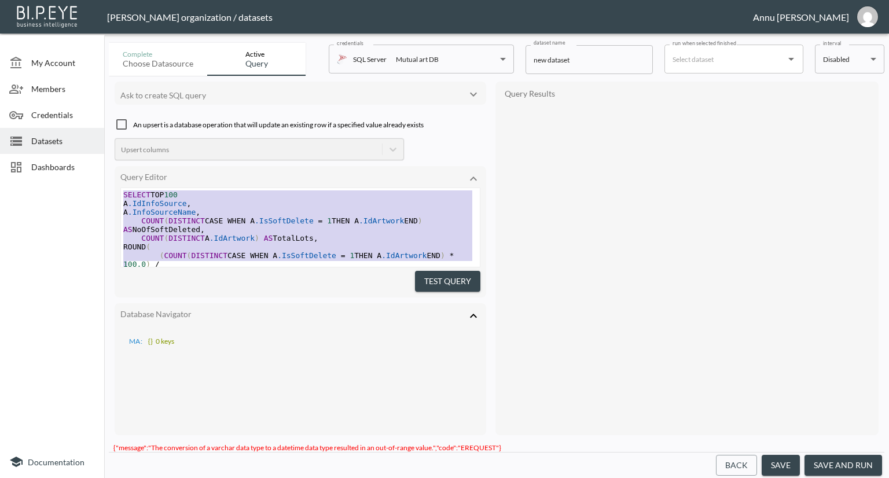
type textarea "SELECT TOP 100 A.IdInfoSource, A.InfoSourceName, COUNT(DISTINCT CASE WHEN A.IsS…"
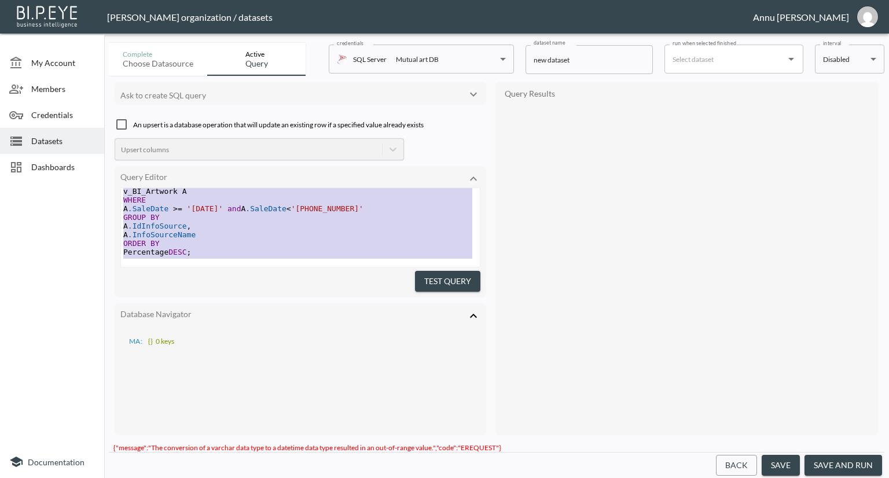
drag, startPoint x: 122, startPoint y: 193, endPoint x: 178, endPoint y: 302, distance: 122.2
click at [178, 302] on div "Ask to create SQL query An upsert is a database operation that will update an e…" at bounding box center [301, 259] width 372 height 354
click at [330, 204] on span "'[PHONE_NUMBER]'" at bounding box center [327, 208] width 72 height 9
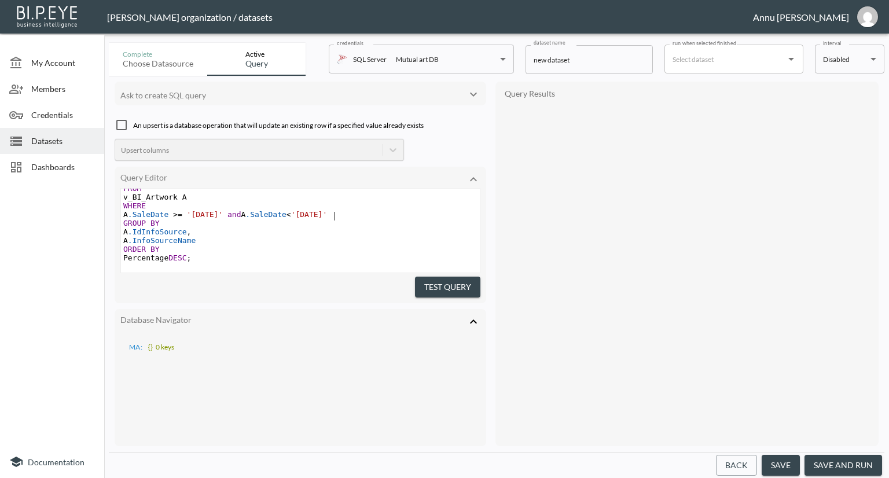
scroll to position [116, 0]
type textarea "5"
click at [436, 285] on button "Test Query" at bounding box center [447, 287] width 65 height 21
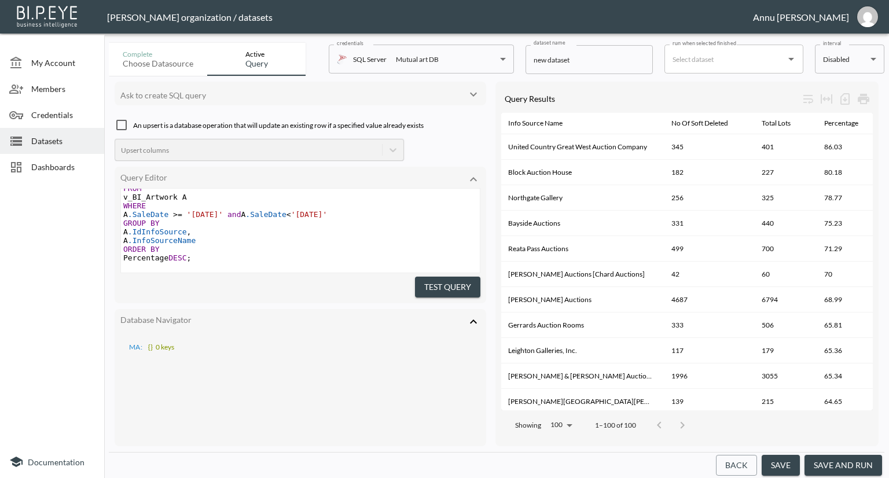
scroll to position [0, 92]
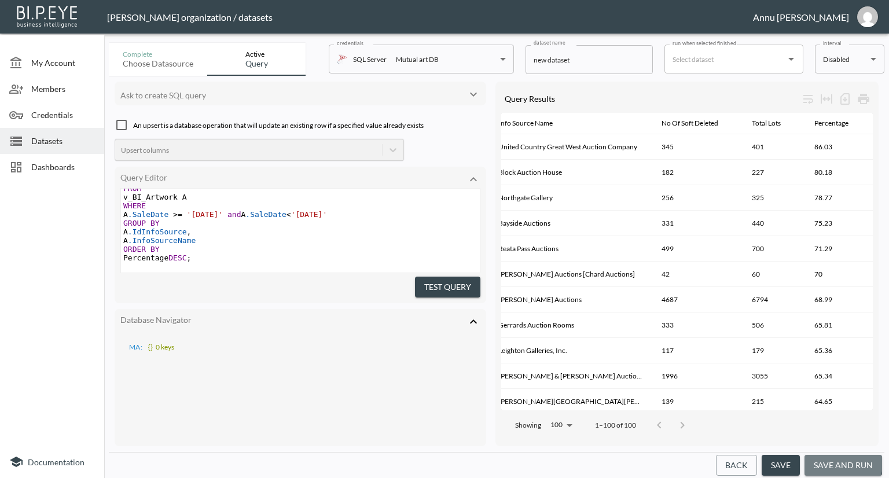
click at [843, 464] on button "save and run" at bounding box center [843, 465] width 78 height 21
